Goal: Information Seeking & Learning: Learn about a topic

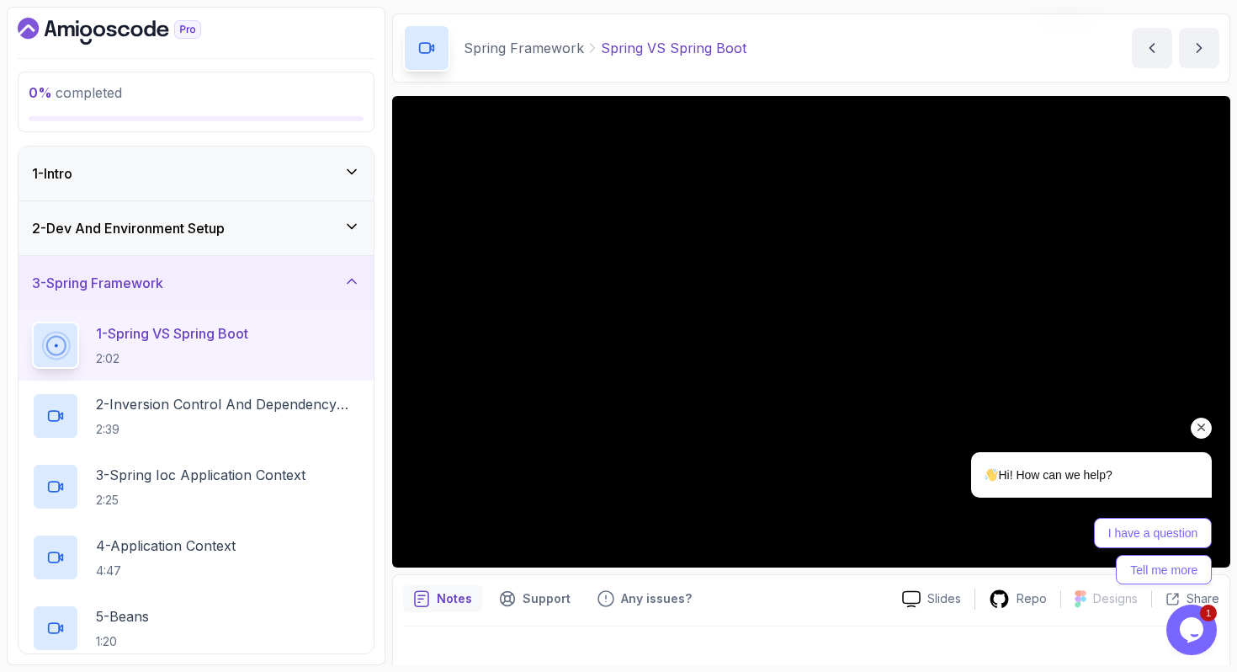
click at [1204, 425] on icon "Chat attention grabber" at bounding box center [1201, 427] width 15 height 15
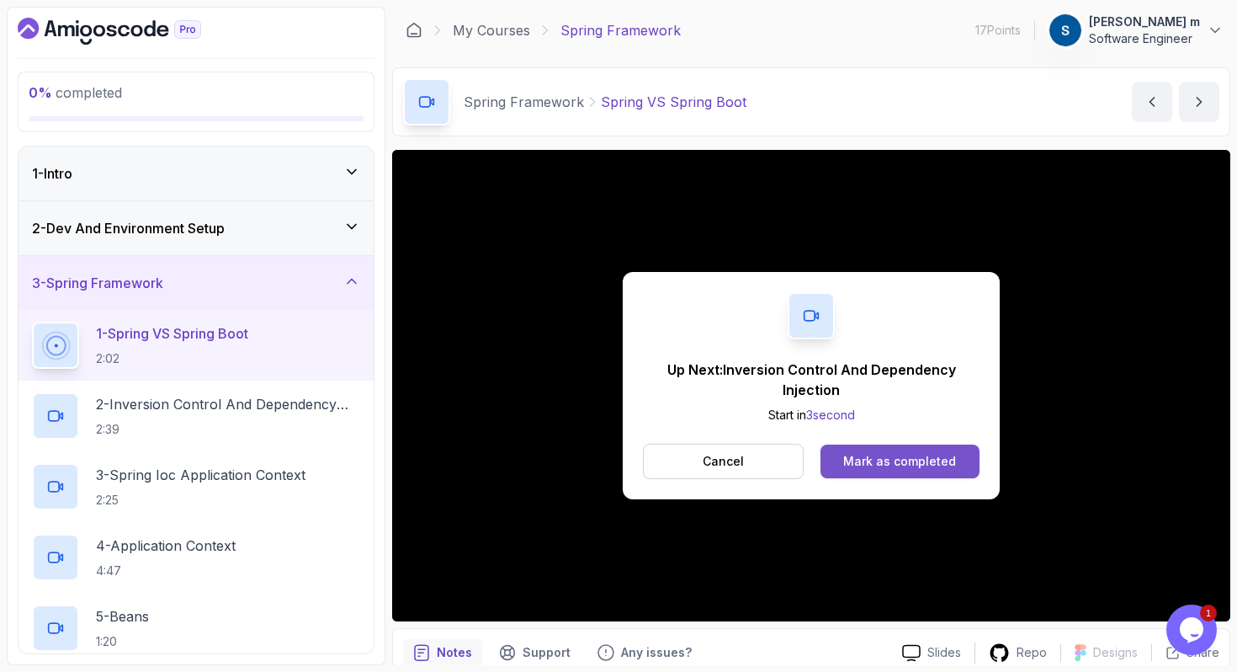
click at [922, 468] on div "Mark as completed" at bounding box center [899, 461] width 113 height 17
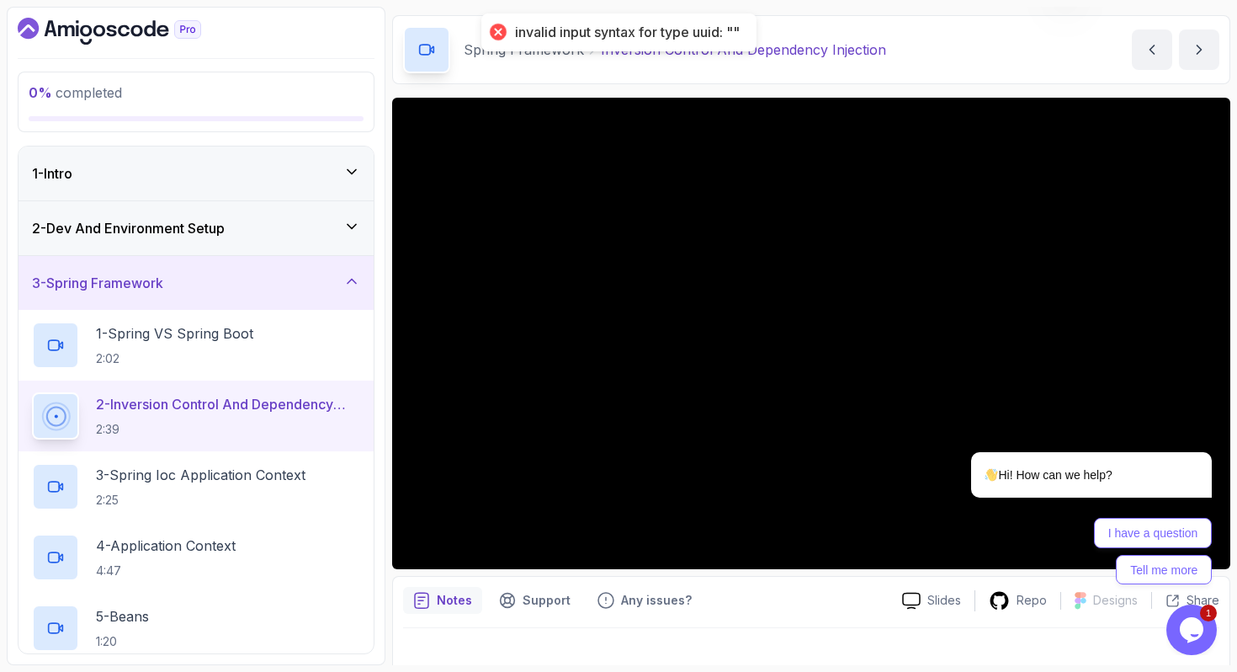
scroll to position [64, 0]
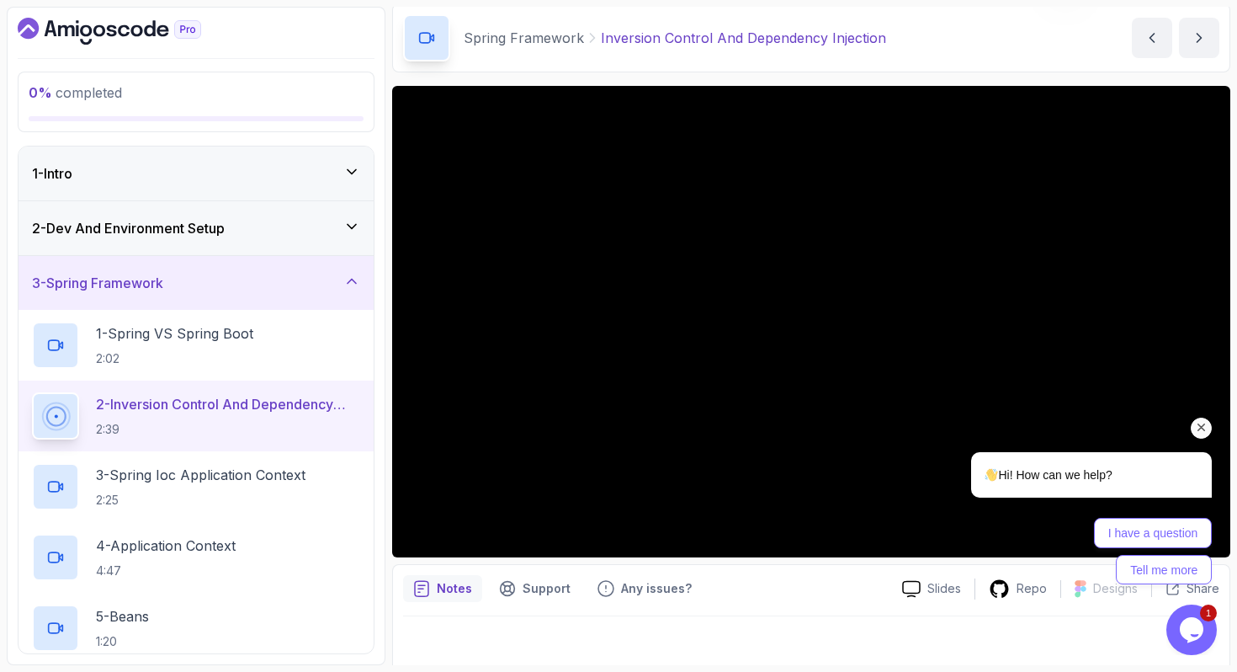
click at [923, 411] on div "Hi! How can we help? I have a question Tell me more" at bounding box center [1068, 444] width 303 height 296
click at [643, 595] on p "Any issues?" at bounding box center [656, 588] width 71 height 17
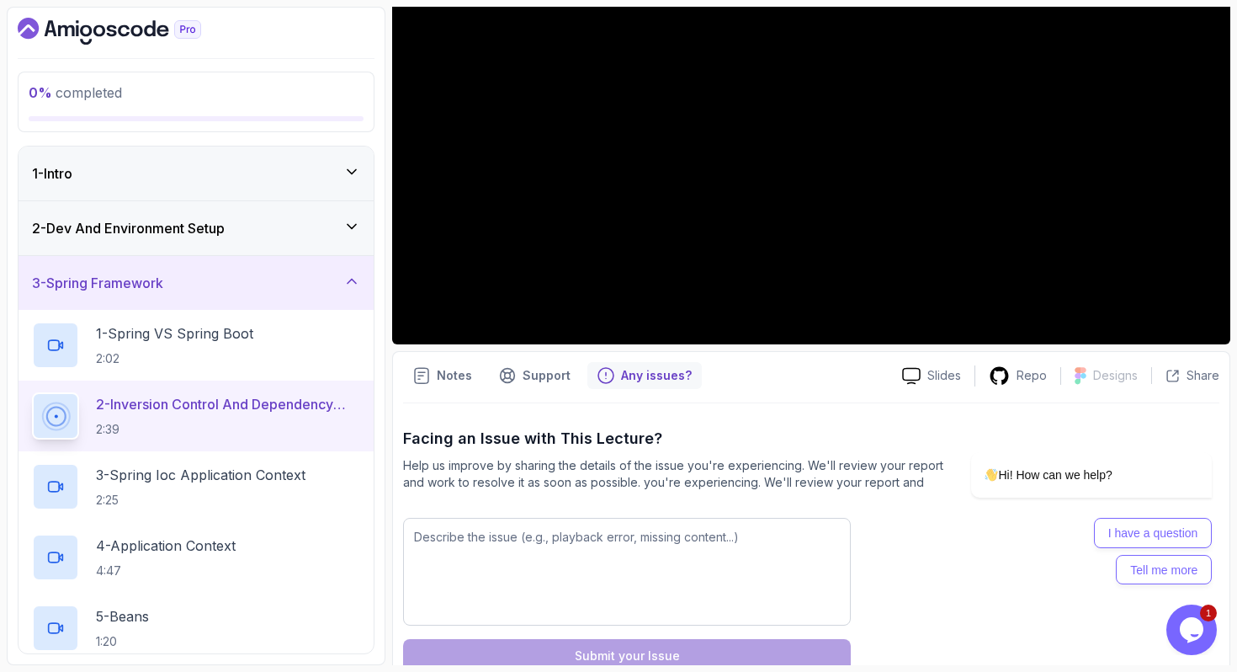
scroll to position [319, 0]
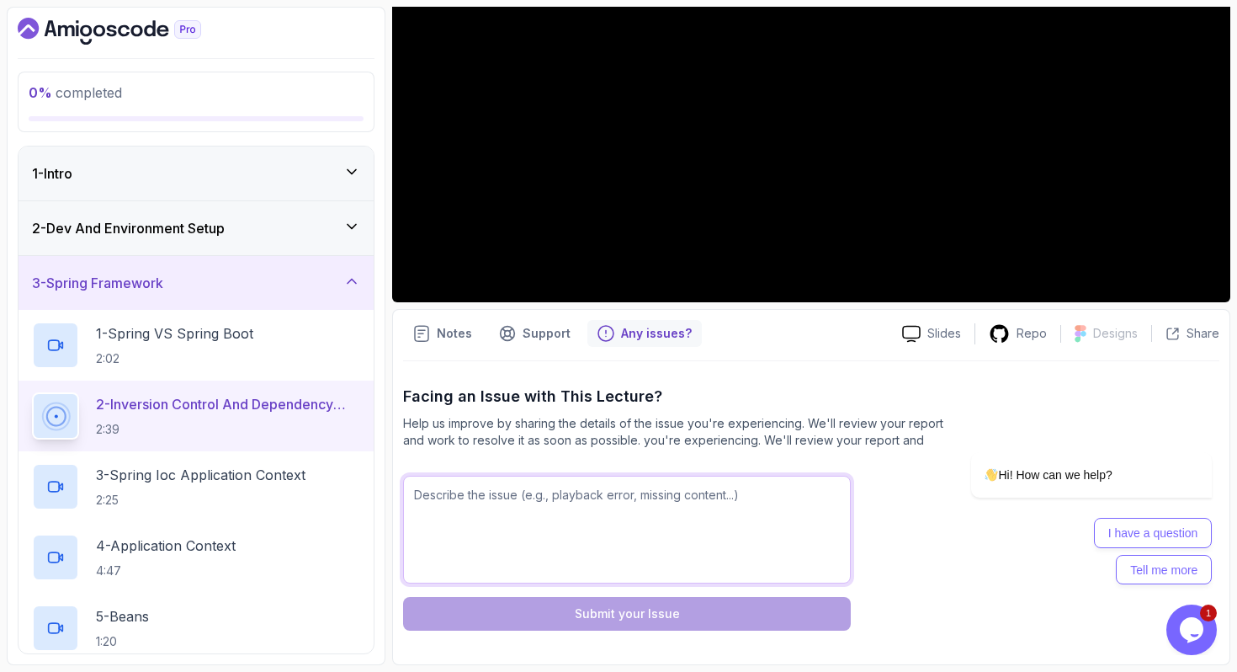
click at [602, 517] on textarea at bounding box center [627, 530] width 448 height 108
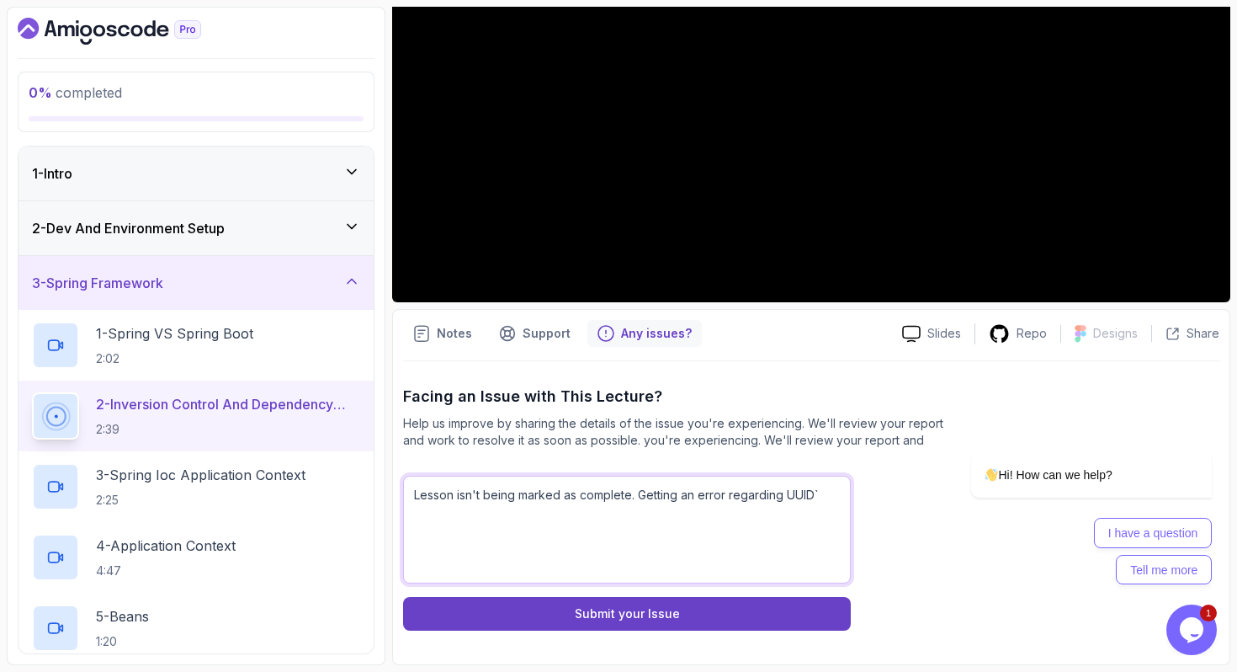
click at [428, 496] on textarea "Lesson isn't being marked as complete. Getting an error regarding UUID`" at bounding box center [627, 530] width 448 height 108
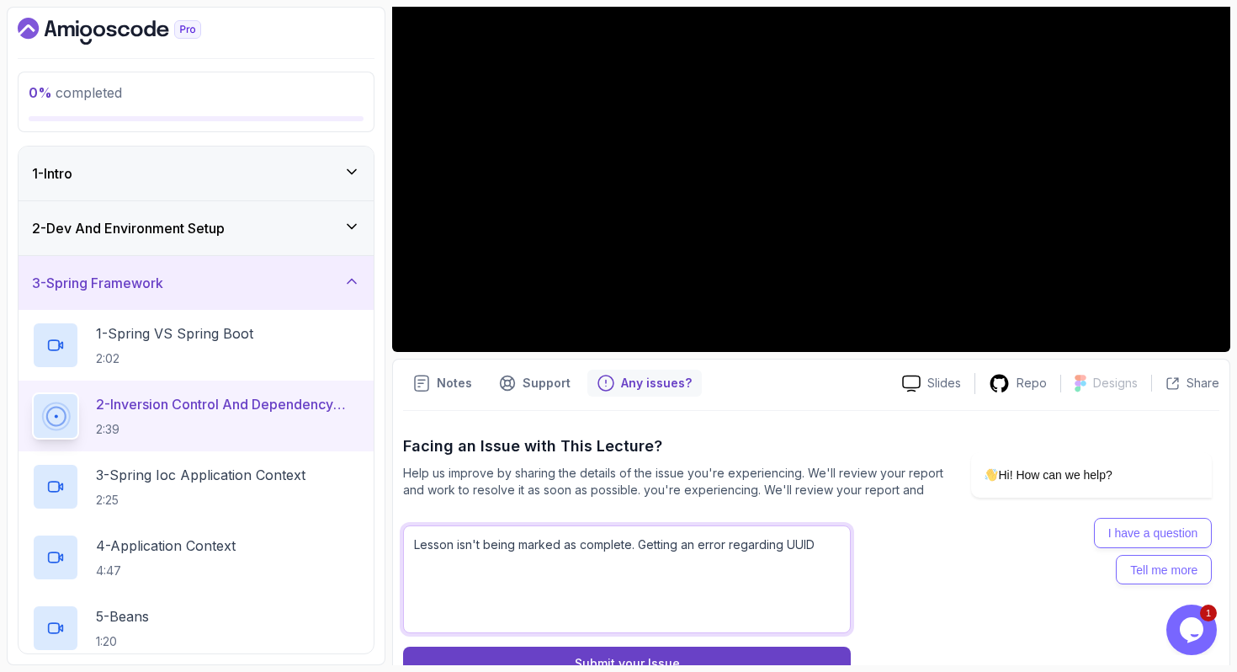
drag, startPoint x: 834, startPoint y: 541, endPoint x: 386, endPoint y: 548, distance: 447.8
click at [239, 534] on div "0 % completed 1 - Intro 2 - Dev And Environment Setup 3 - Spring Framework 1 - …" at bounding box center [619, 336] width 1224 height 658
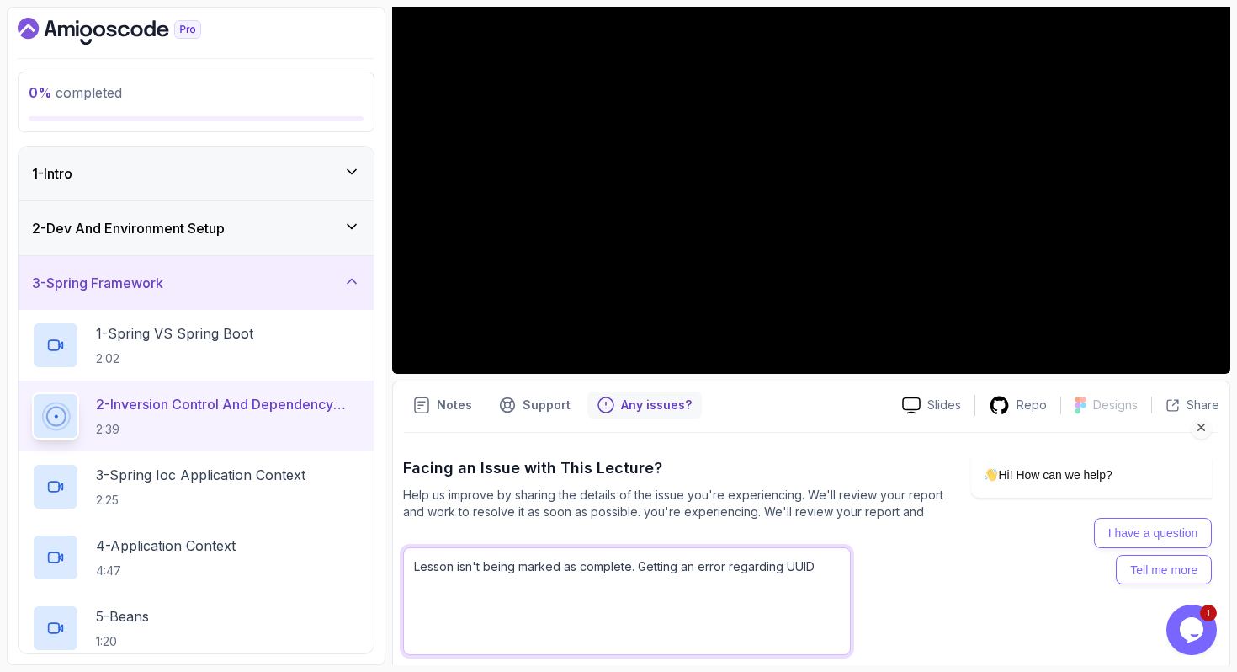
type textarea "Lesson isn't being marked as complete. Getting an error regarding UUID"
click at [1102, 353] on div "Hi! How can we help? I have a question Tell me more" at bounding box center [1068, 444] width 303 height 296
click at [1092, 354] on div "Hi! How can we help? I have a question Tell me more" at bounding box center [1068, 444] width 303 height 296
click at [1076, 353] on div "Hi! How can we help? I have a question Tell me more" at bounding box center [1068, 444] width 303 height 296
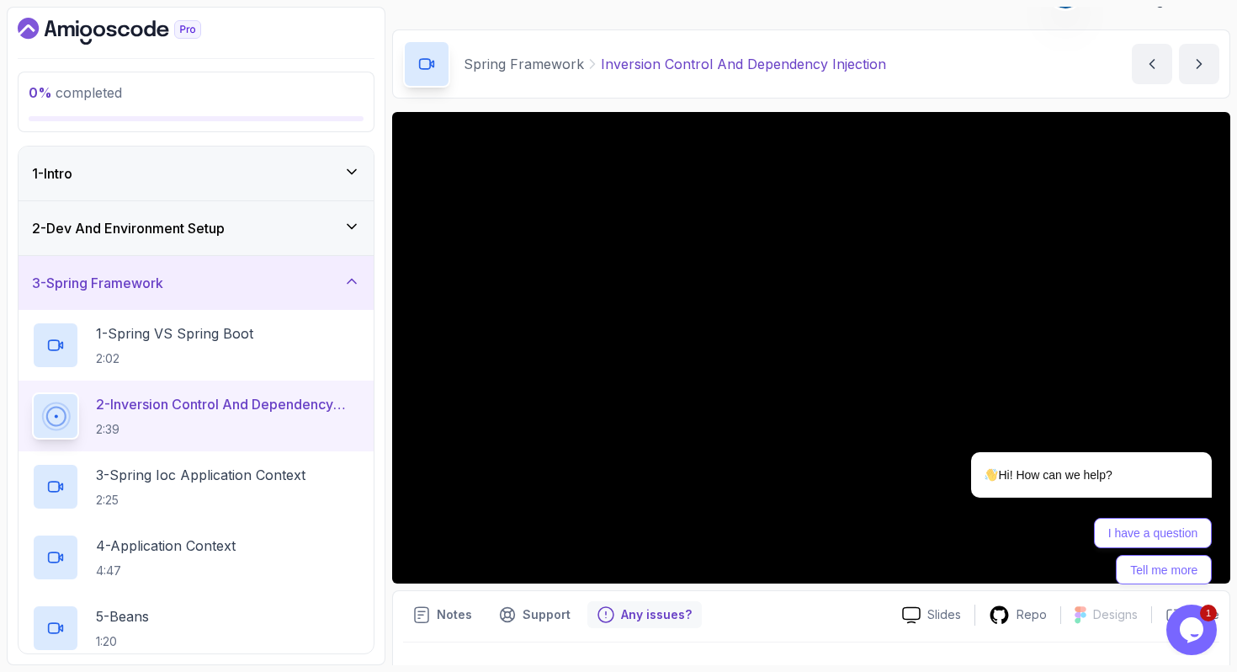
scroll to position [60, 0]
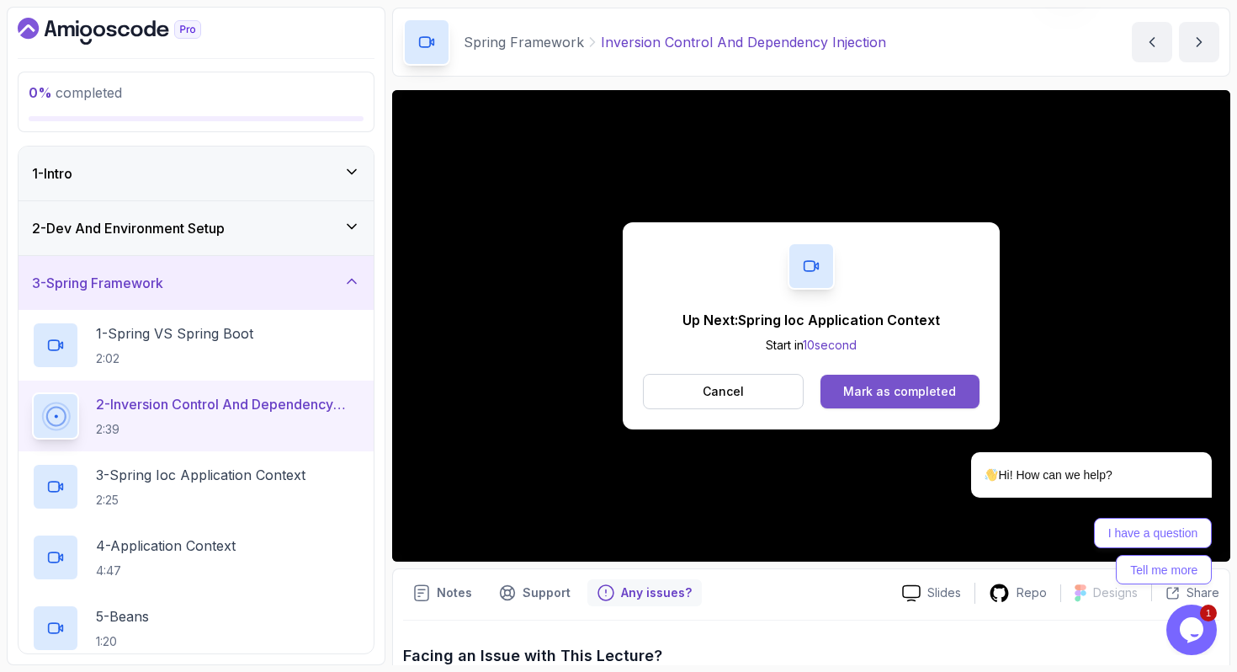
click at [865, 387] on div "Mark as completed" at bounding box center [899, 391] width 113 height 17
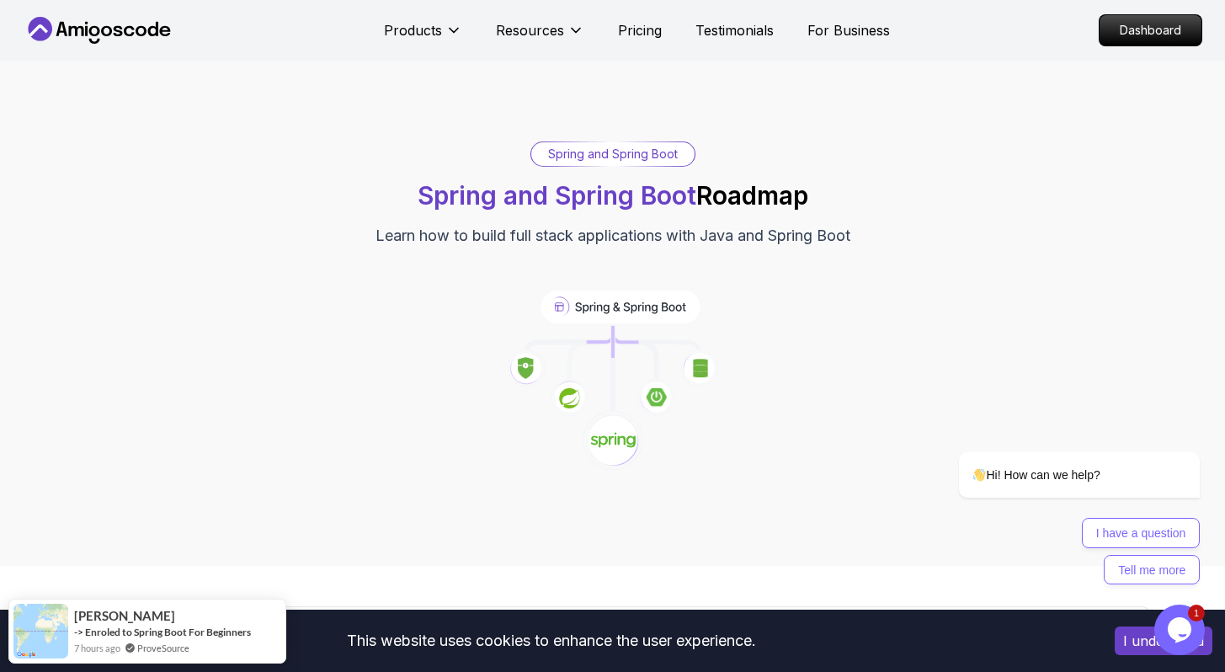
scroll to position [288, 0]
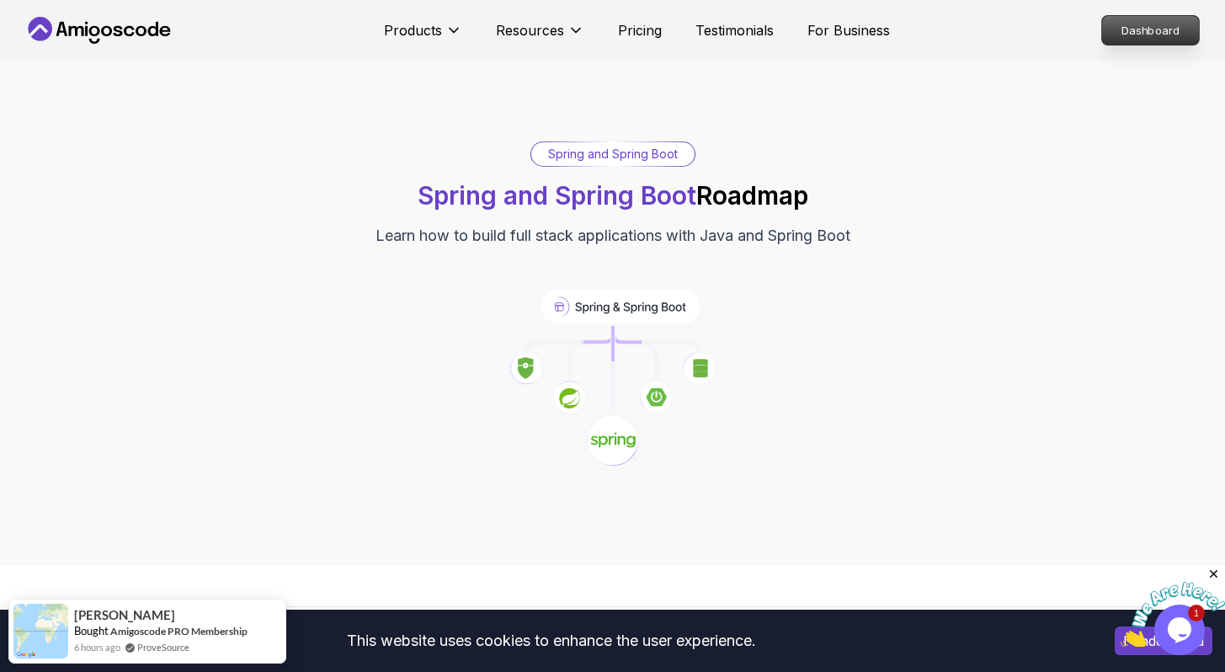
click at [1182, 33] on p "Dashboard" at bounding box center [1150, 30] width 97 height 29
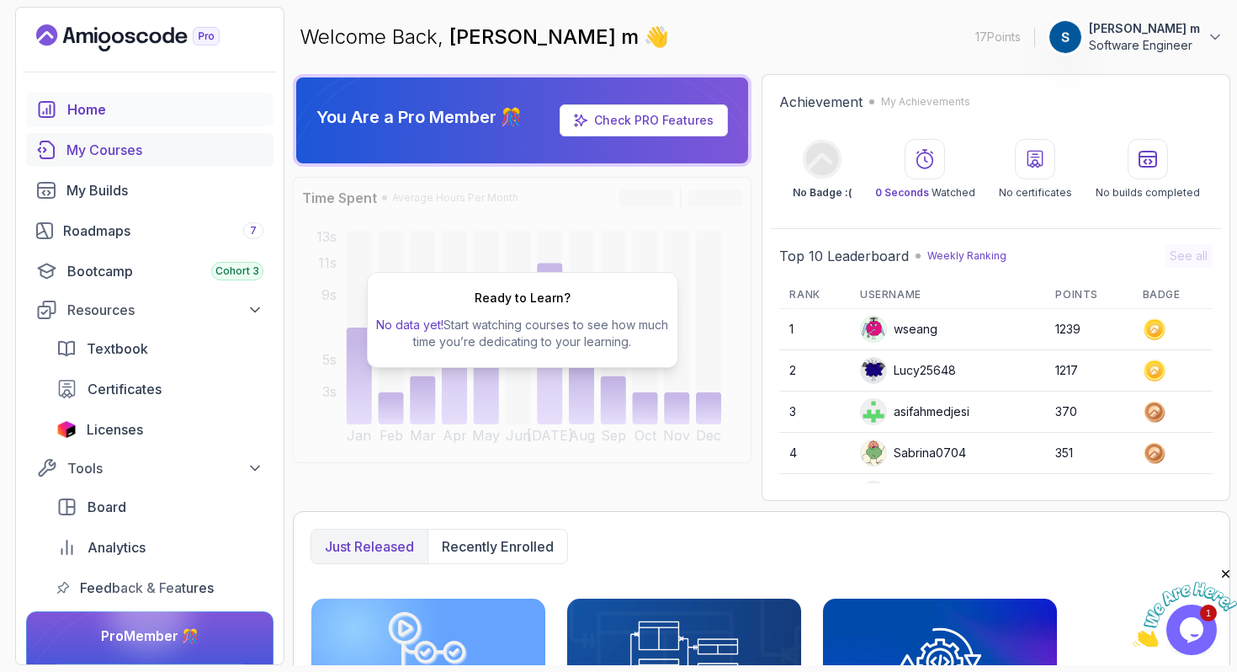
click at [182, 144] on div "My Courses" at bounding box center [164, 150] width 197 height 20
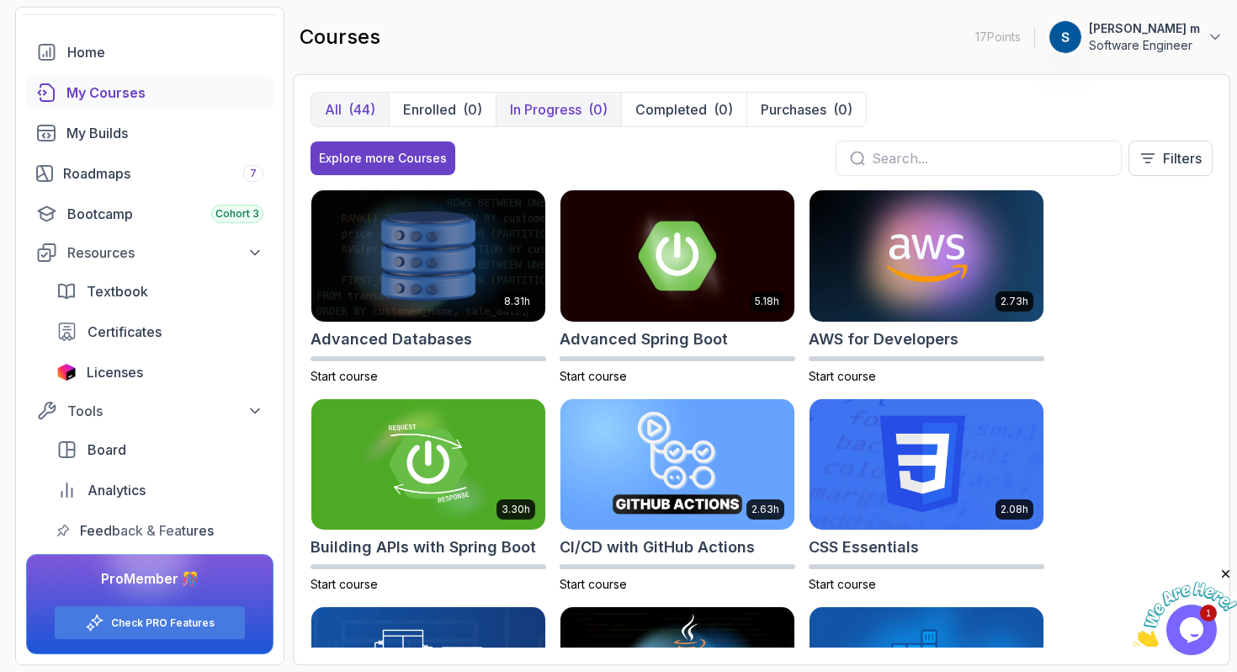
click at [585, 109] on button "In Progress (0)" at bounding box center [558, 110] width 125 height 34
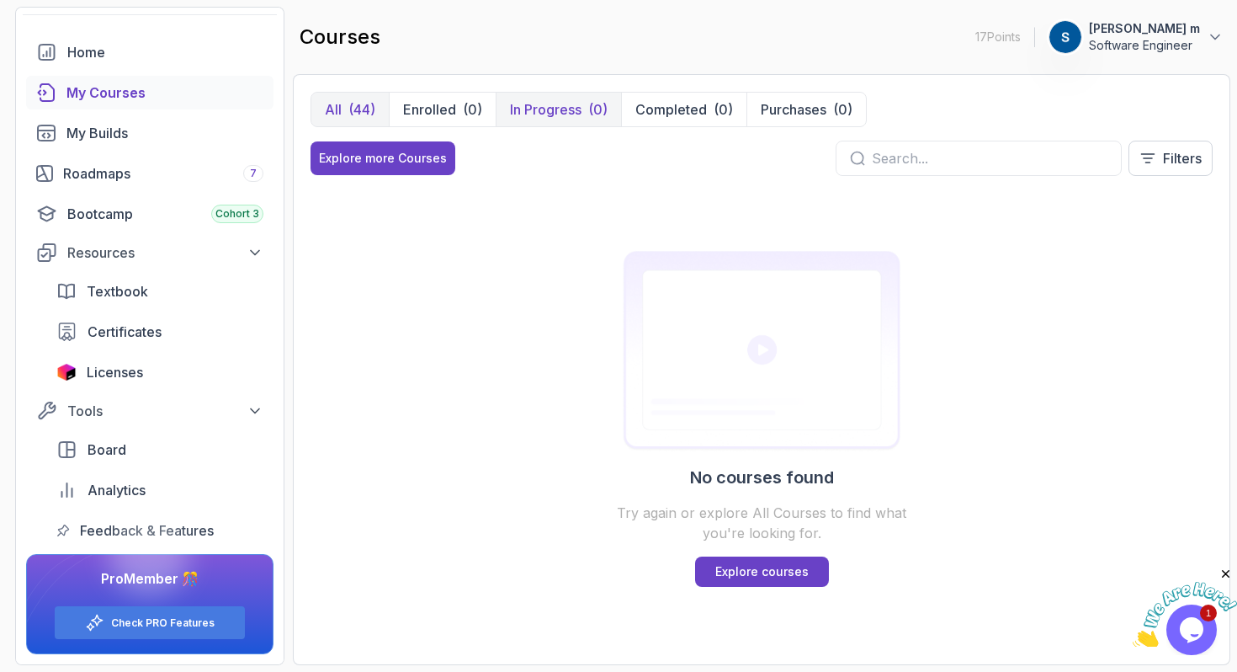
click at [335, 114] on p "All" at bounding box center [333, 109] width 17 height 20
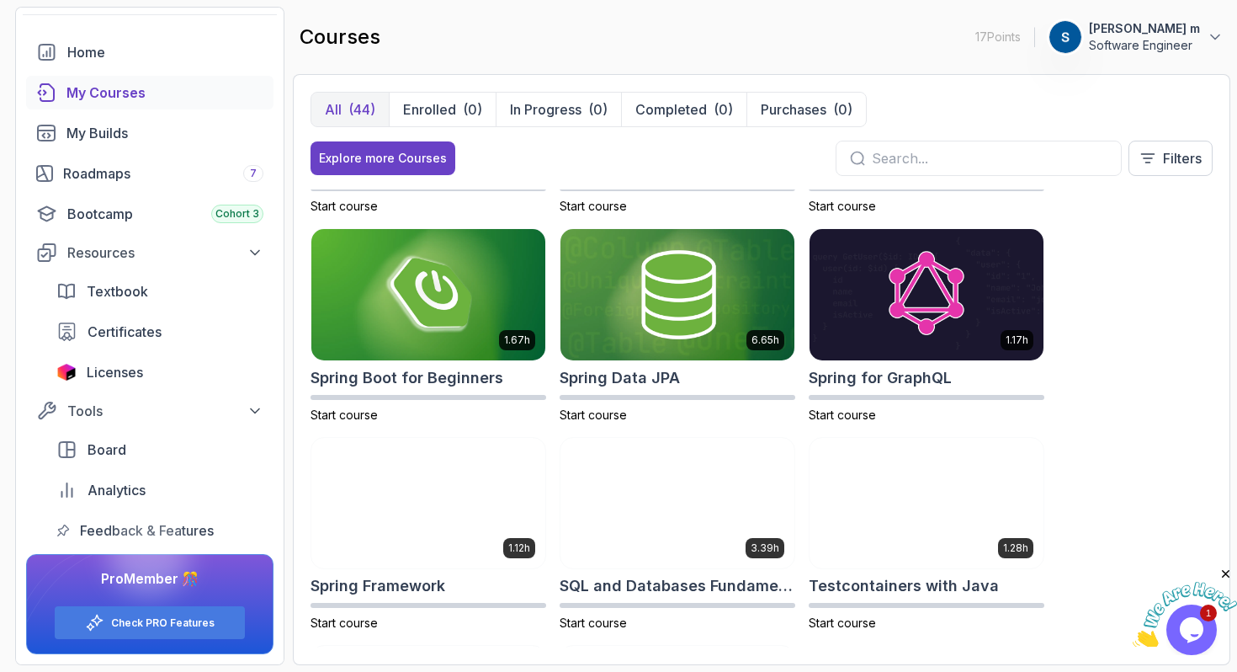
scroll to position [2649, 0]
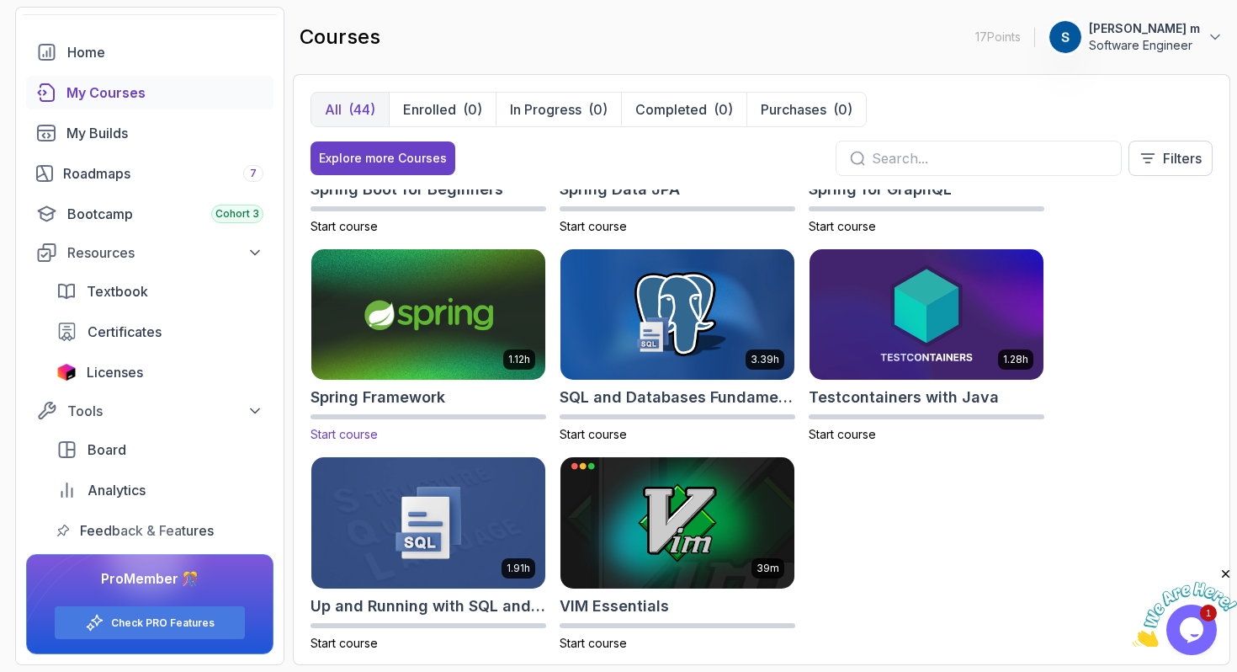
click at [348, 432] on span "Start course" at bounding box center [344, 434] width 67 height 14
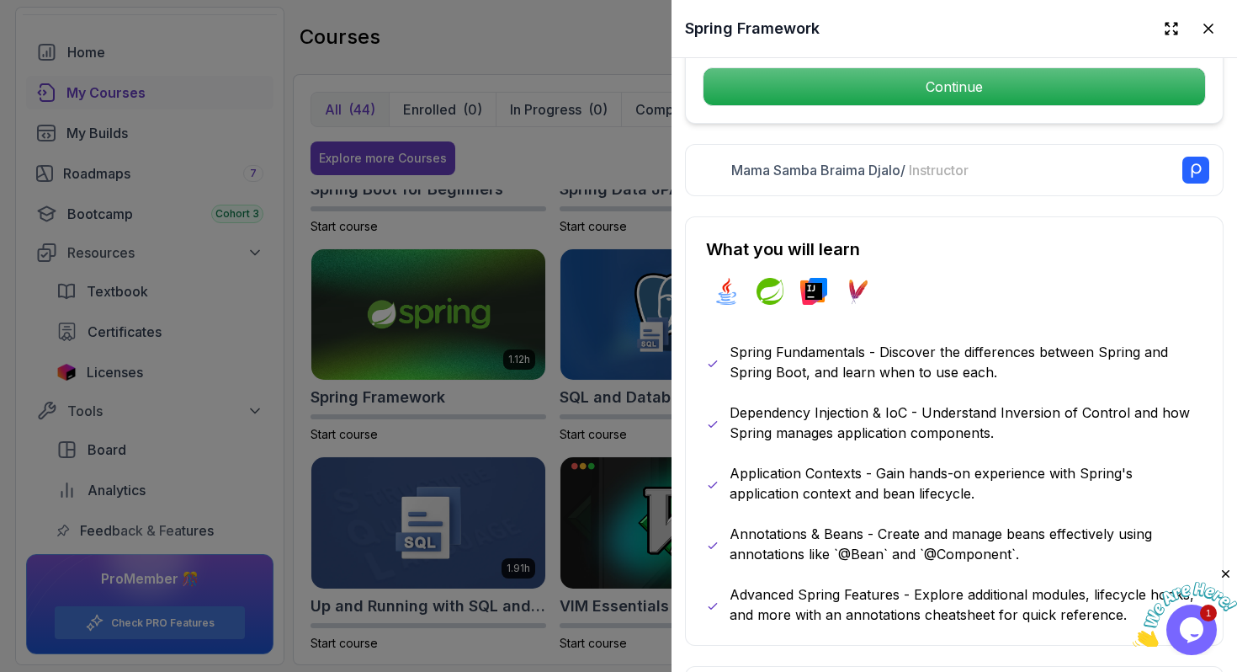
scroll to position [773, 0]
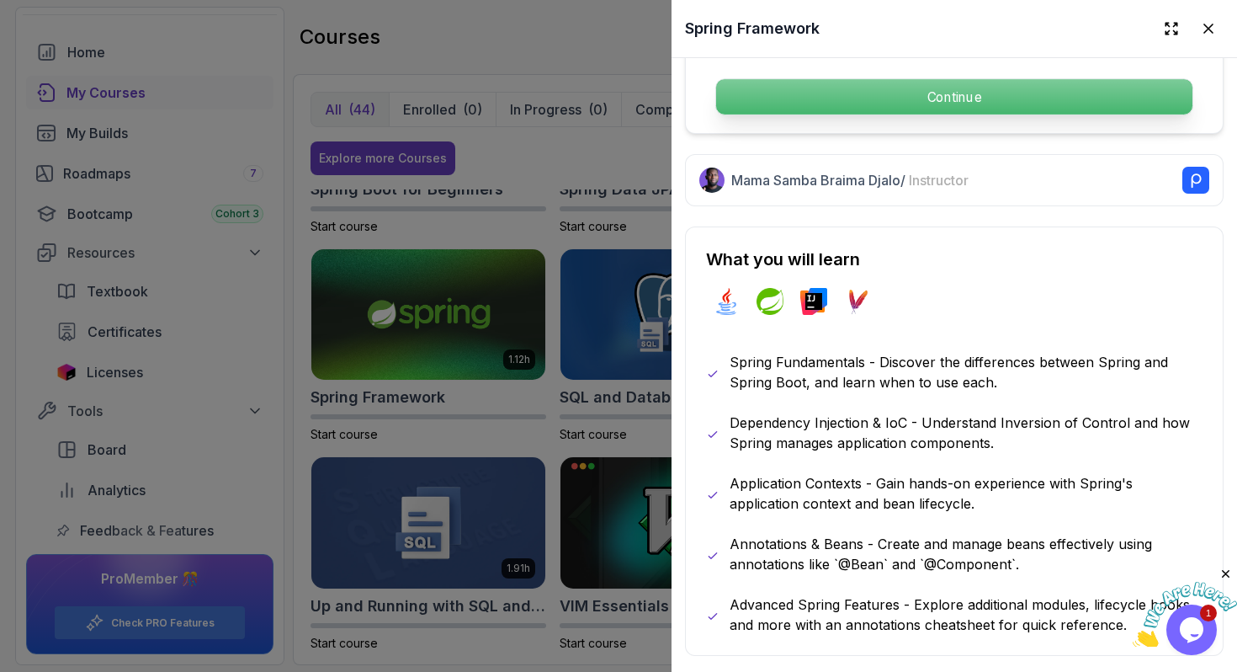
click at [944, 96] on p "Continue" at bounding box center [954, 96] width 476 height 35
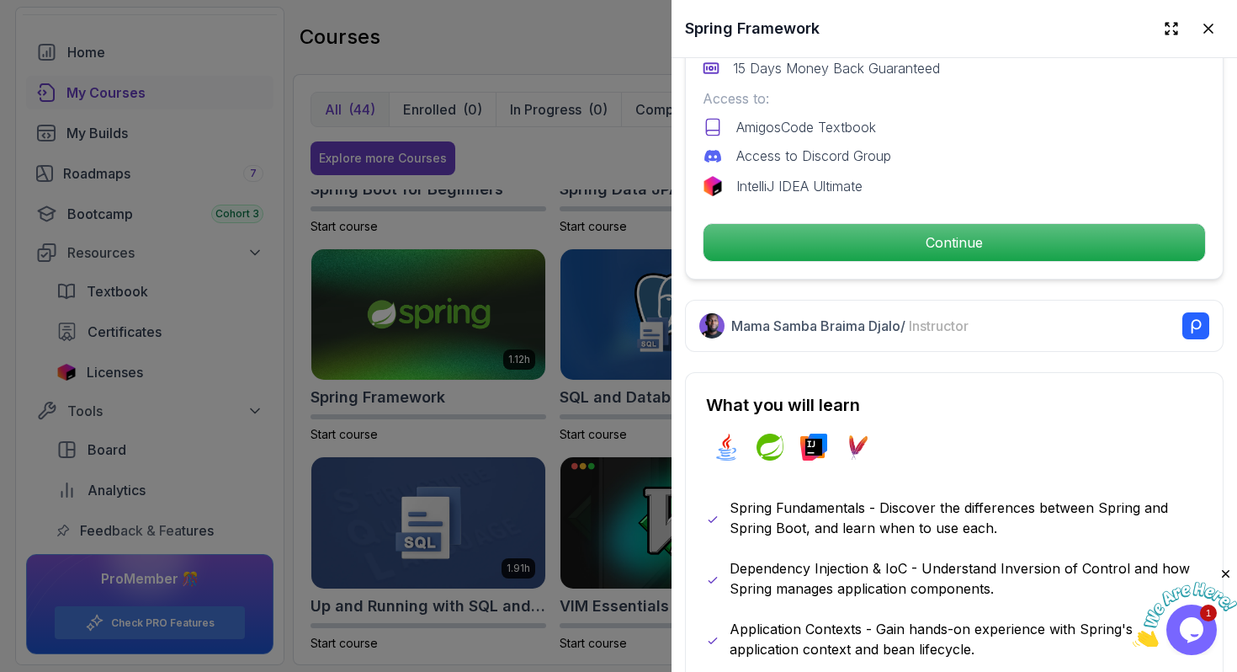
scroll to position [617, 0]
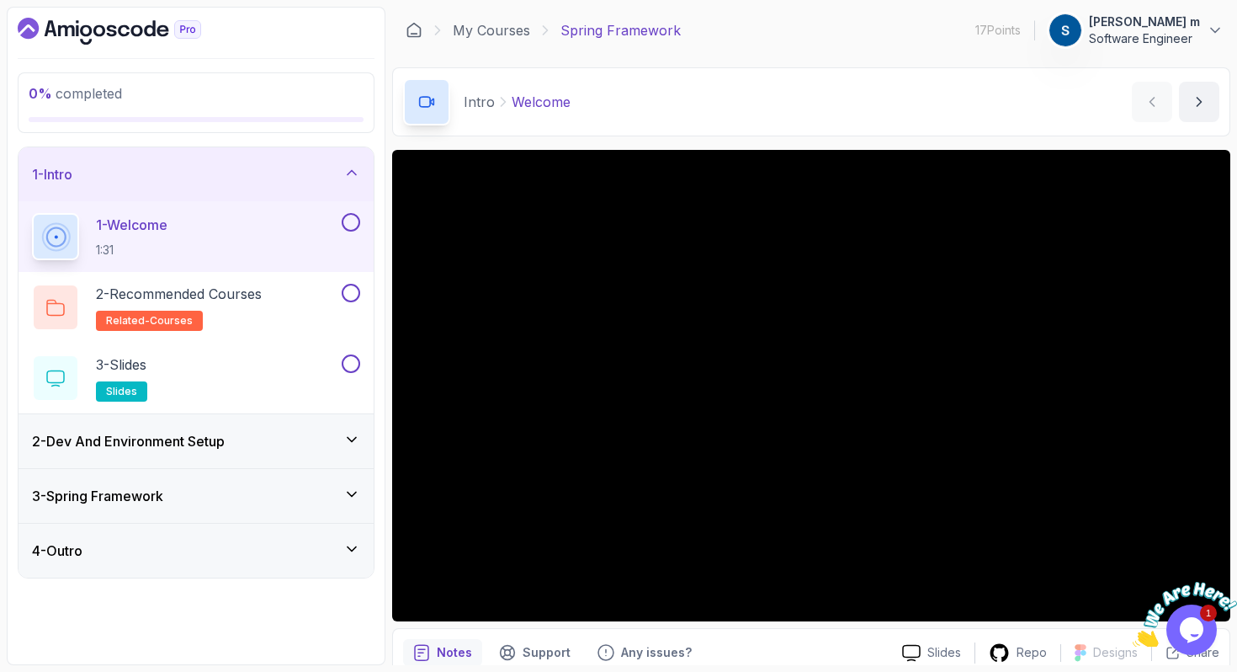
click at [348, 222] on button at bounding box center [351, 222] width 19 height 19
click at [347, 294] on button at bounding box center [351, 293] width 19 height 19
click at [353, 364] on button at bounding box center [351, 363] width 19 height 19
click at [343, 423] on div "2 - Dev And Environment Setup" at bounding box center [196, 441] width 355 height 54
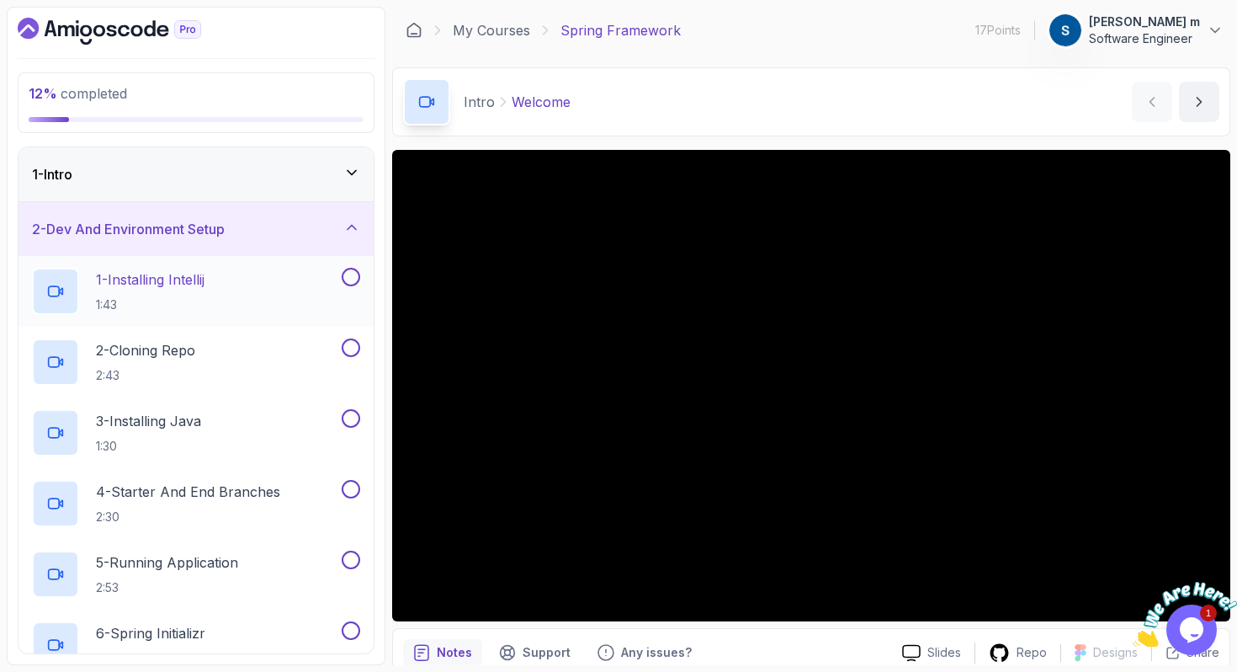
click at [352, 280] on button at bounding box center [351, 277] width 19 height 19
click at [356, 349] on button at bounding box center [351, 347] width 19 height 19
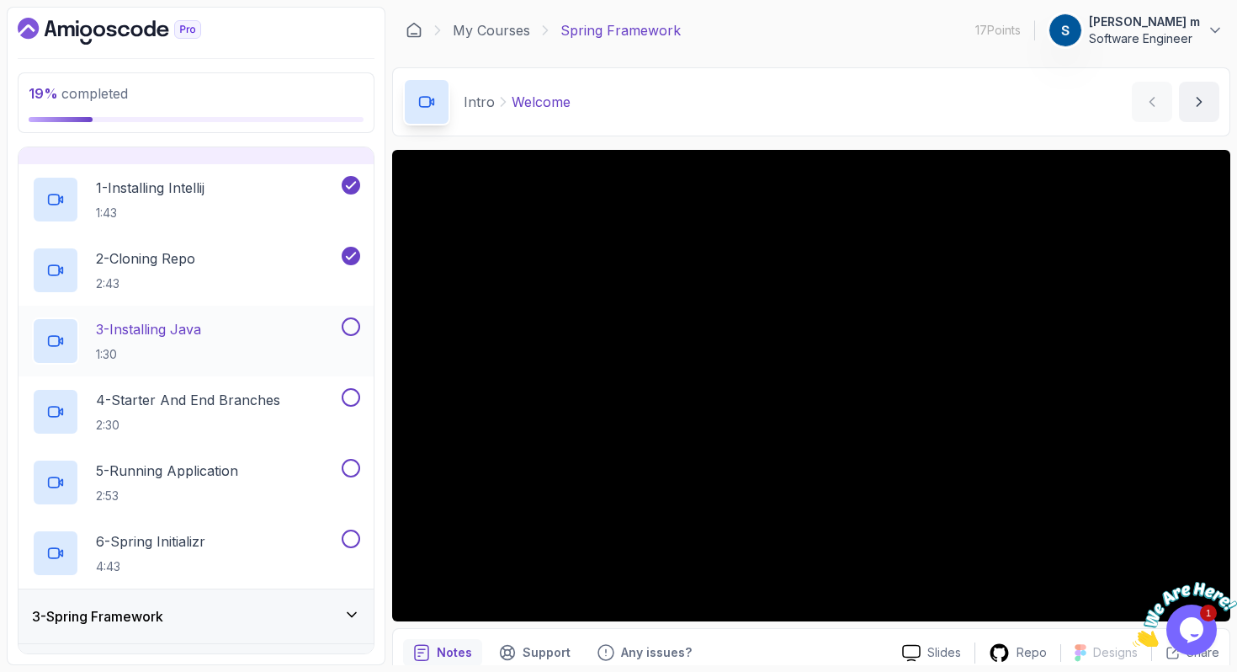
click at [351, 336] on button "3 - Installing Java 1:30" at bounding box center [196, 340] width 328 height 47
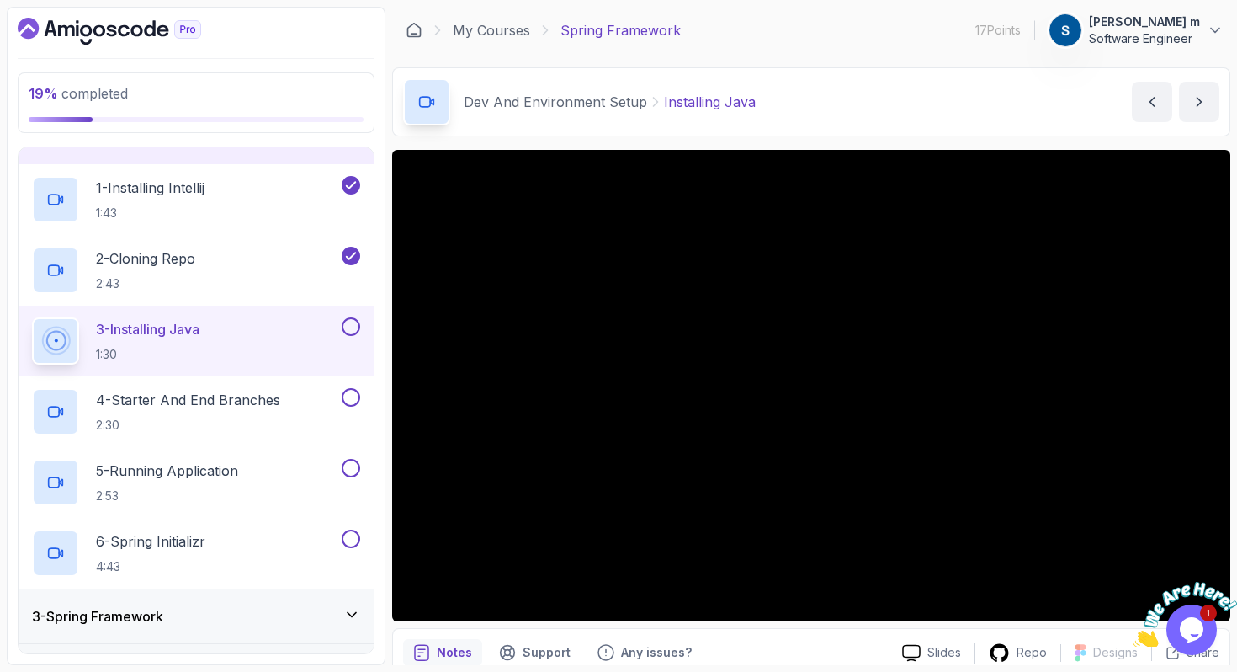
click at [353, 327] on button at bounding box center [351, 326] width 19 height 19
click at [351, 396] on button at bounding box center [351, 397] width 19 height 19
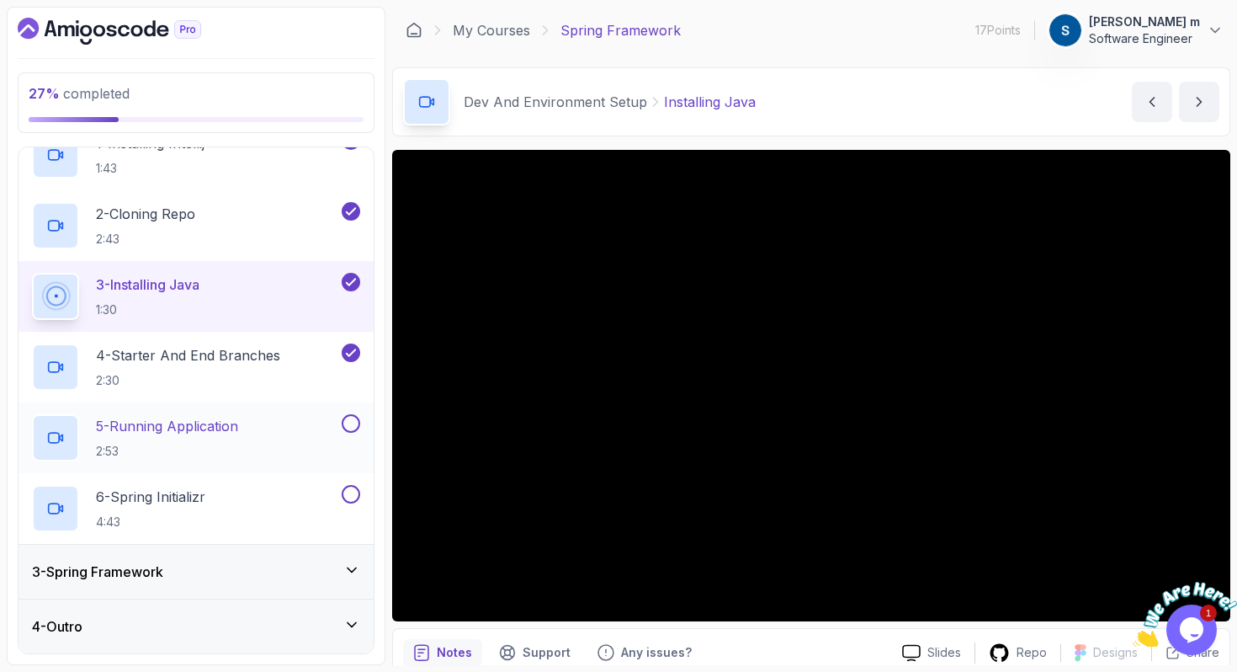
click at [353, 426] on button at bounding box center [351, 423] width 19 height 19
click at [356, 495] on button at bounding box center [351, 494] width 19 height 19
click at [309, 560] on div "3 - Spring Framework" at bounding box center [196, 572] width 355 height 54
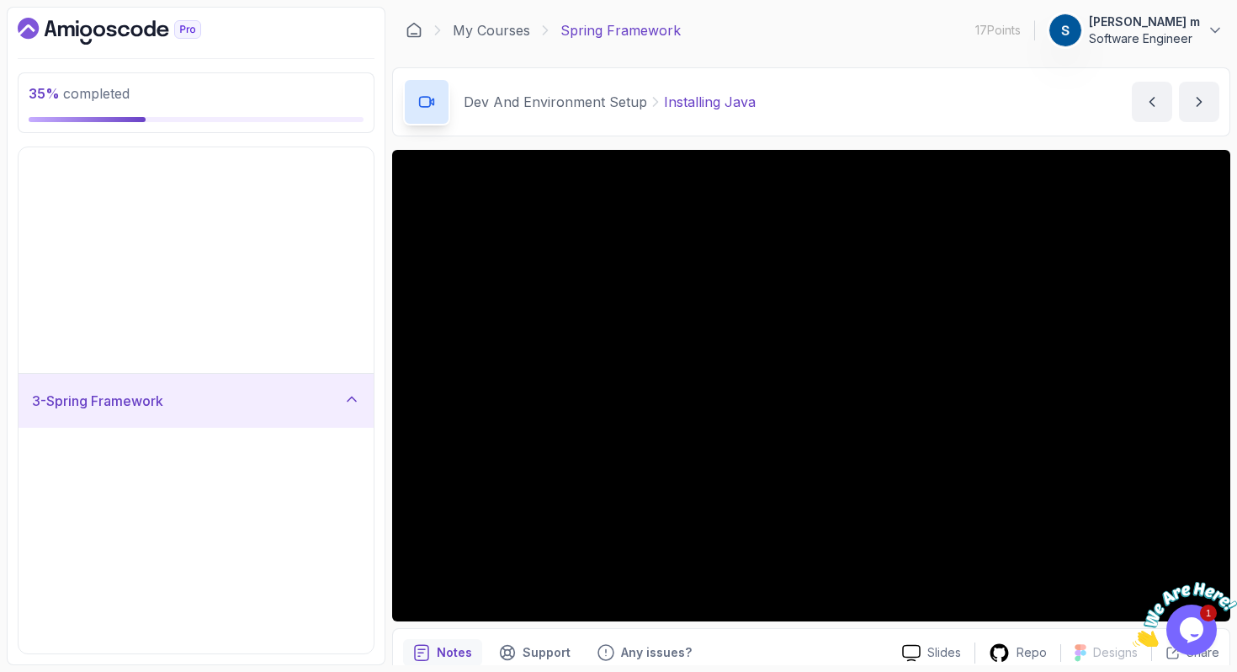
scroll to position [0, 0]
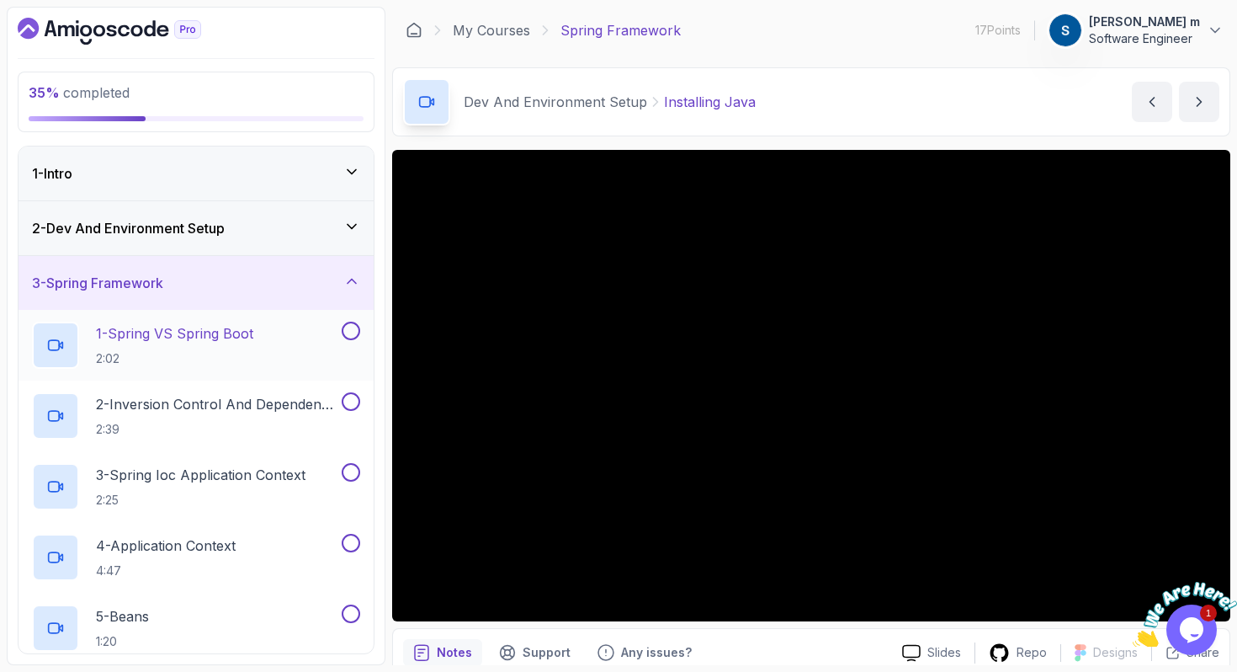
click at [353, 337] on button at bounding box center [351, 331] width 19 height 19
click at [237, 407] on p "2 - Inversion Control And Dependency Injection" at bounding box center [217, 404] width 242 height 20
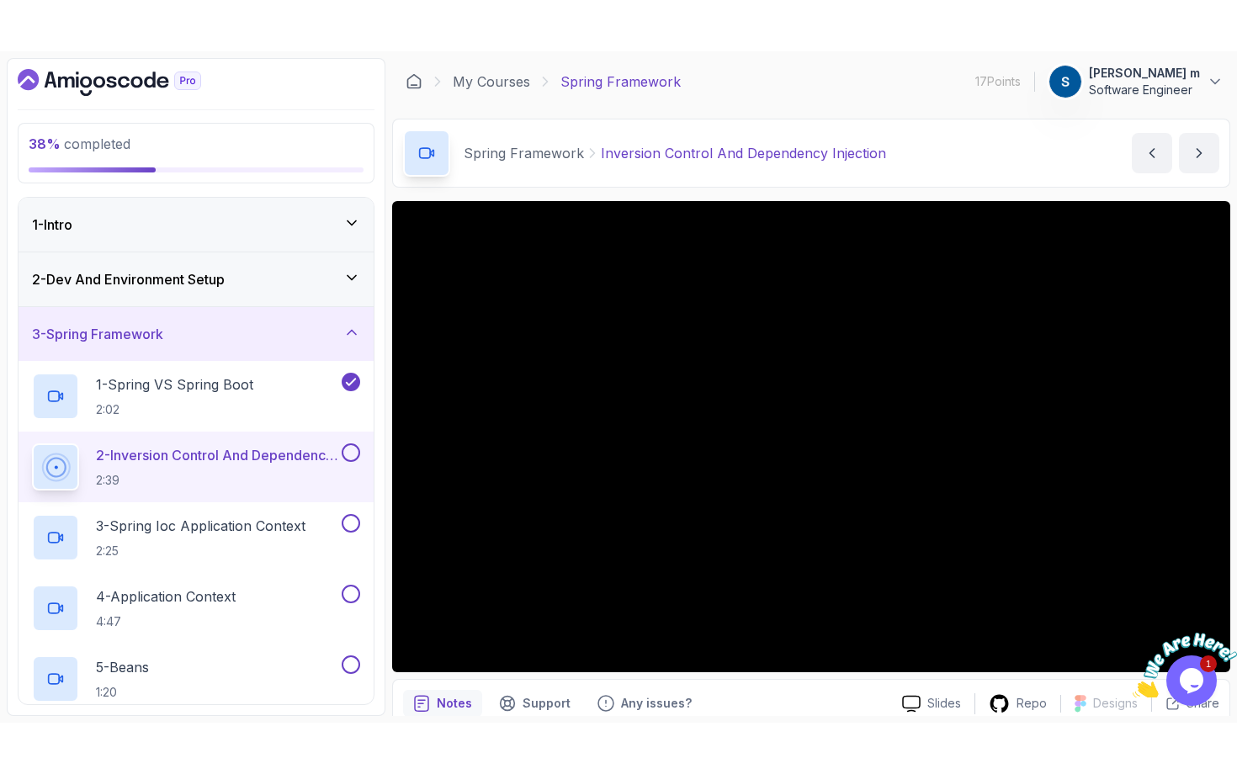
scroll to position [73, 0]
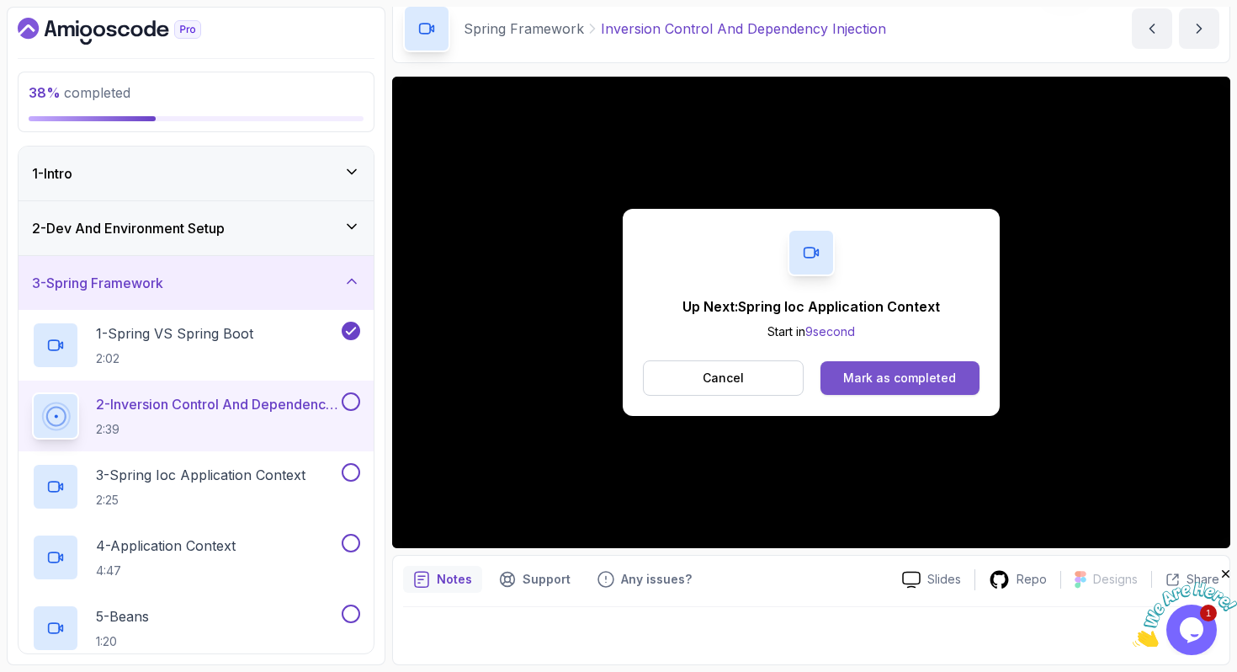
click at [853, 375] on div "Mark as completed" at bounding box center [899, 377] width 113 height 17
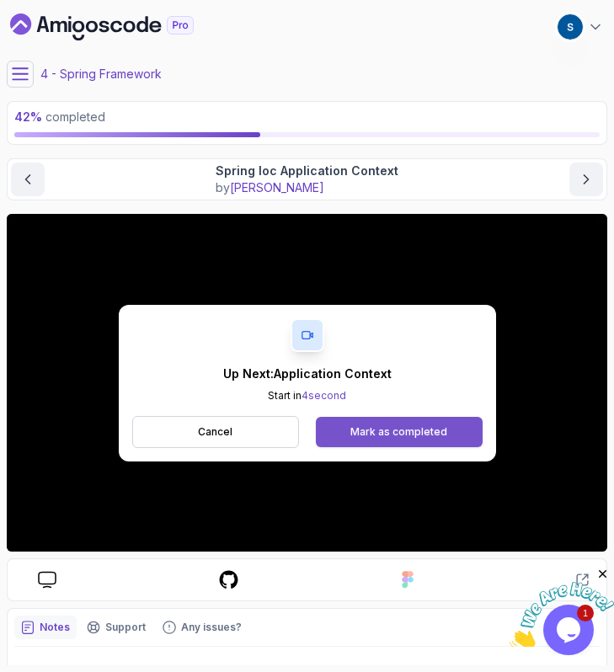
click at [429, 436] on div "Mark as completed" at bounding box center [398, 431] width 97 height 13
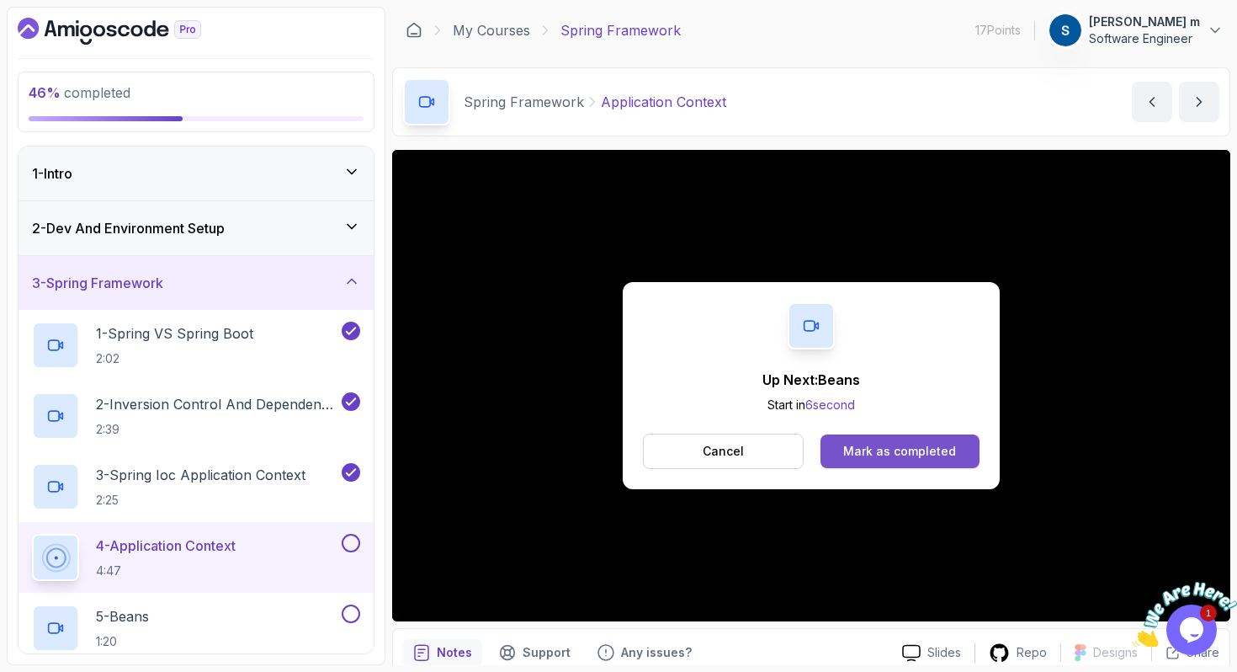
click at [933, 449] on div "Mark as completed" at bounding box center [899, 451] width 113 height 17
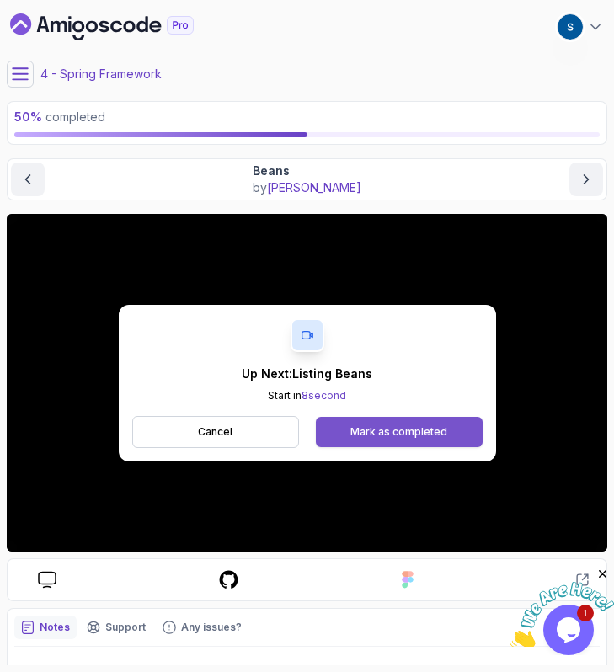
click at [432, 423] on button "Mark as completed" at bounding box center [399, 432] width 166 height 30
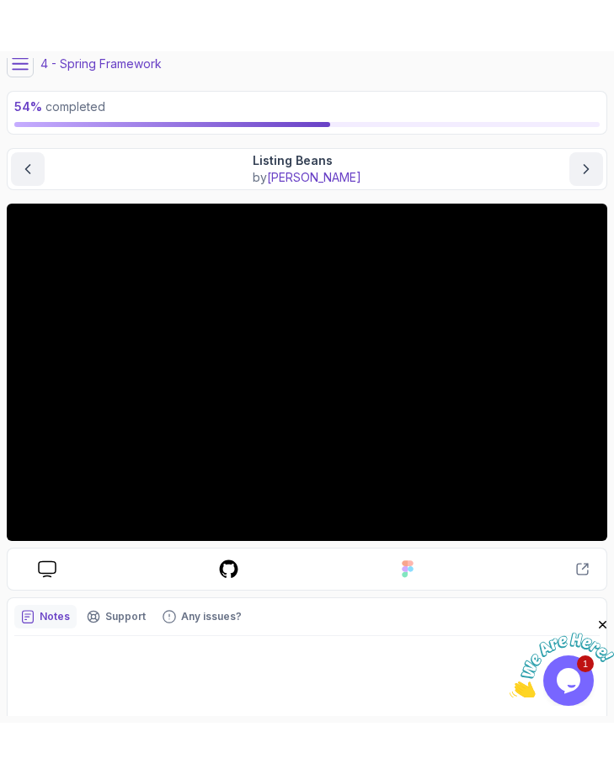
scroll to position [72, 0]
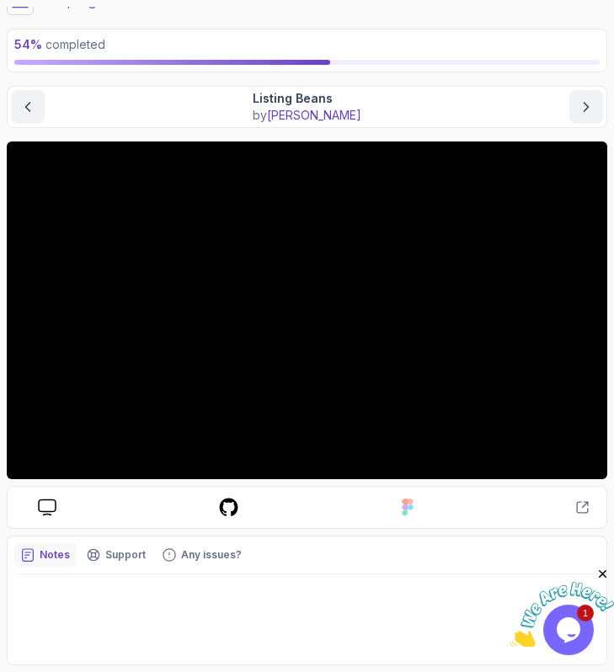
click at [605, 576] on icon "Close" at bounding box center [602, 573] width 15 height 15
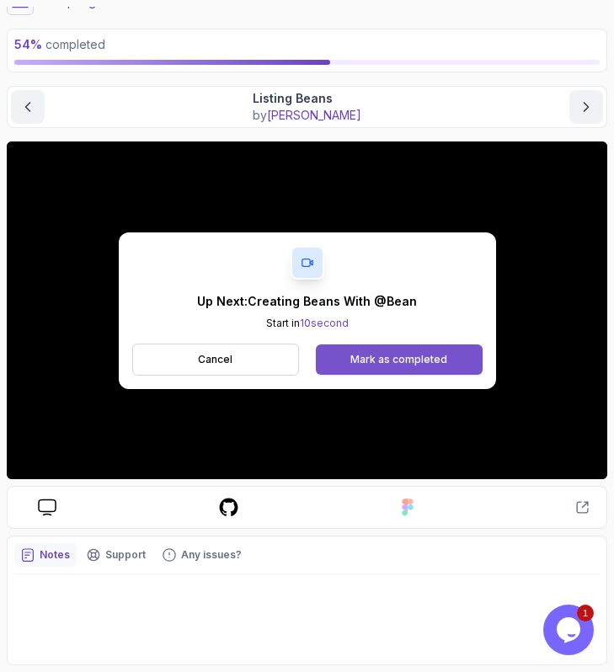
click at [413, 353] on div "Mark as completed" at bounding box center [398, 359] width 97 height 13
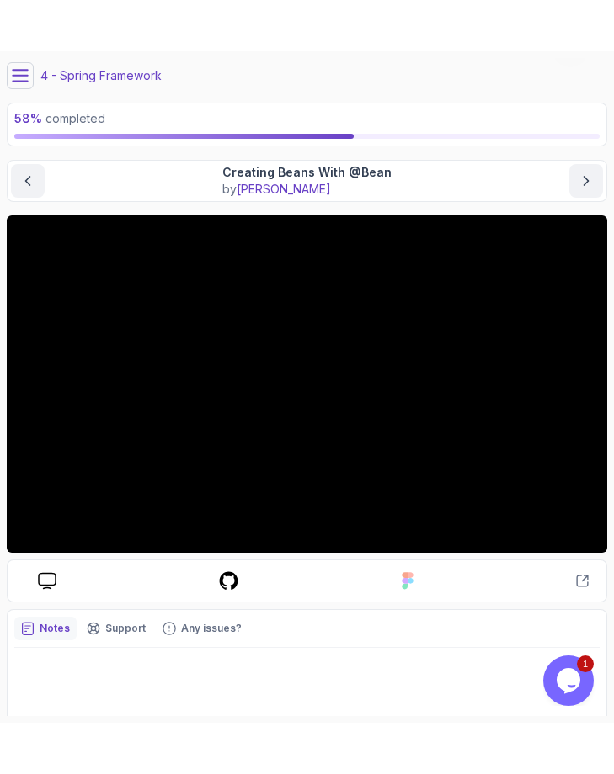
scroll to position [72, 0]
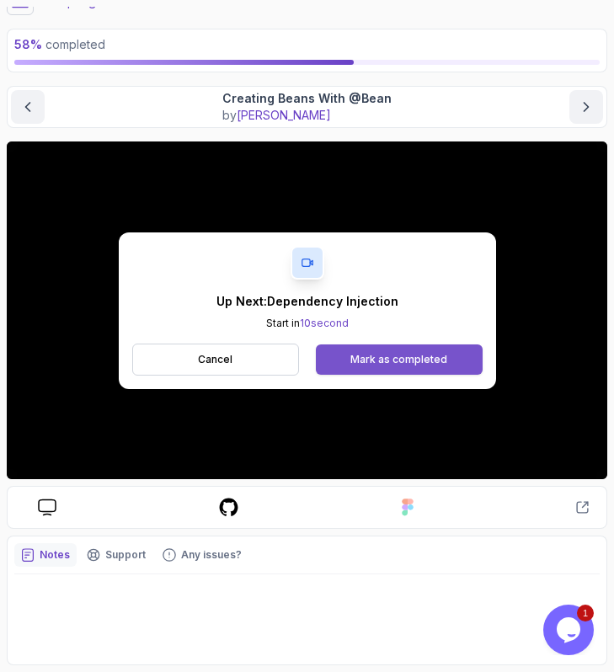
click at [391, 353] on div "Mark as completed" at bounding box center [398, 359] width 97 height 13
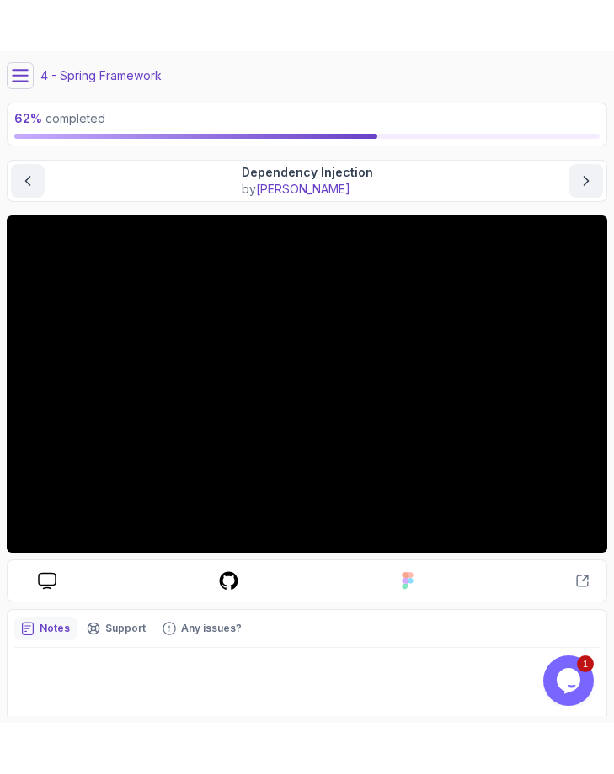
scroll to position [72, 0]
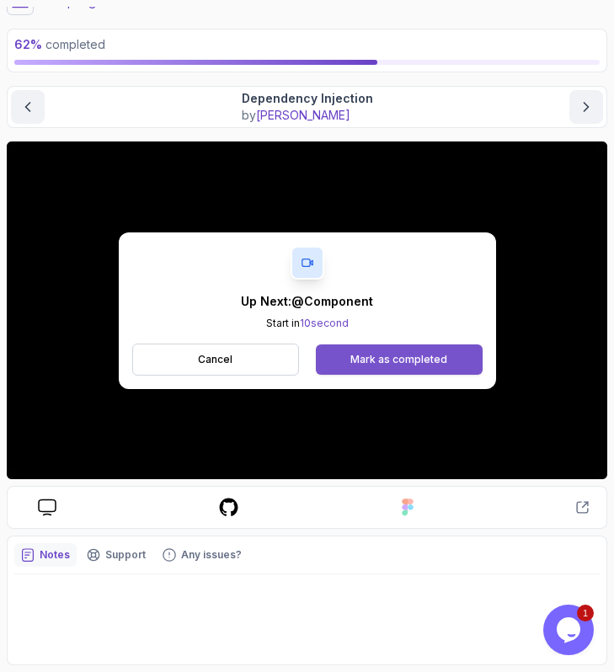
click at [410, 364] on div "Mark as completed" at bounding box center [398, 359] width 97 height 13
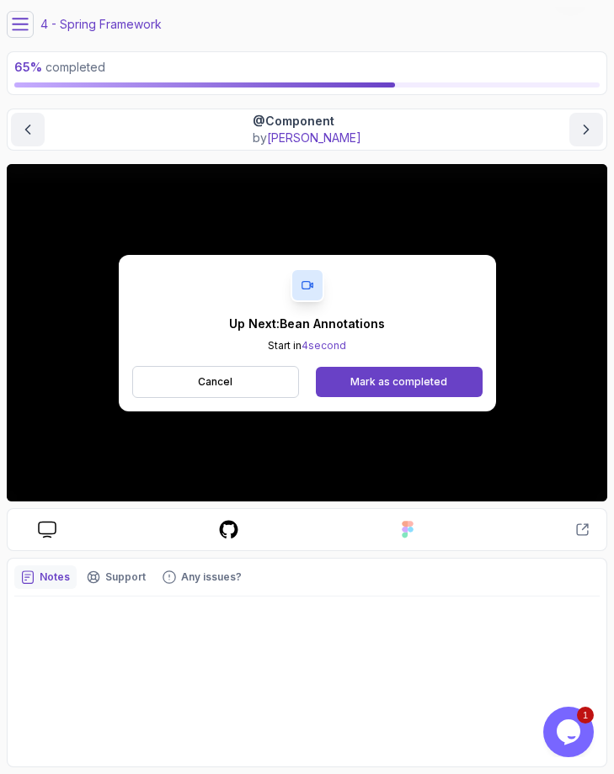
scroll to position [72, 0]
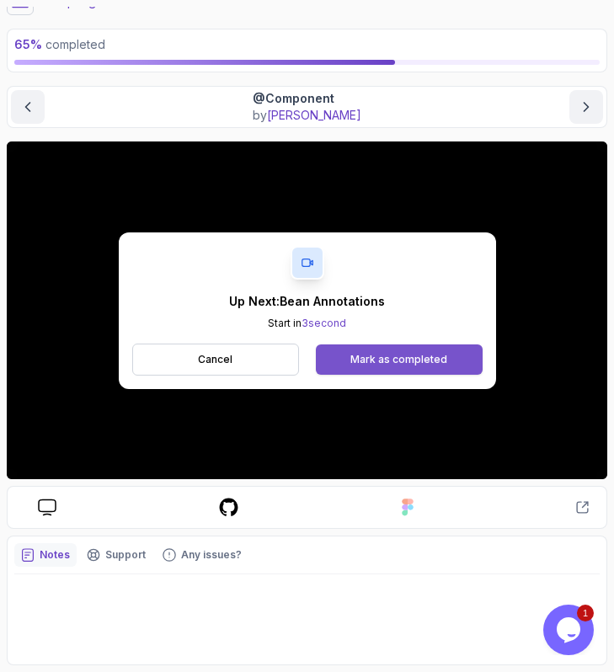
click at [427, 359] on div "Mark as completed" at bounding box center [398, 359] width 97 height 13
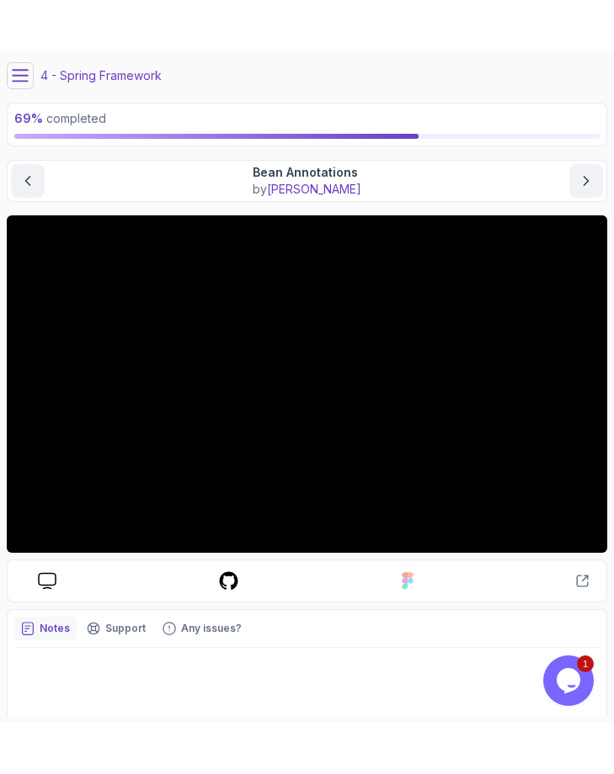
scroll to position [72, 0]
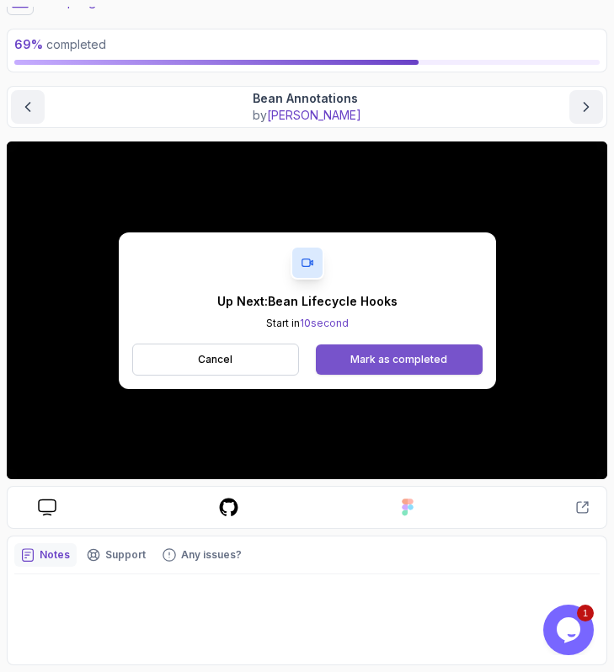
click at [386, 359] on div "Mark as completed" at bounding box center [398, 359] width 97 height 13
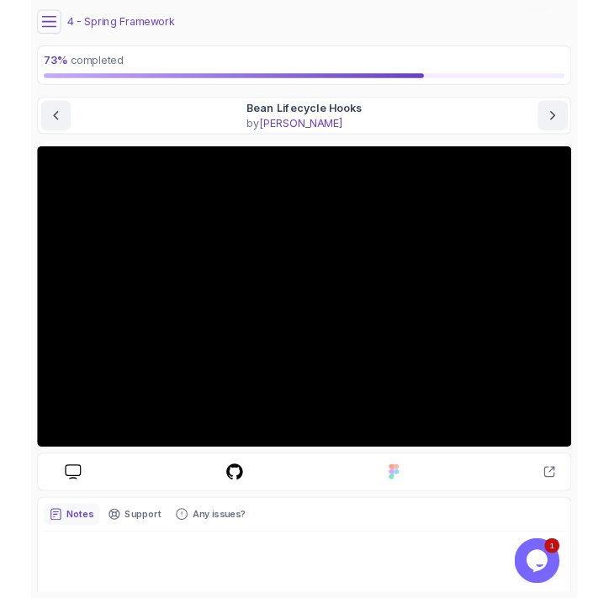
scroll to position [72, 0]
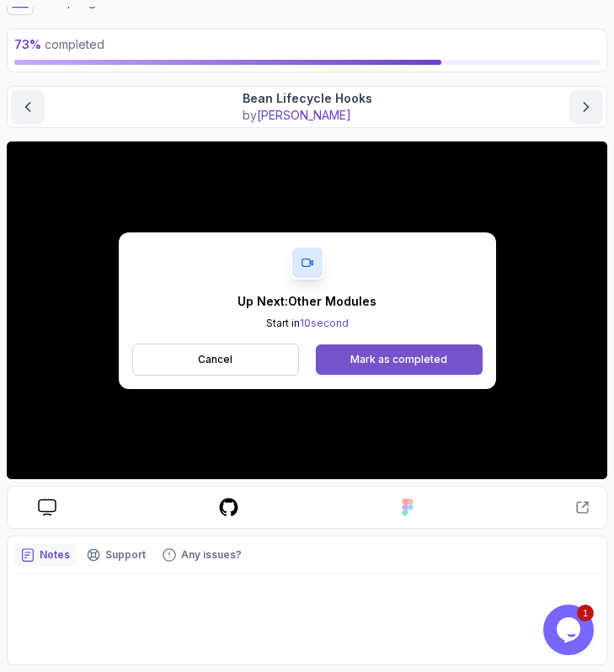
click at [374, 358] on div "Mark as completed" at bounding box center [398, 359] width 97 height 13
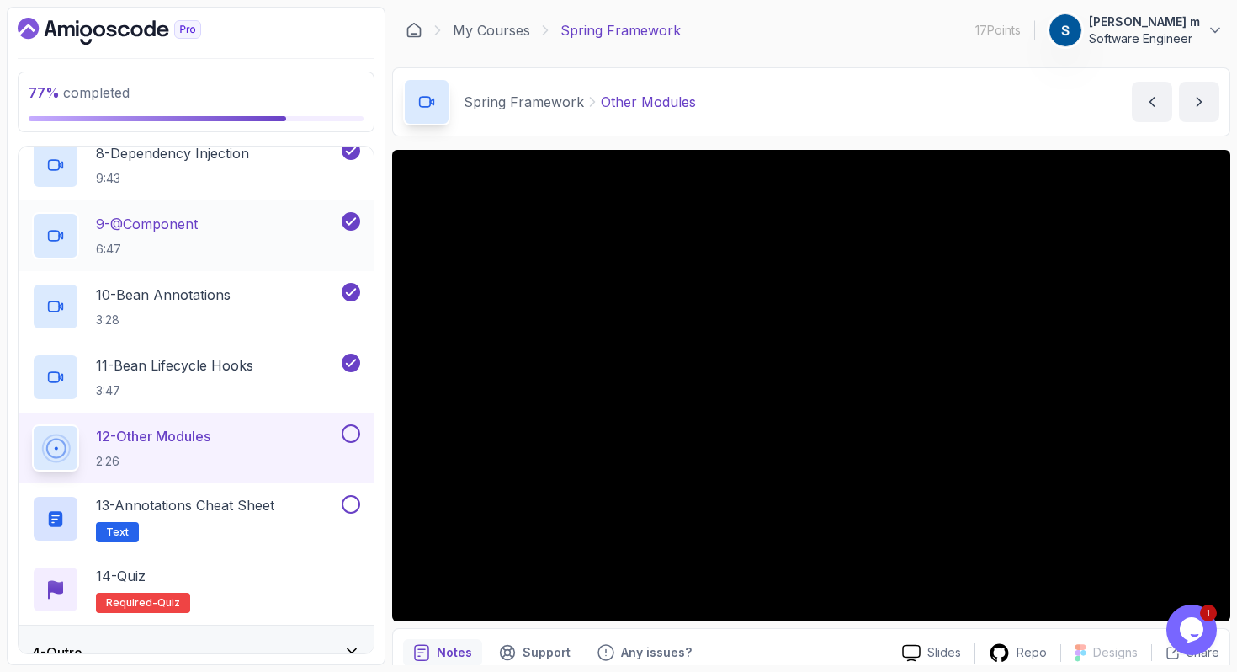
scroll to position [701, 0]
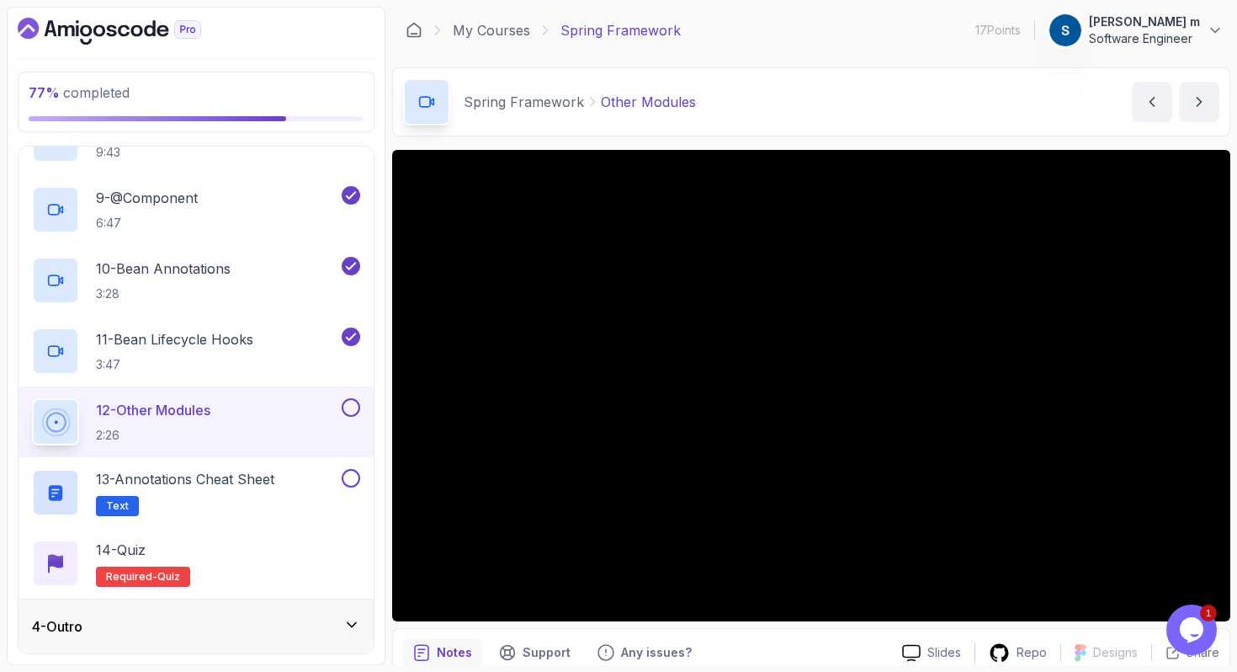
click at [272, 622] on div "4 - Outro" at bounding box center [196, 626] width 328 height 20
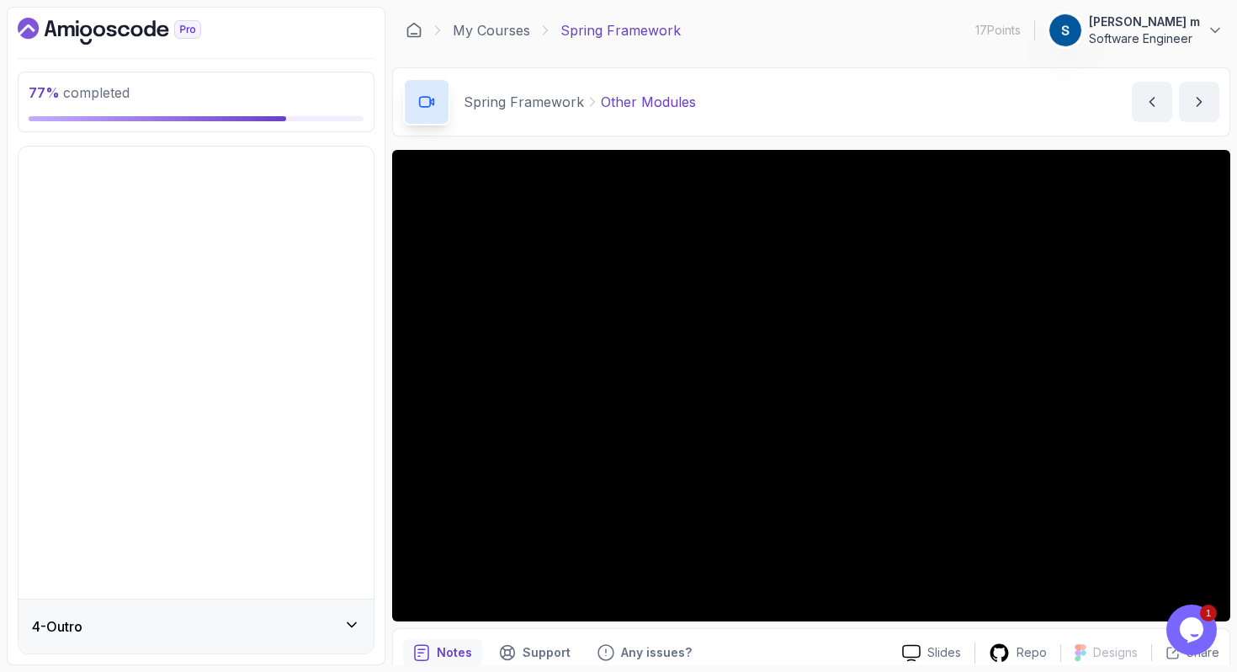
scroll to position [0, 0]
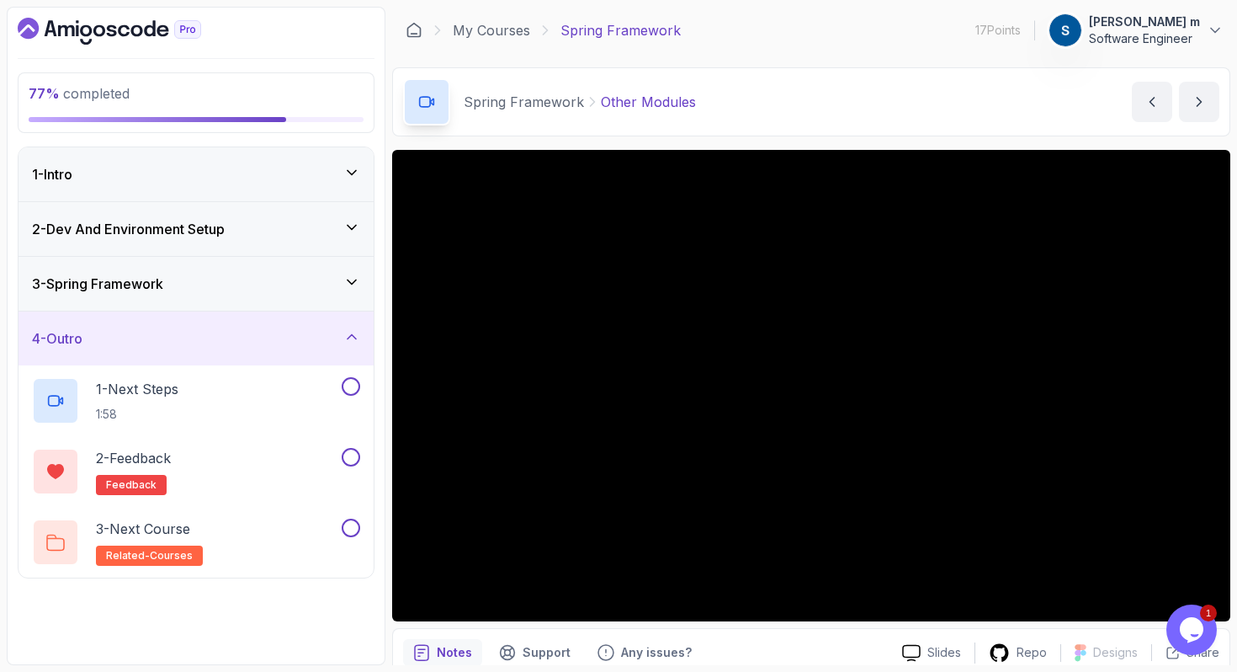
click at [353, 347] on div "4 - Outro" at bounding box center [196, 338] width 328 height 20
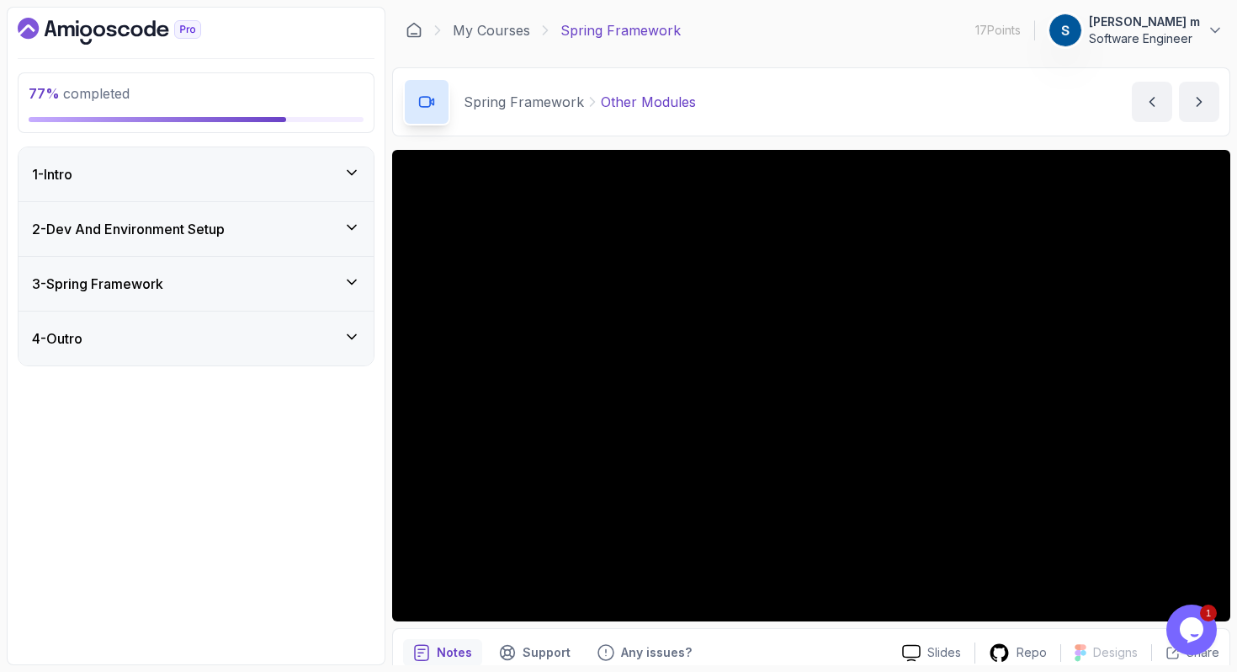
click at [344, 287] on icon at bounding box center [351, 282] width 17 height 17
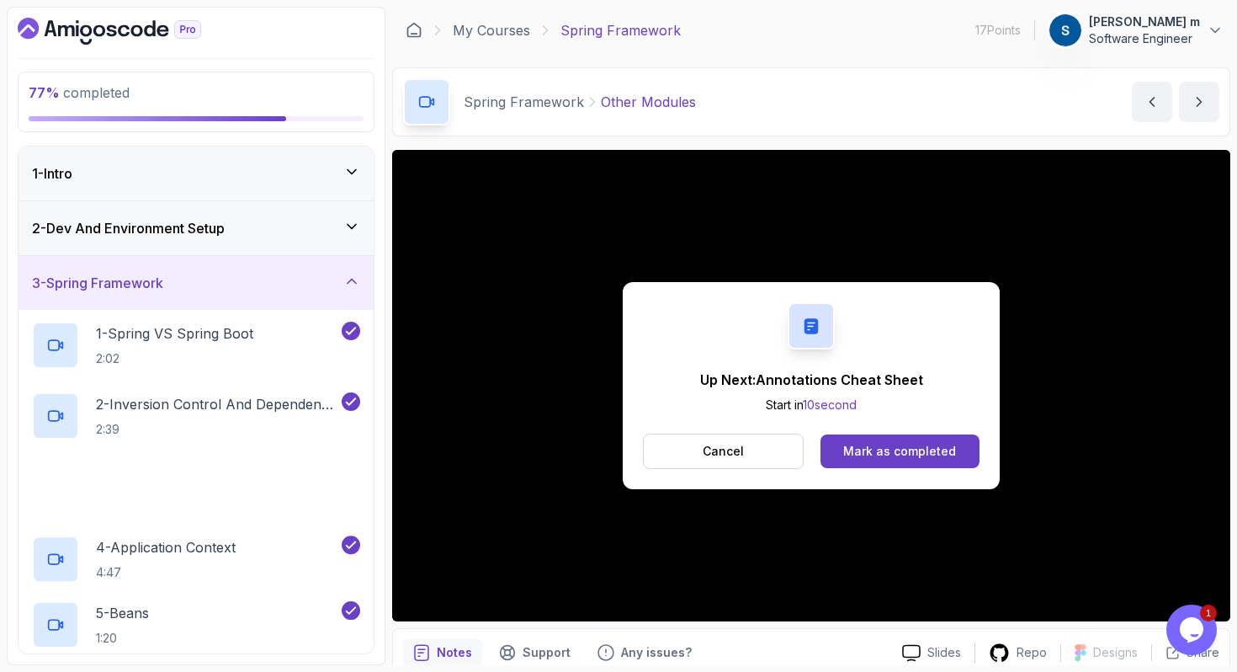
scroll to position [476, 0]
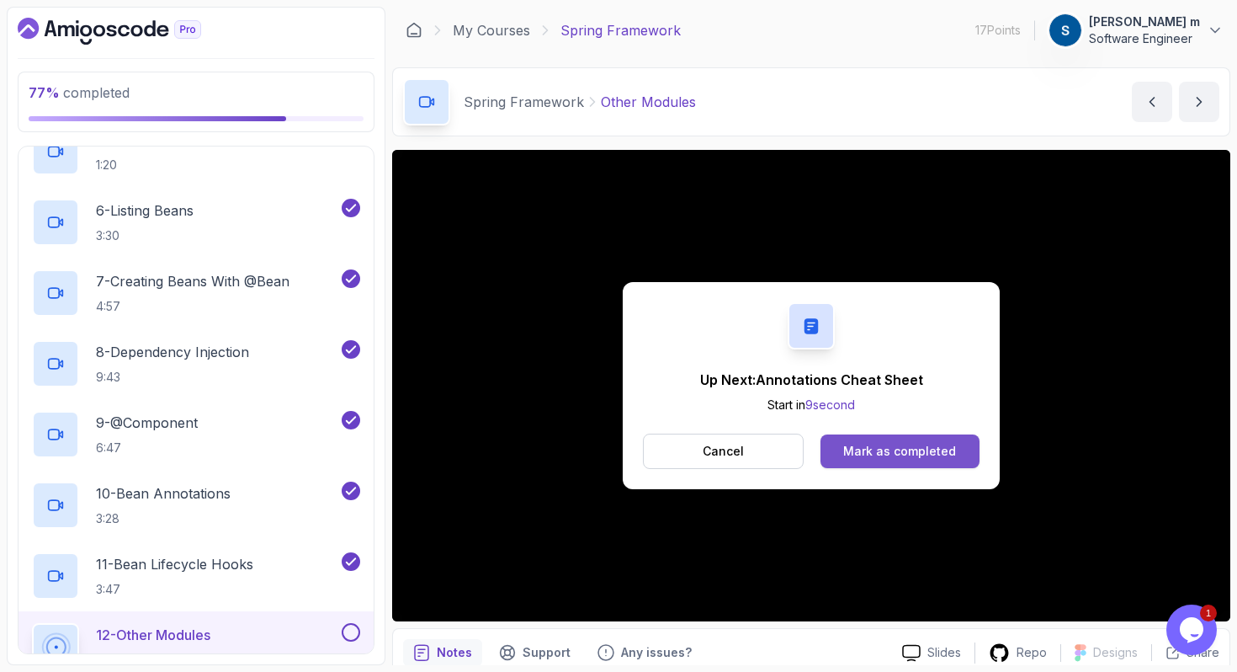
click at [907, 460] on button "Mark as completed" at bounding box center [900, 451] width 159 height 34
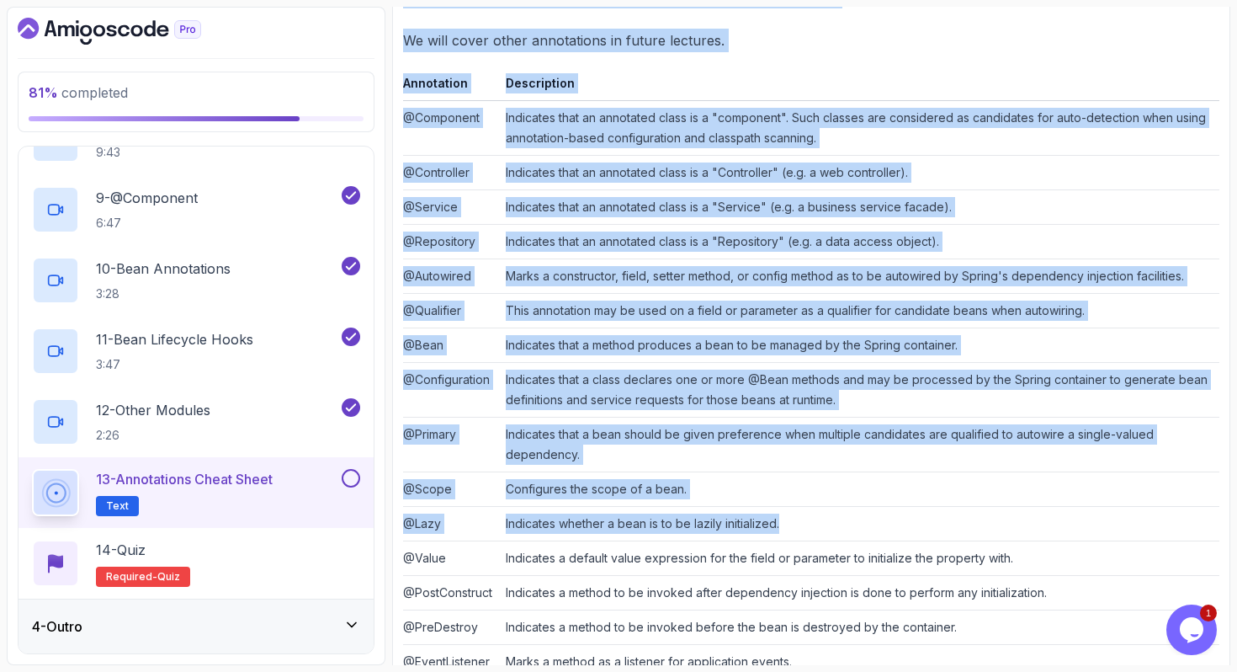
scroll to position [370, 0]
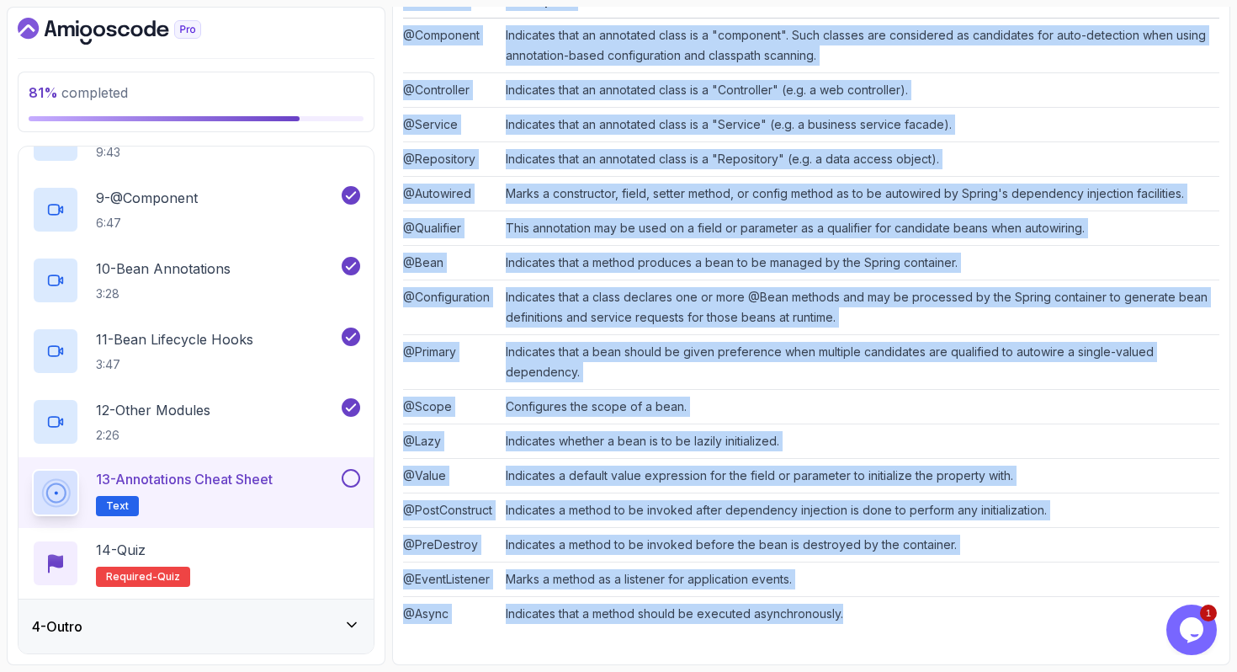
drag, startPoint x: 406, startPoint y: 279, endPoint x: 1017, endPoint y: 630, distance: 705.1
click at [1017, 630] on div "~2 min read Spring Framework Annotations Cheat Sheet We will cover other annota…" at bounding box center [811, 243] width 816 height 822
copy div "Spring Framework Annotations Cheat Sheet We will cover other annotations in fut…"
click at [348, 481] on button at bounding box center [351, 478] width 19 height 19
click at [146, 545] on p "14 - Quiz" at bounding box center [121, 549] width 50 height 20
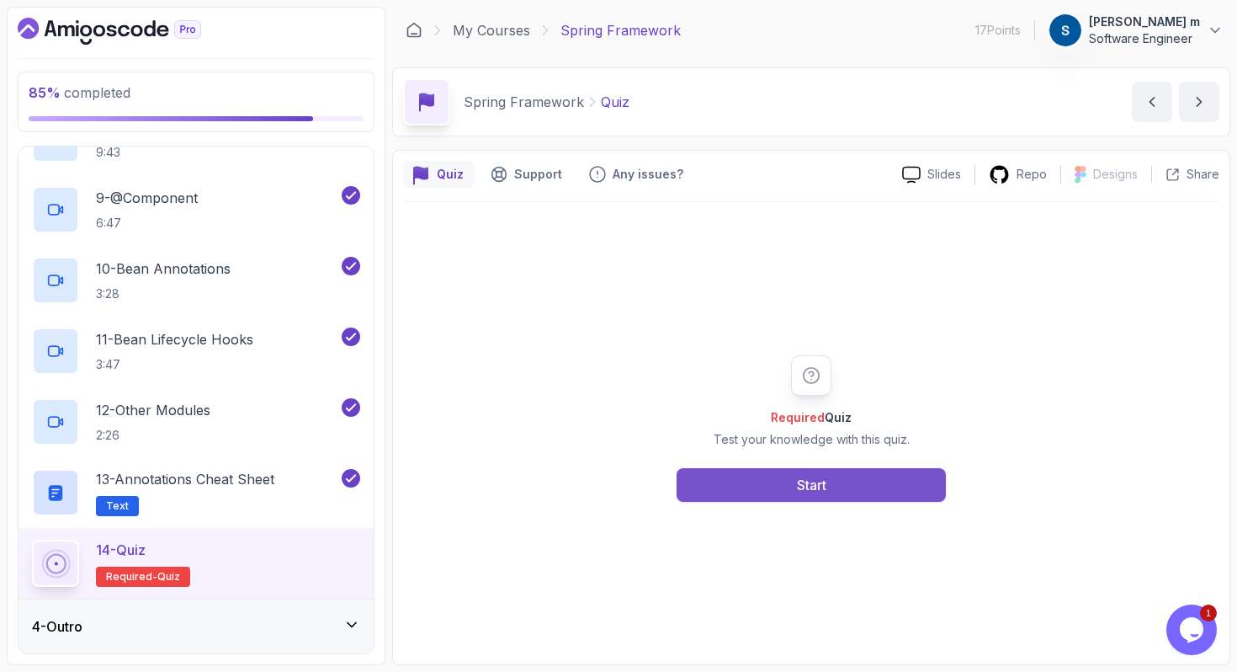
click at [760, 481] on button "Start" at bounding box center [811, 485] width 269 height 34
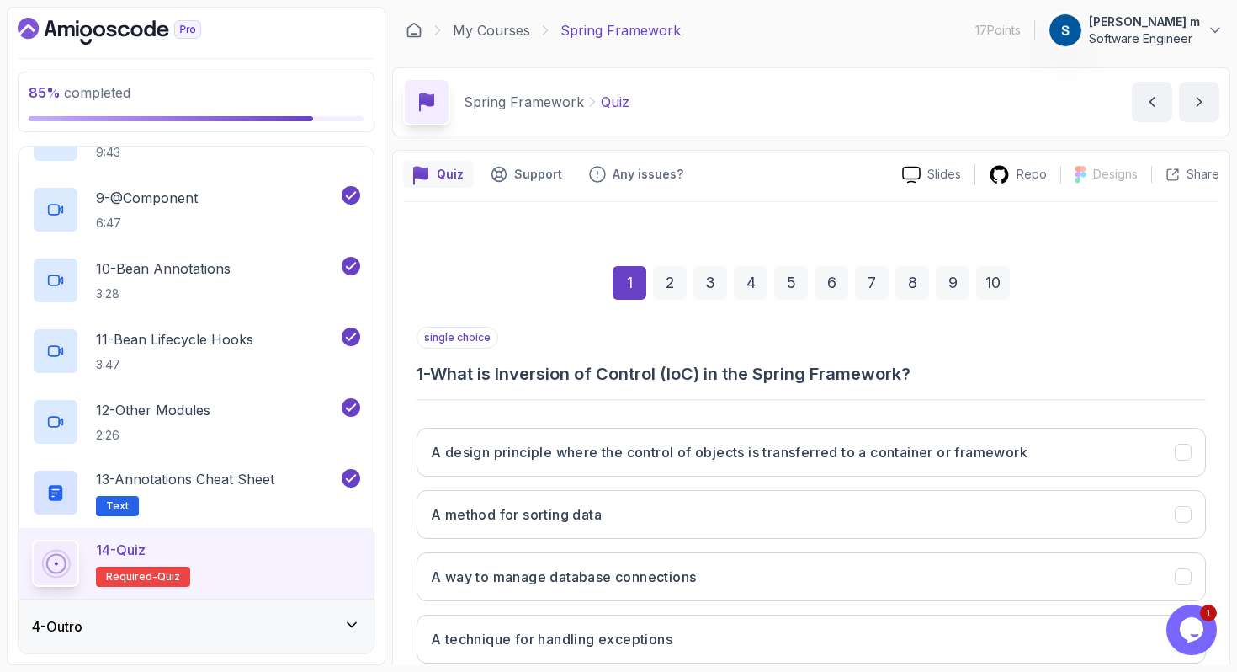
scroll to position [107, 0]
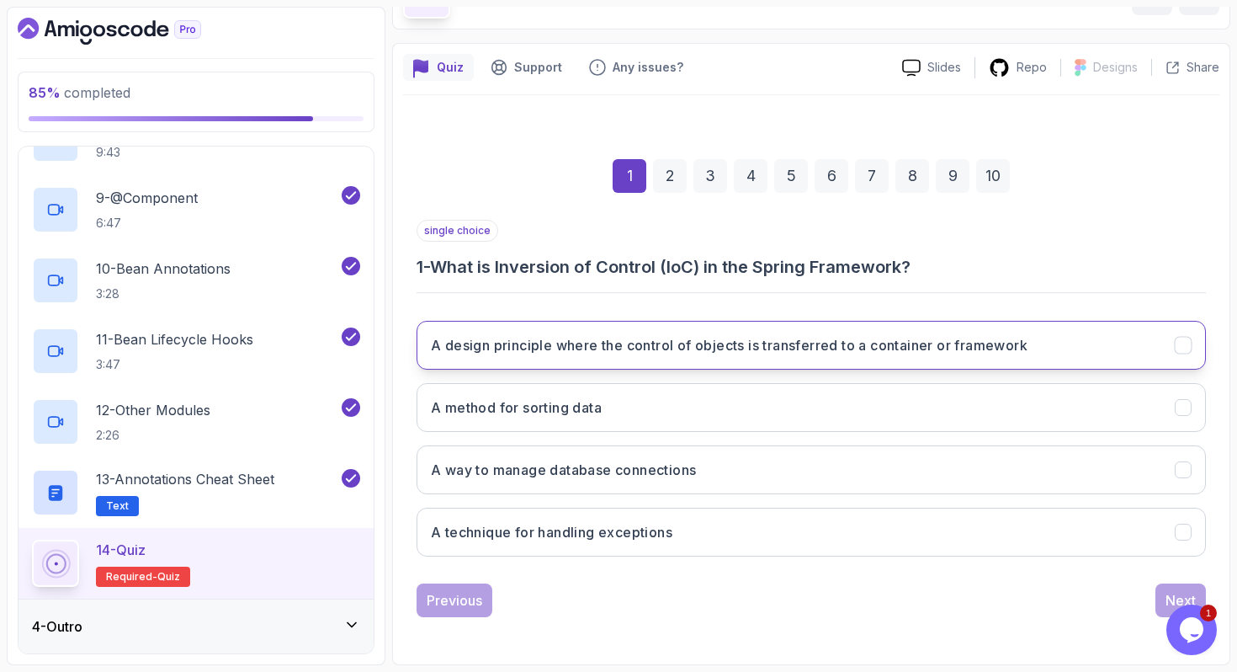
click at [619, 335] on h3 "A design principle where the control of objects is transferred to a container o…" at bounding box center [729, 345] width 597 height 20
click at [1159, 593] on button "Next" at bounding box center [1181, 600] width 50 height 34
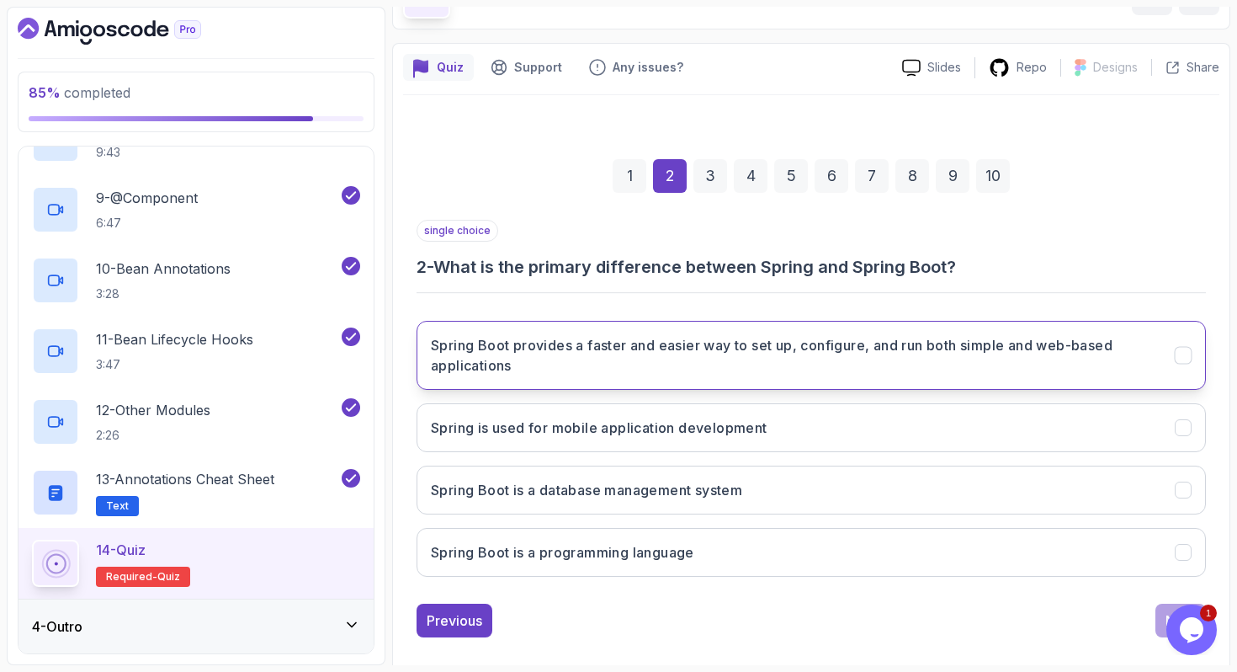
click at [789, 329] on button "Spring Boot provides a faster and easier way to set up, configure, and run both…" at bounding box center [811, 355] width 789 height 69
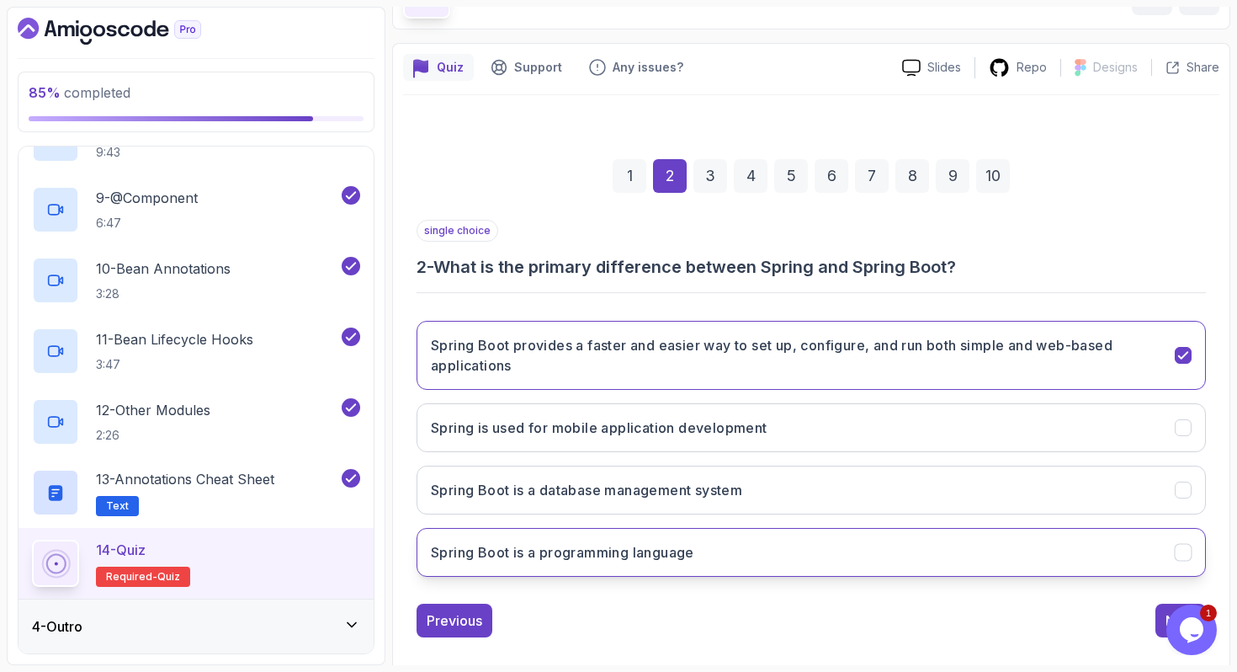
scroll to position [127, 0]
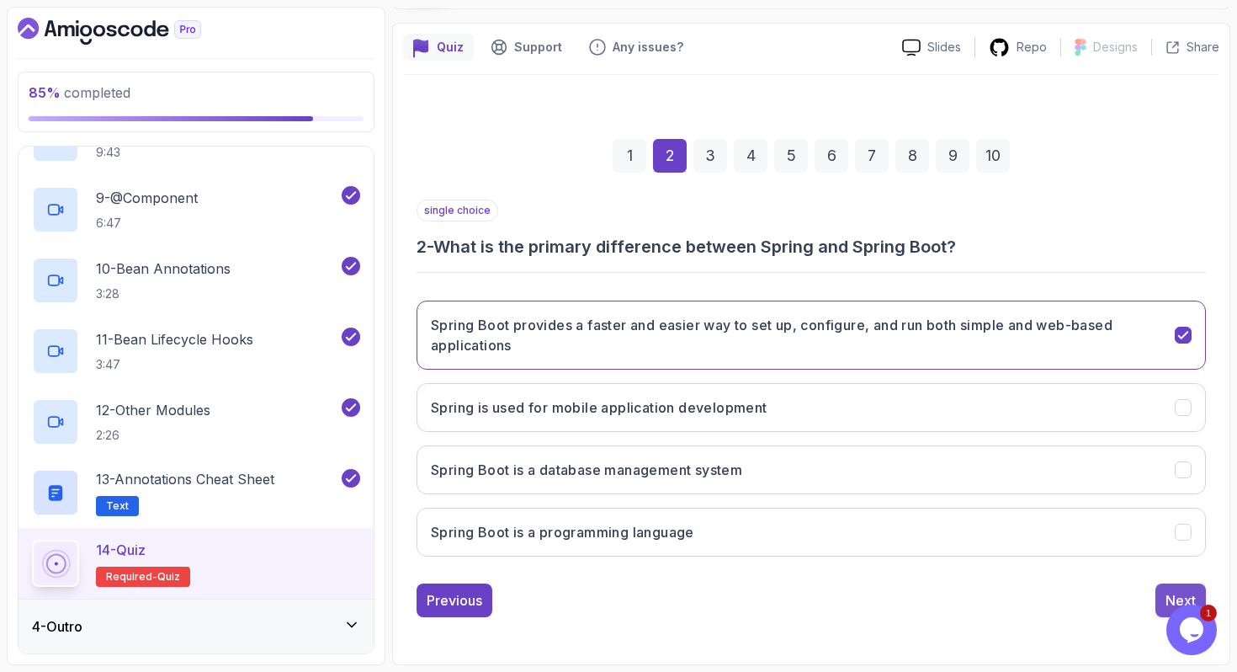
click at [1177, 591] on div "Next" at bounding box center [1181, 600] width 30 height 20
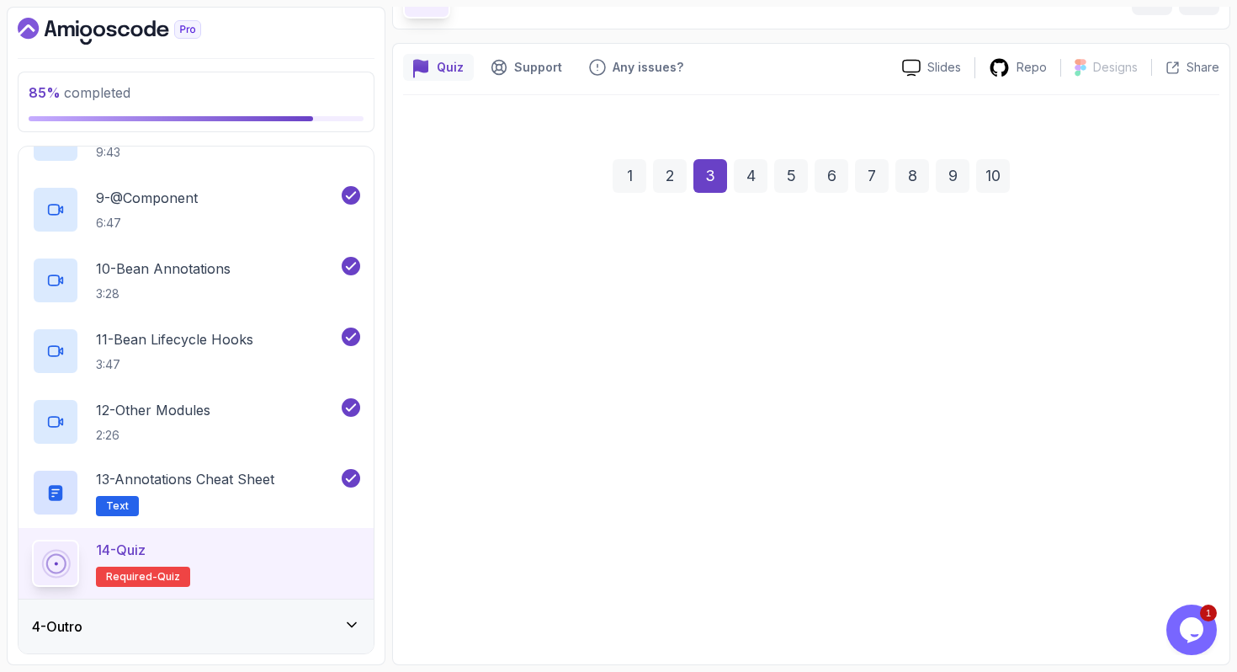
scroll to position [107, 0]
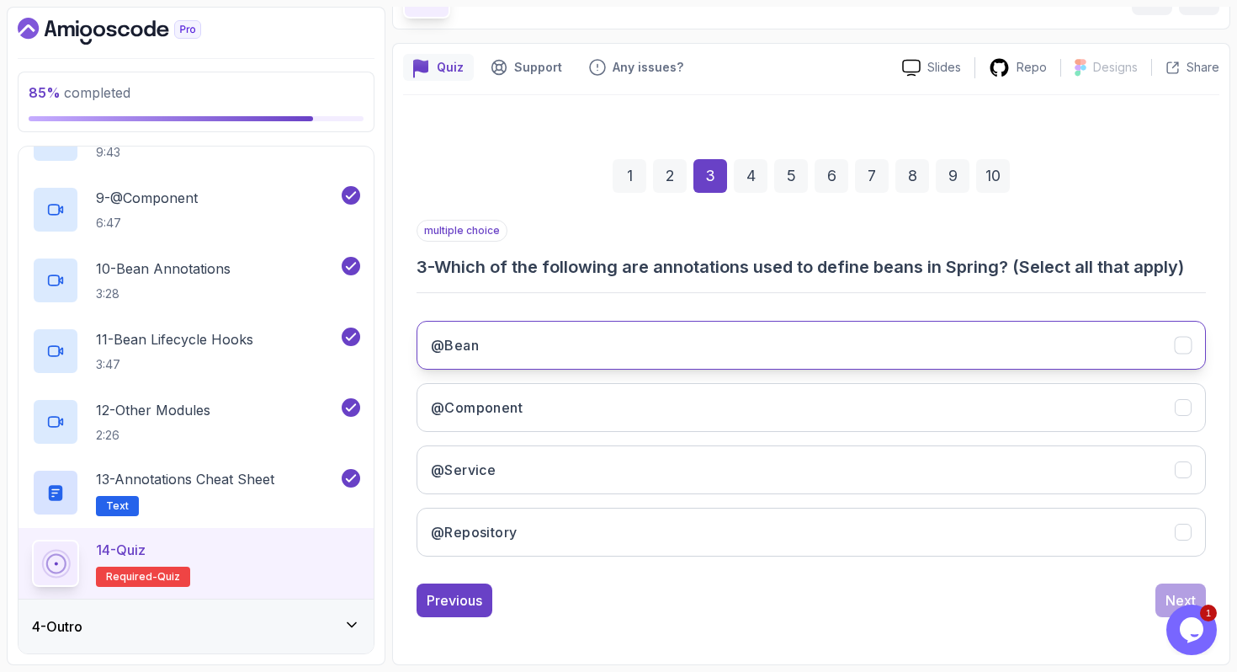
click at [547, 332] on button "@Bean" at bounding box center [811, 345] width 789 height 49
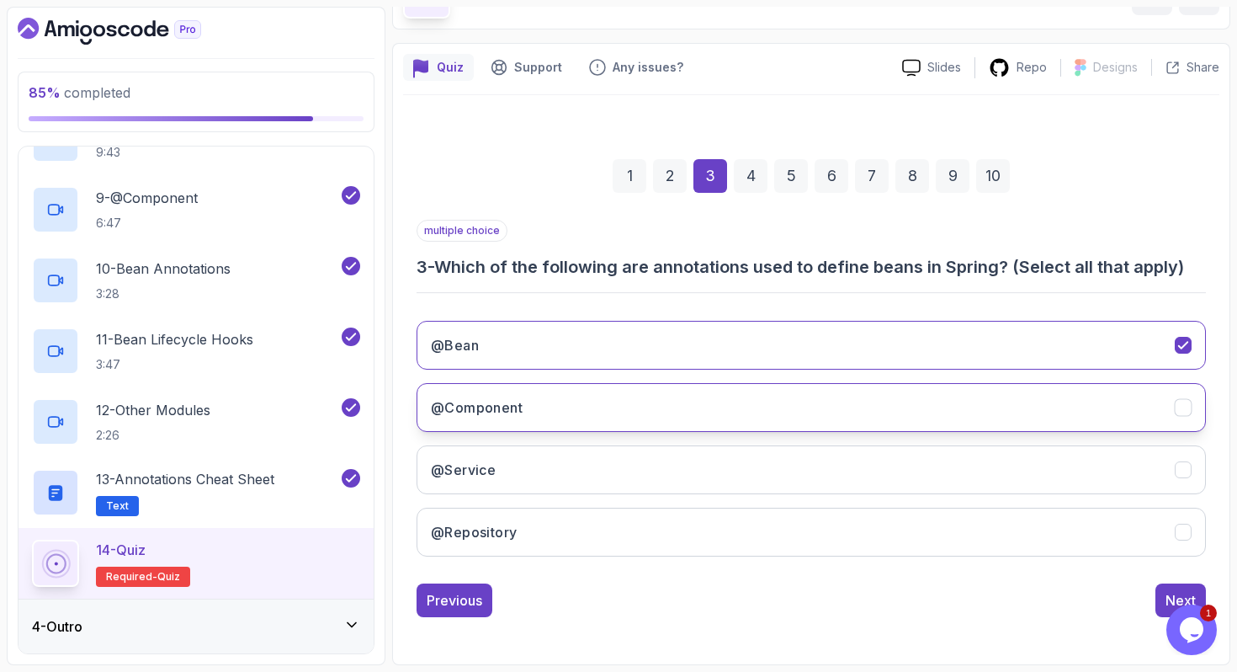
click at [558, 420] on button "@Component" at bounding box center [811, 407] width 789 height 49
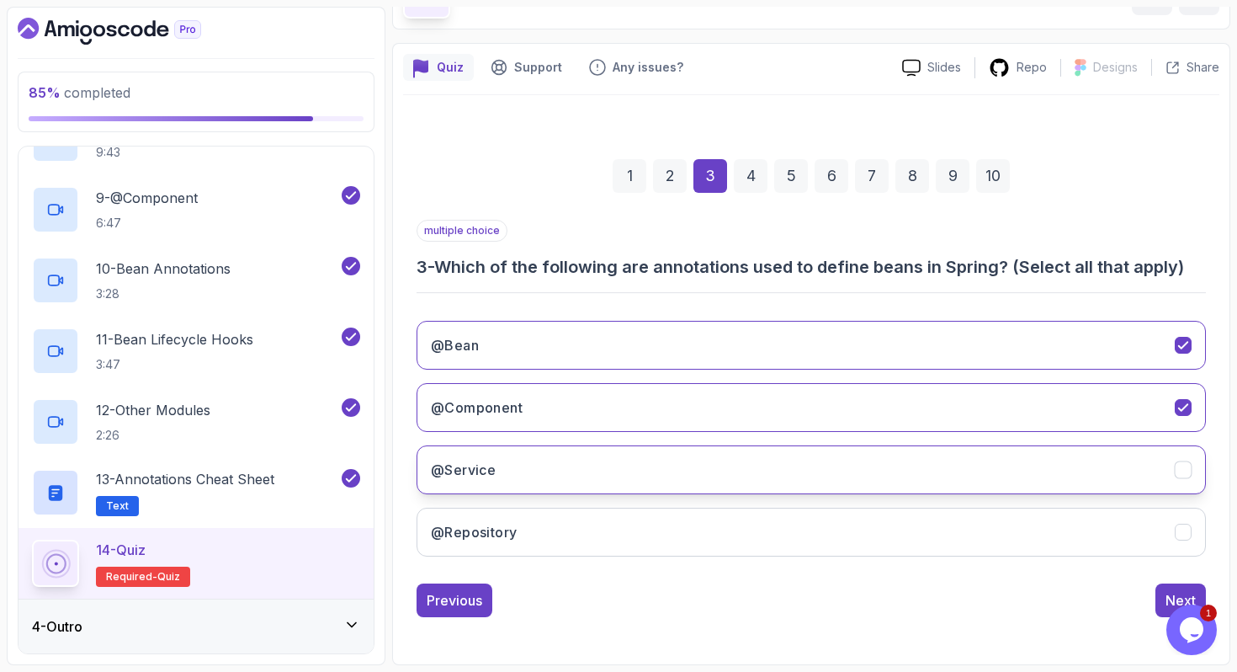
click at [566, 463] on button "@Service" at bounding box center [811, 469] width 789 height 49
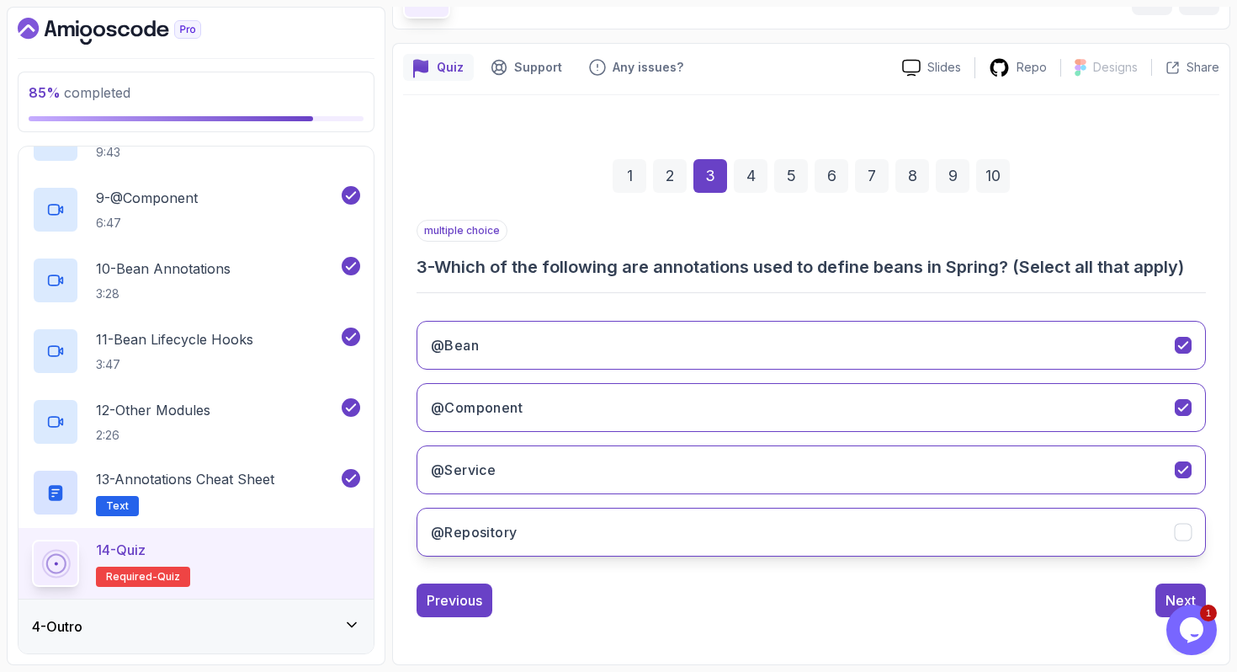
click at [575, 528] on button "@Repository" at bounding box center [811, 532] width 789 height 49
click at [1162, 593] on button "Next" at bounding box center [1181, 600] width 50 height 34
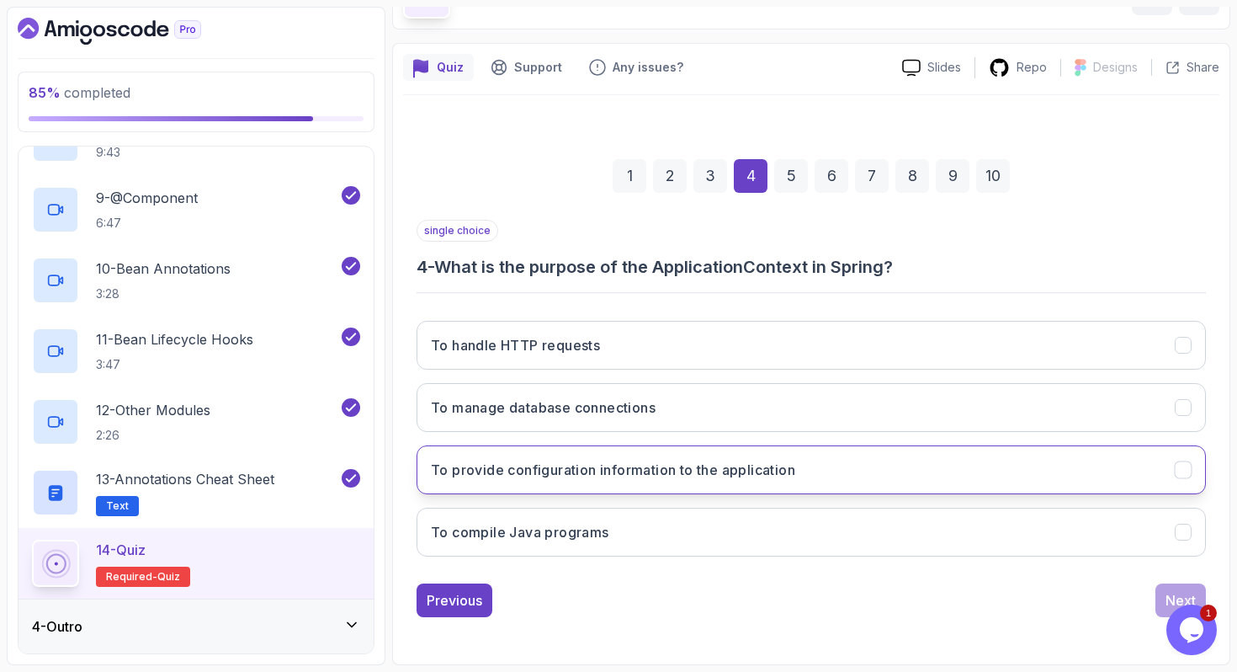
click at [646, 468] on h3 "To provide configuration information to the application" at bounding box center [613, 470] width 364 height 20
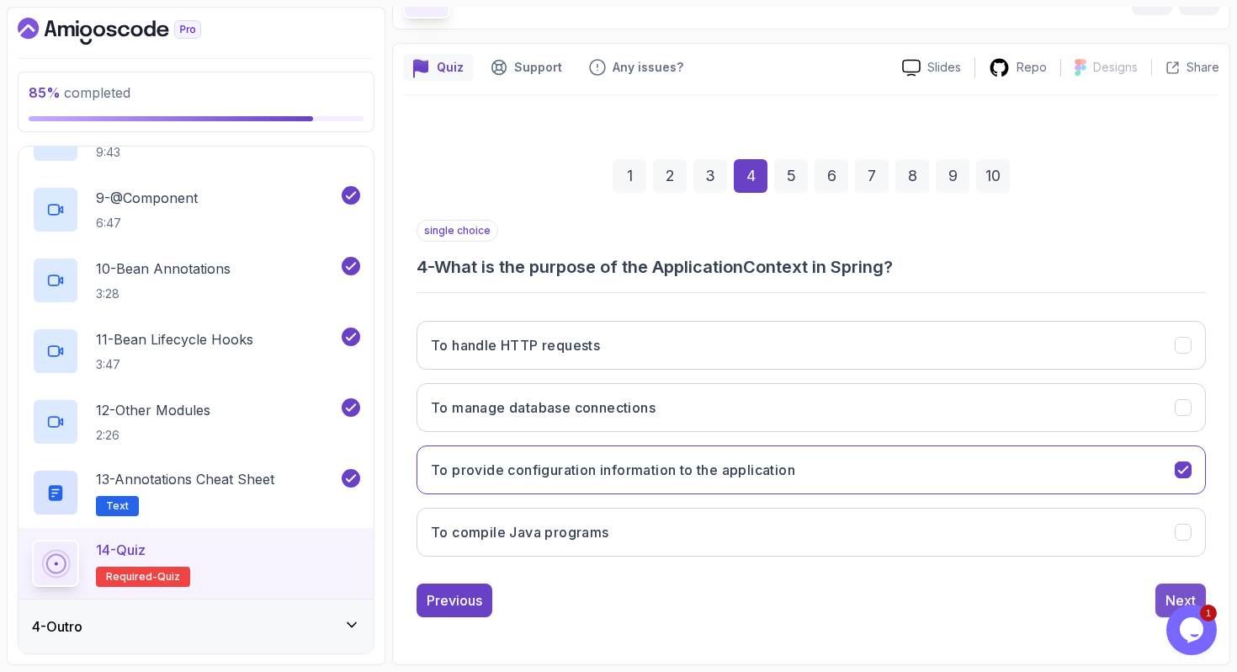
click at [1167, 601] on div "Next" at bounding box center [1181, 600] width 30 height 20
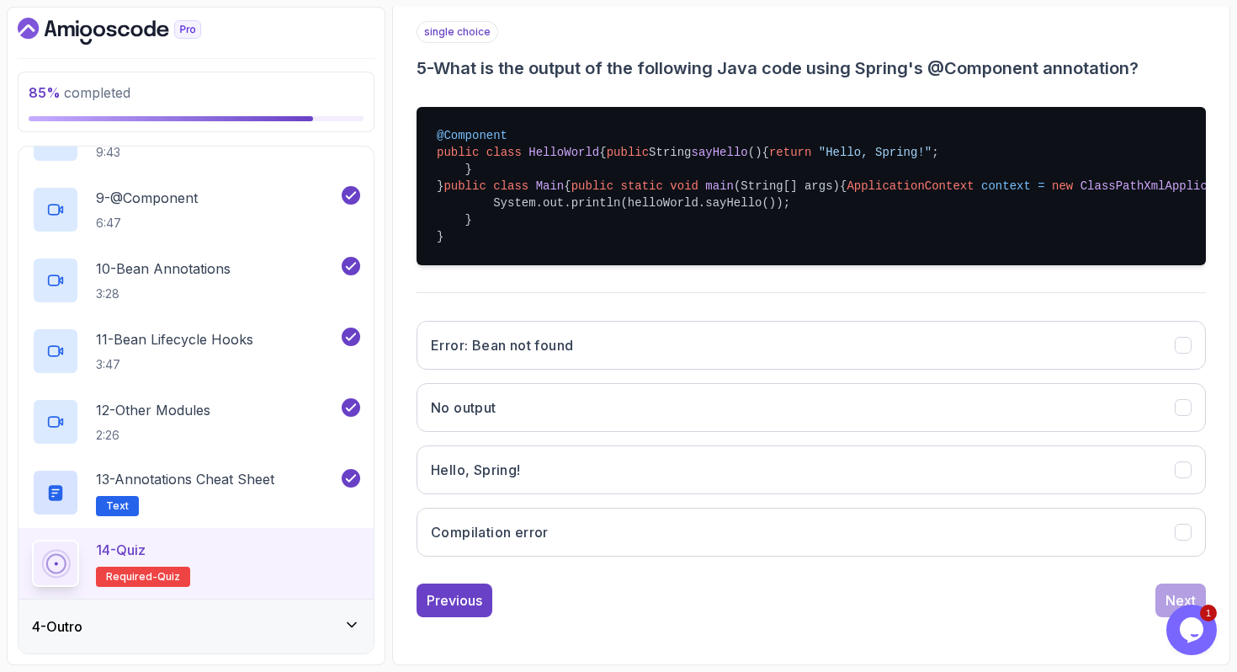
scroll to position [401, 0]
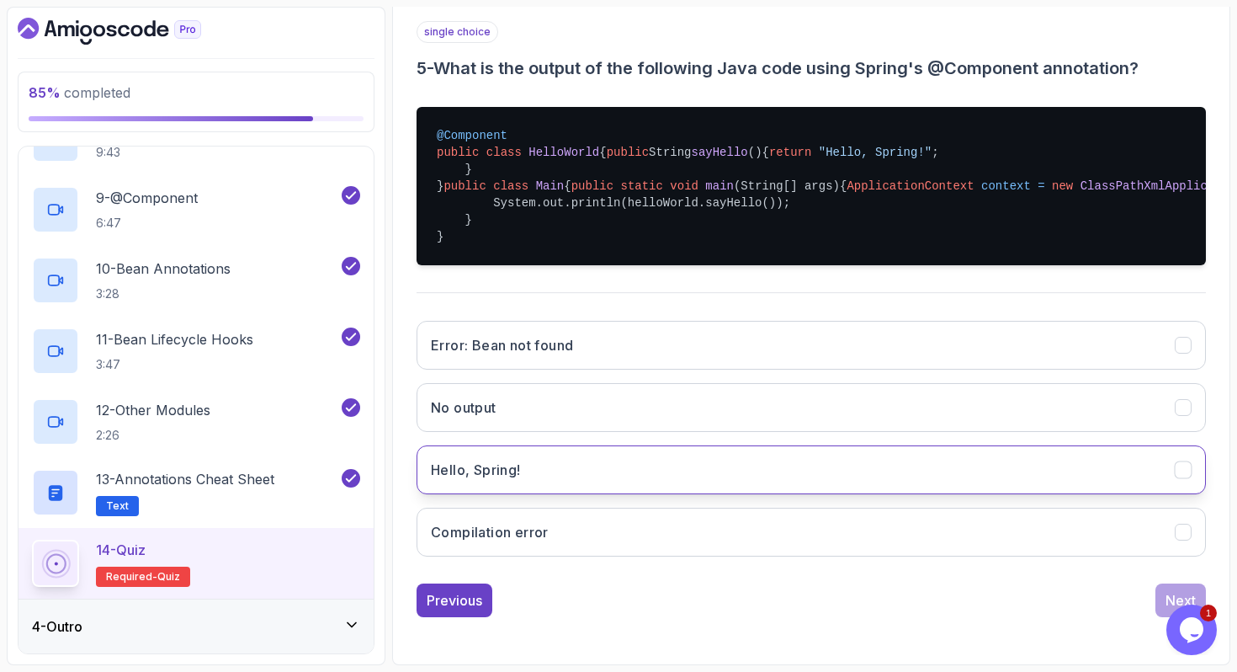
click at [678, 473] on button "Hello, Spring!" at bounding box center [811, 469] width 789 height 49
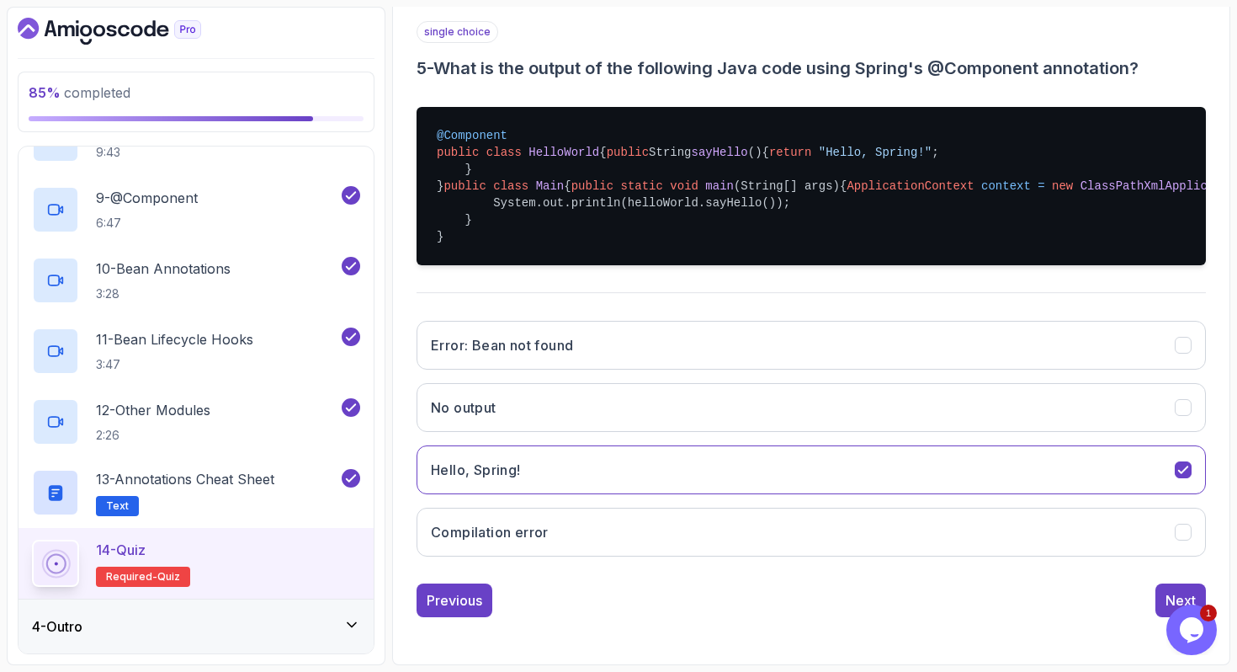
scroll to position [423, 0]
click at [1162, 597] on button "Next" at bounding box center [1181, 600] width 50 height 34
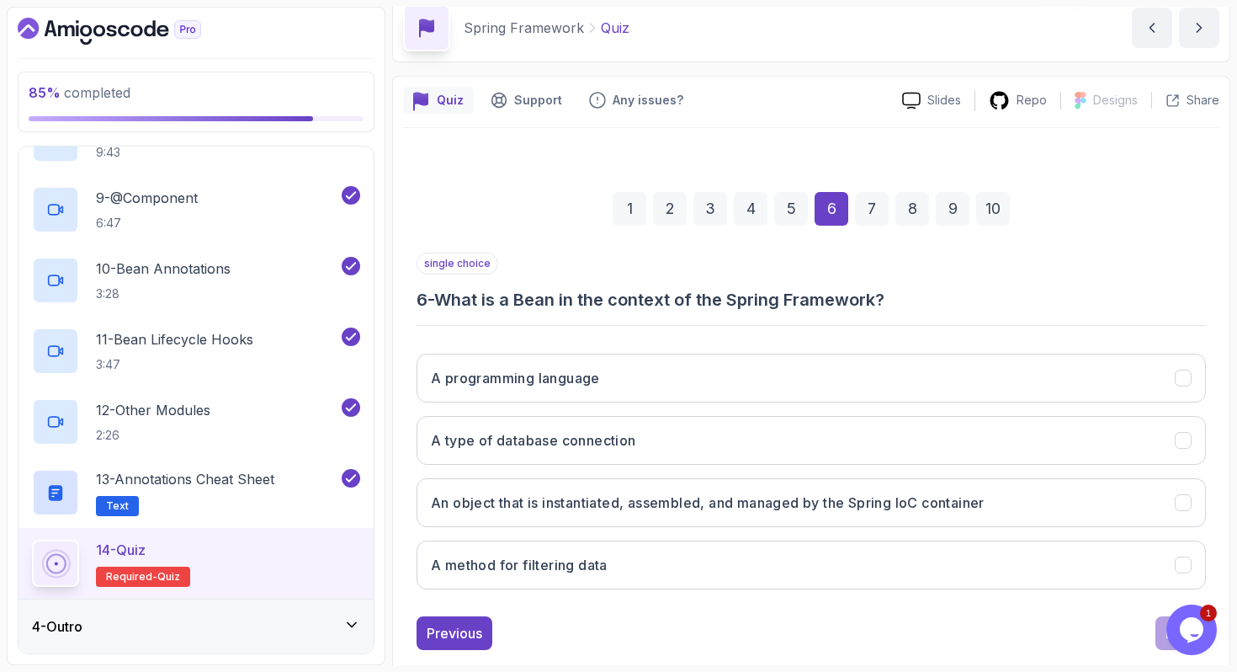
scroll to position [85, 0]
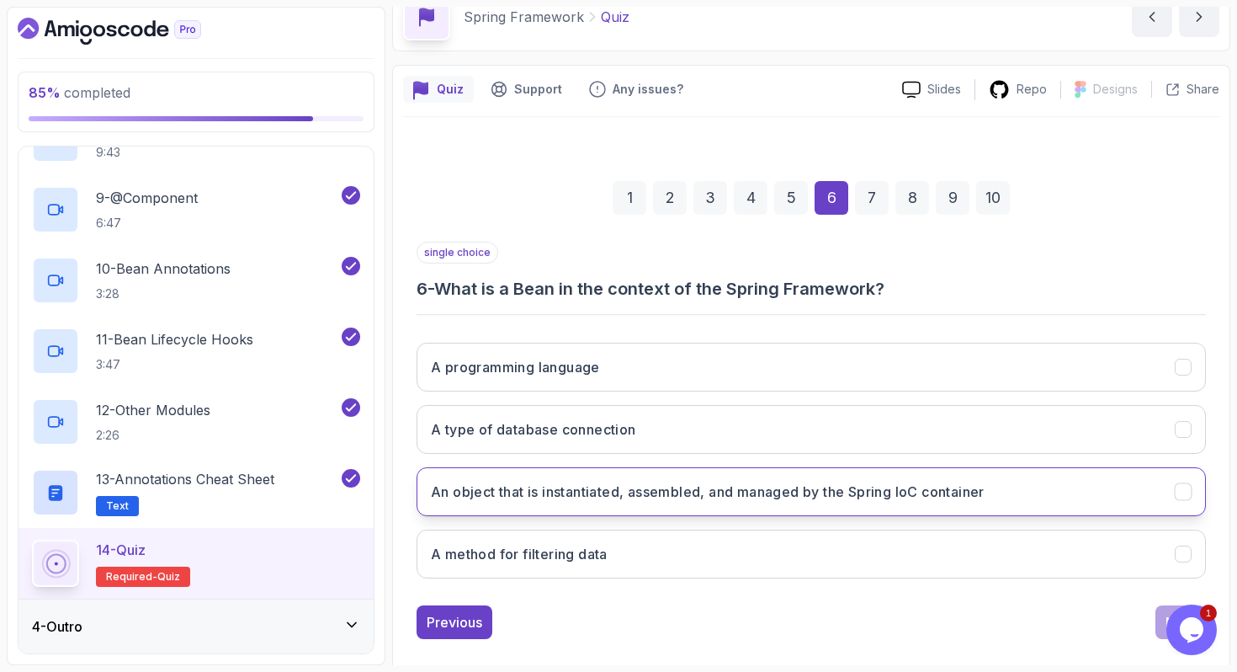
click at [664, 496] on h3 "An object that is instantiated, assembled, and managed by the Spring IoC contai…" at bounding box center [708, 491] width 554 height 20
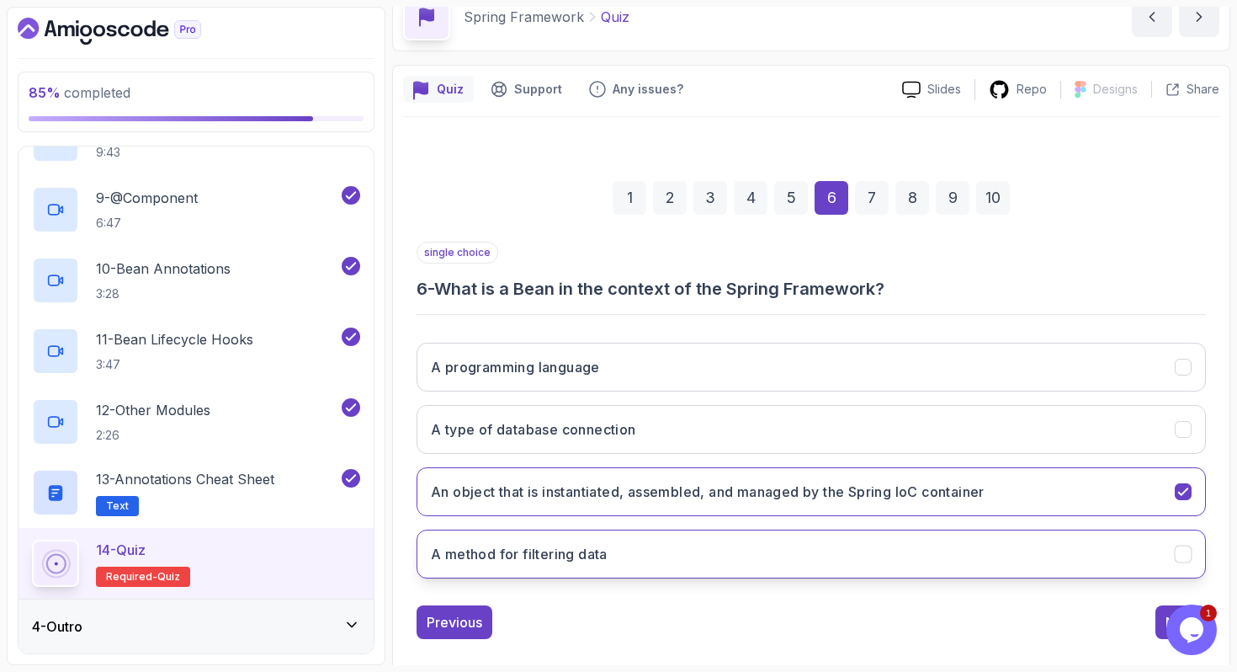
scroll to position [107, 0]
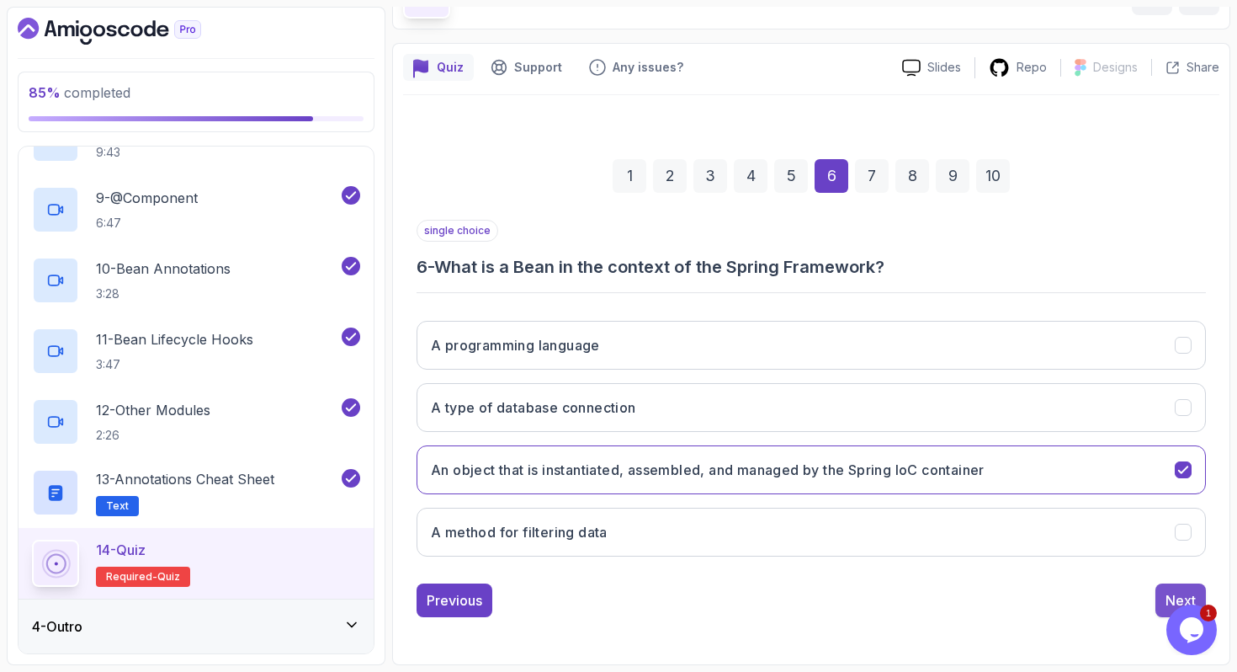
click at [1170, 591] on div "Next" at bounding box center [1181, 600] width 30 height 20
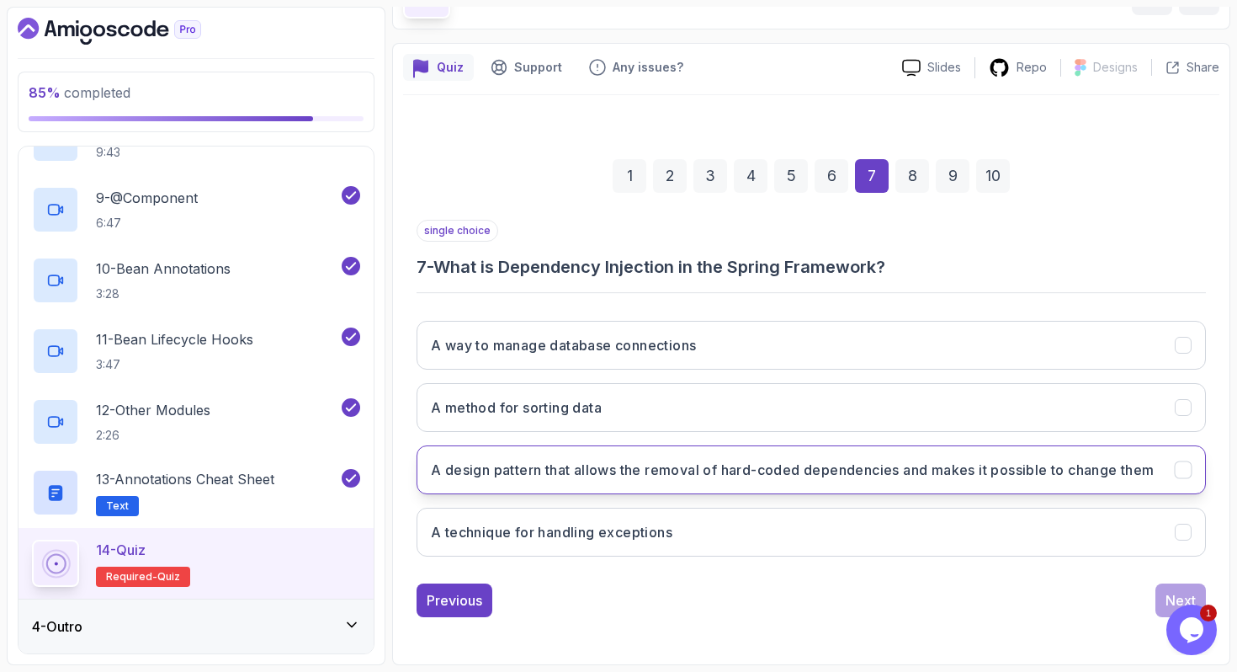
click at [644, 480] on h3 "A design pattern that allows the removal of hard-coded dependencies and makes i…" at bounding box center [793, 470] width 724 height 20
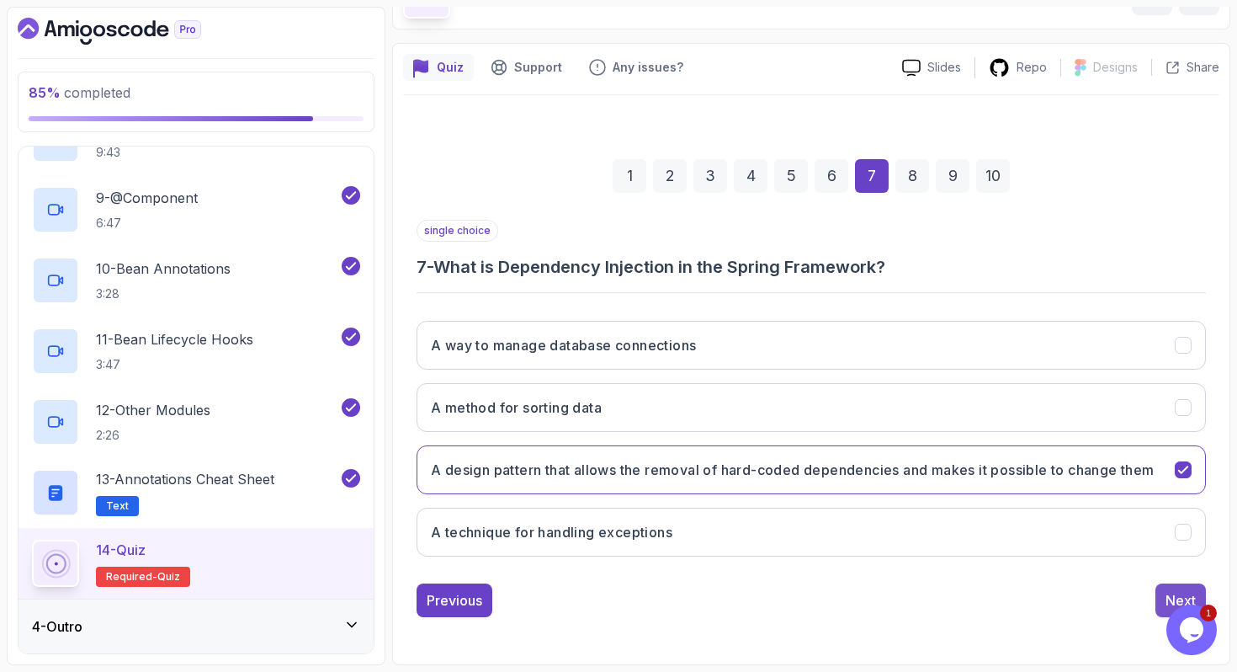
click at [1161, 598] on button "Next" at bounding box center [1181, 600] width 50 height 34
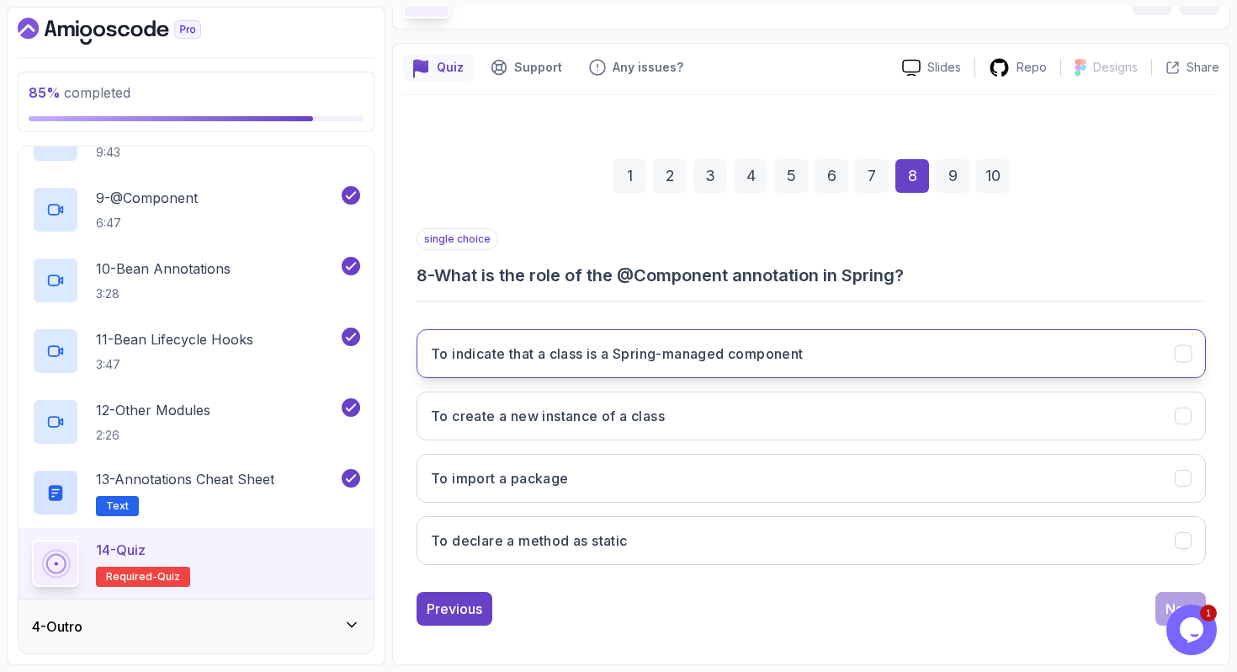
scroll to position [107, 0]
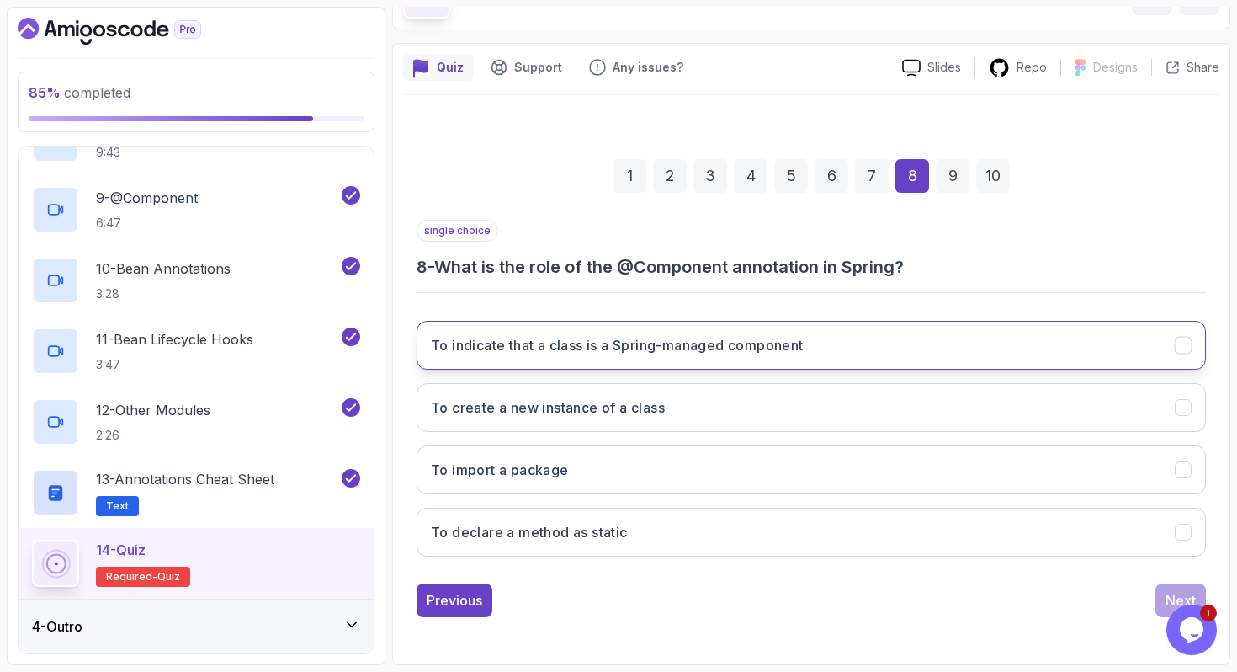
click at [606, 337] on h3 "To indicate that a class is a Spring-managed component" at bounding box center [617, 345] width 373 height 20
click at [1168, 599] on div "Next" at bounding box center [1181, 600] width 30 height 20
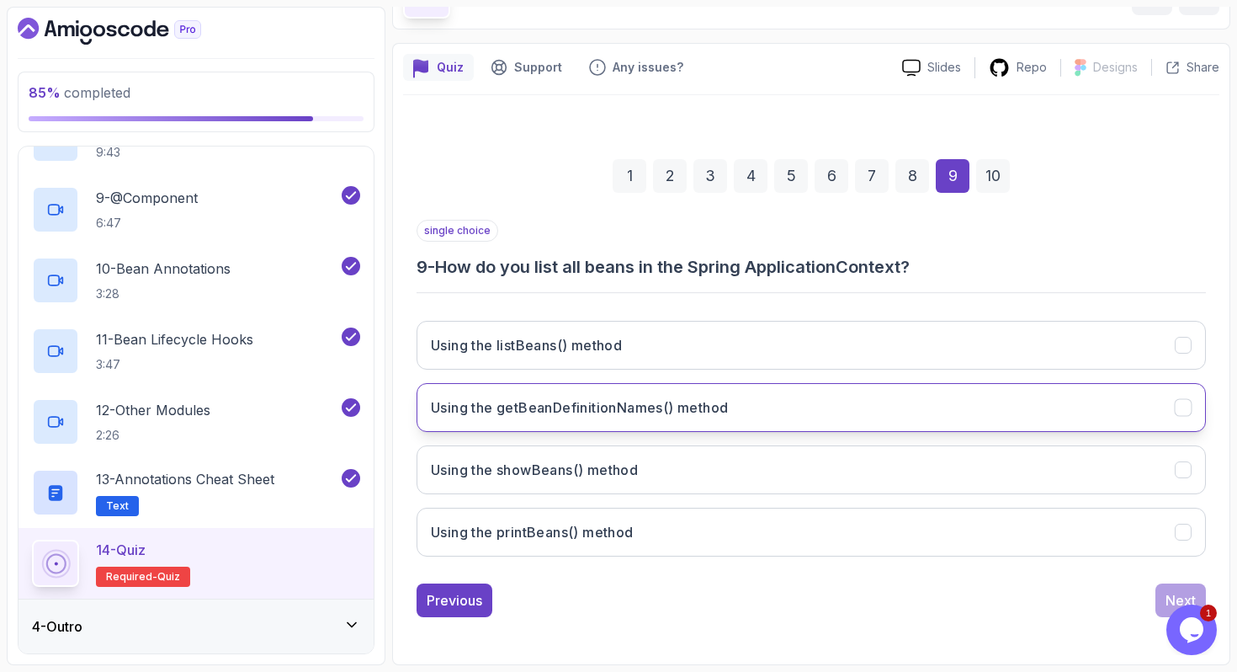
click at [682, 397] on h3 "Using the getBeanDefinitionNames() method" at bounding box center [579, 407] width 297 height 20
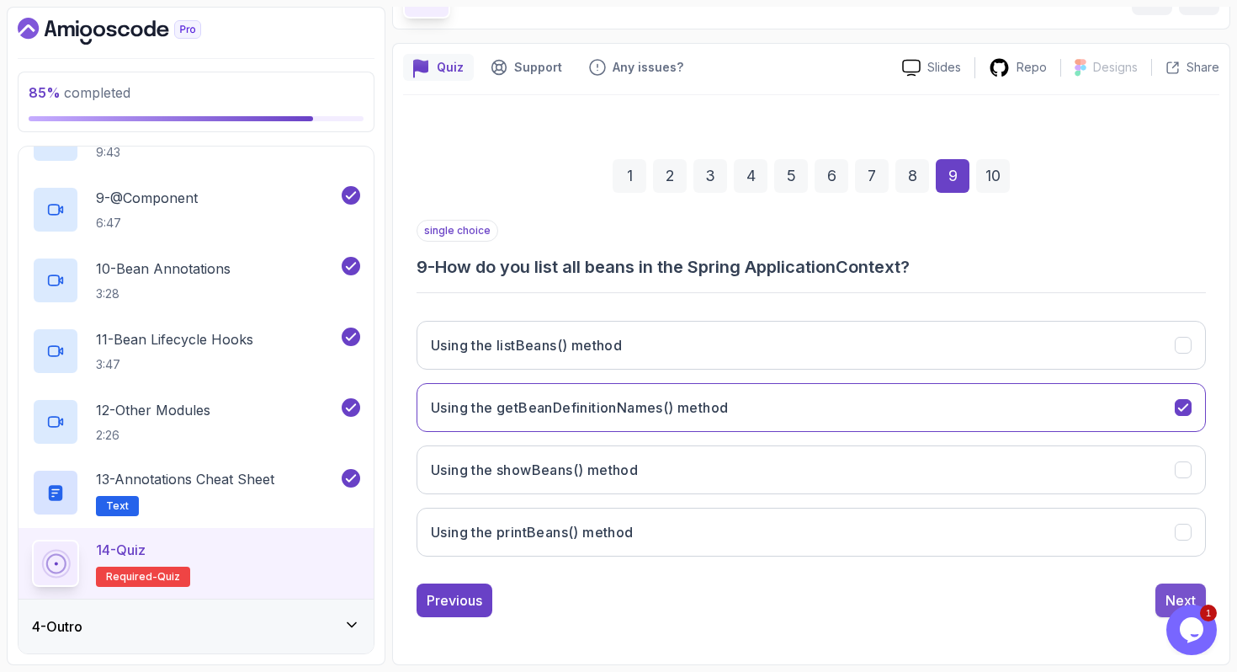
click at [1178, 593] on div "Next" at bounding box center [1181, 600] width 30 height 20
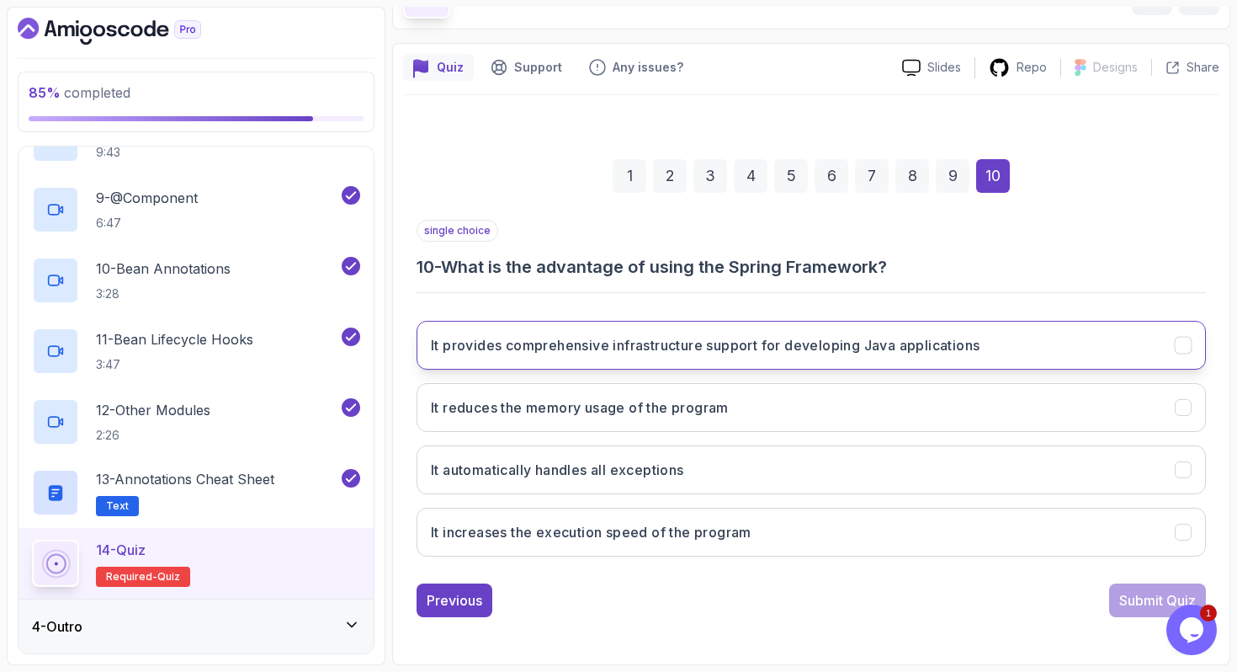
click at [679, 342] on h3 "It provides comprehensive infrastructure support for developing Java applicatio…" at bounding box center [705, 345] width 549 height 20
click at [1135, 609] on div "Submit Quiz" at bounding box center [1157, 600] width 77 height 20
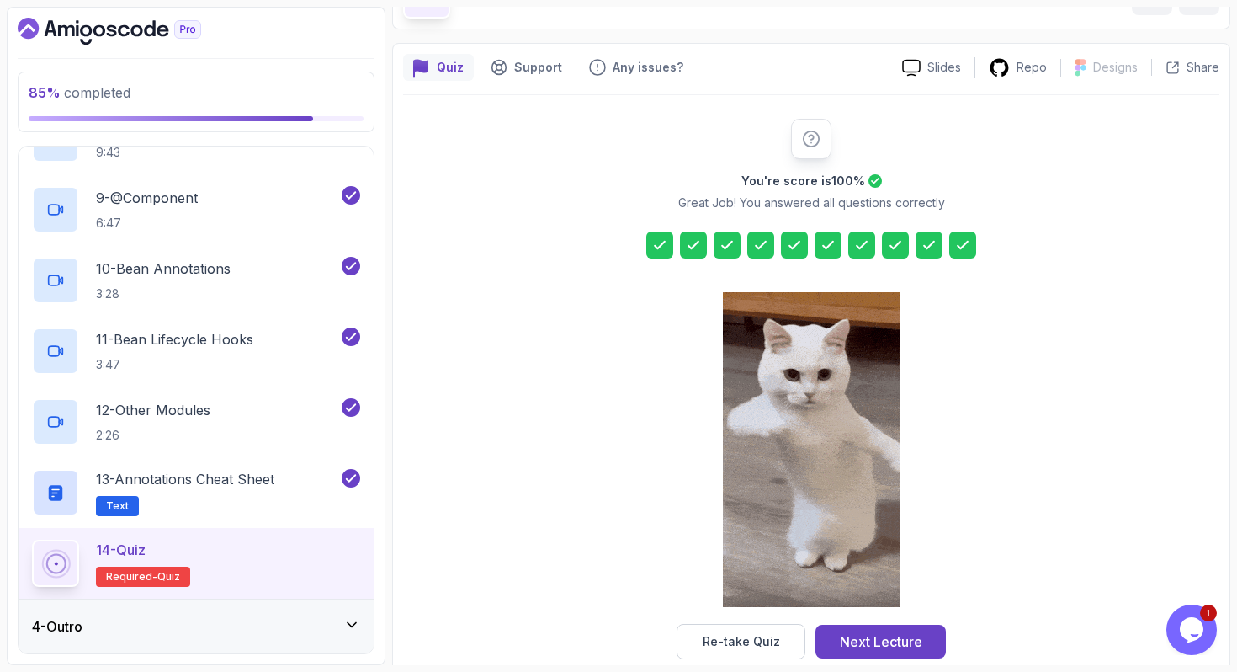
scroll to position [136, 0]
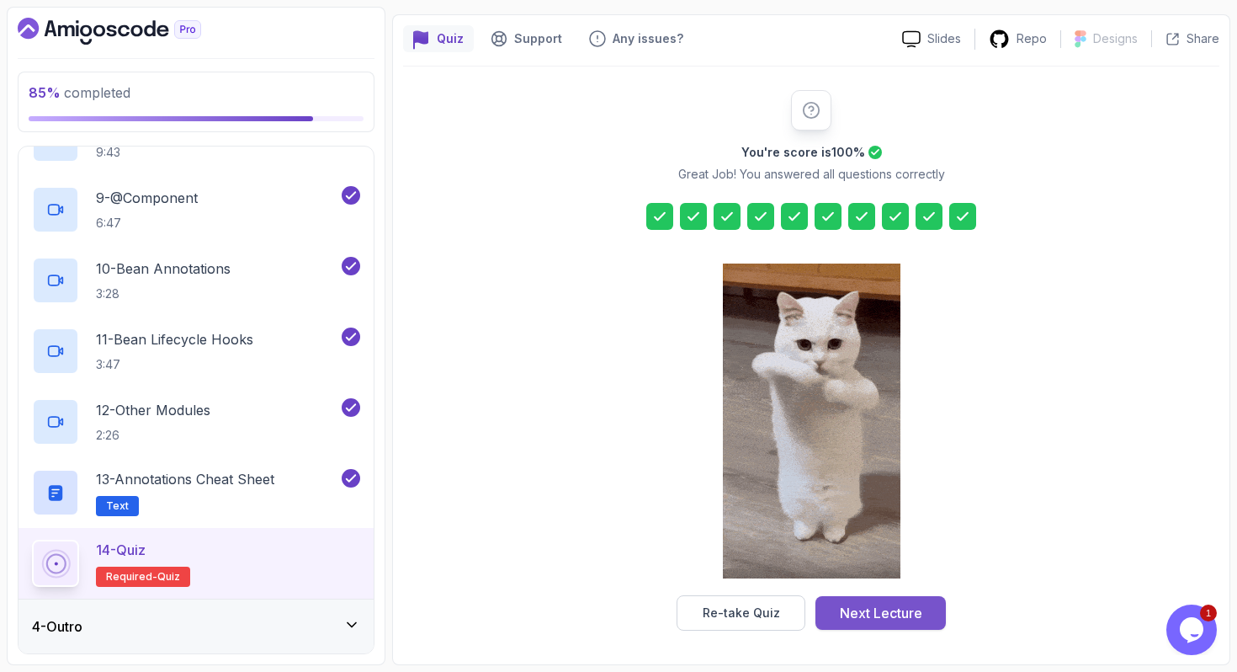
click at [902, 613] on div "Next Lecture" at bounding box center [881, 613] width 82 height 20
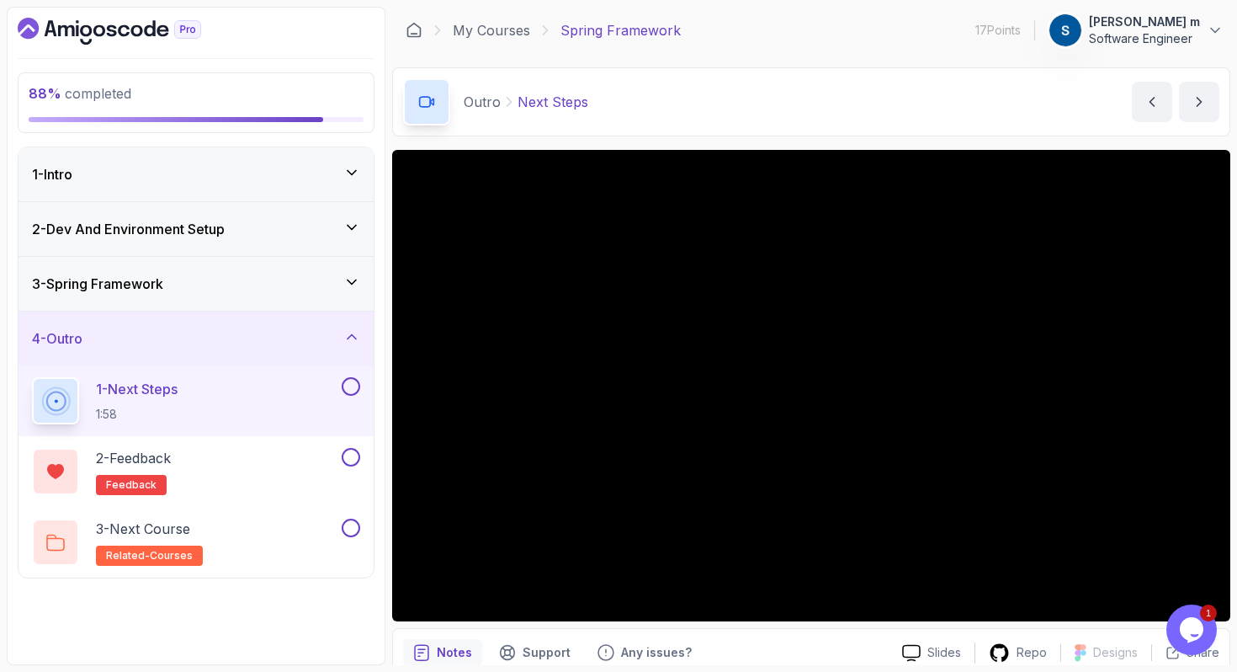
click at [354, 385] on button at bounding box center [351, 386] width 19 height 19
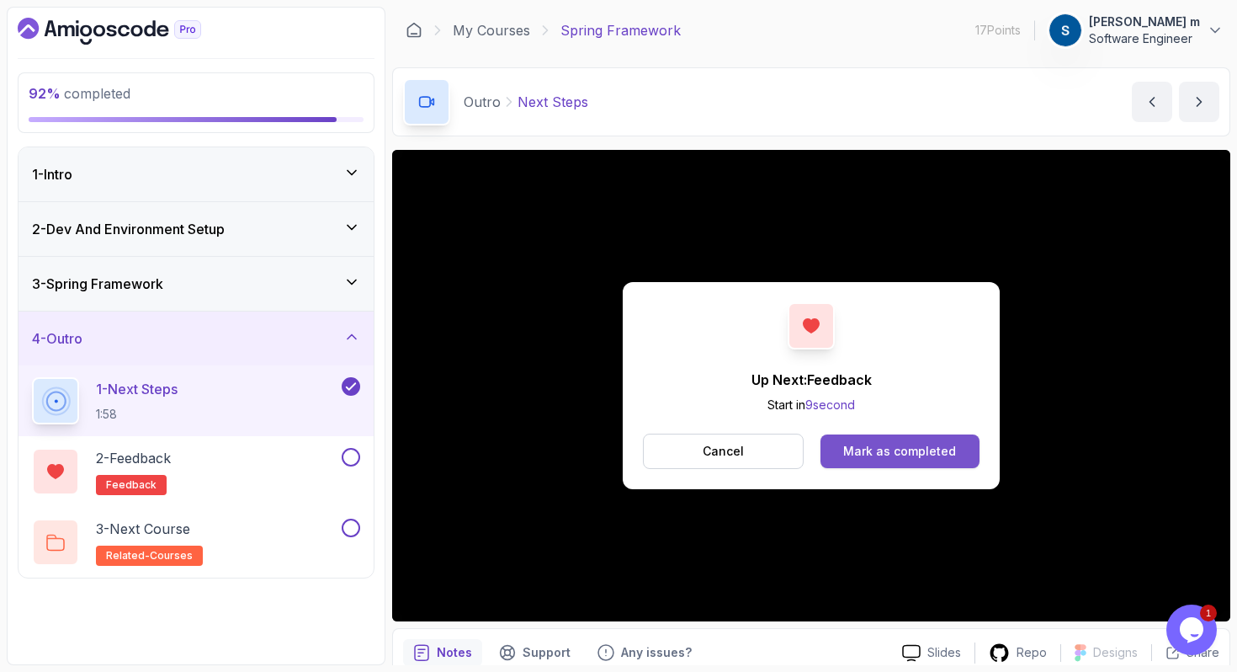
click at [923, 453] on div "Mark as completed" at bounding box center [899, 451] width 113 height 17
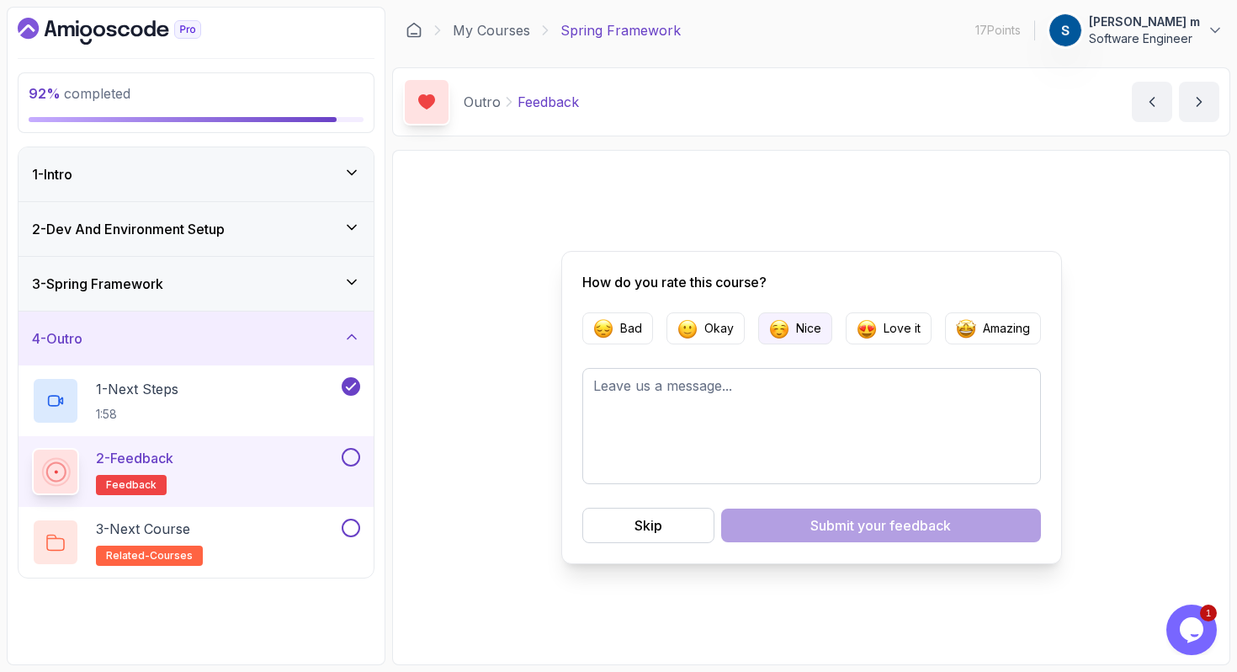
click at [809, 329] on p "Nice" at bounding box center [808, 328] width 25 height 17
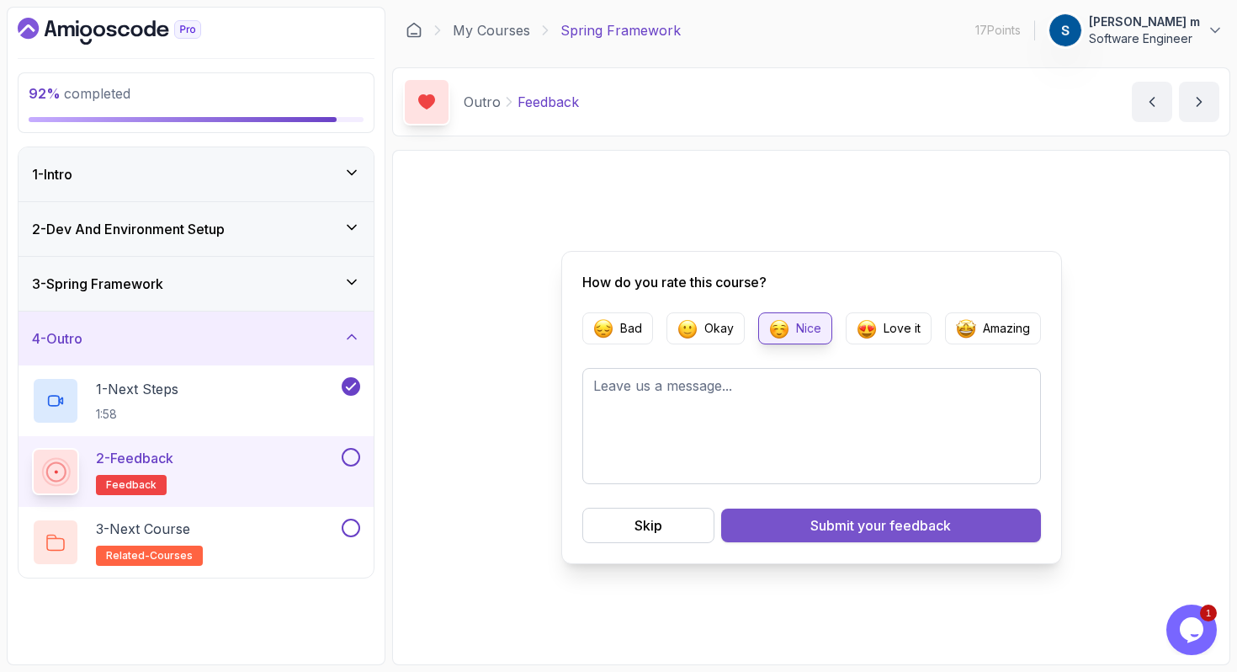
click at [815, 522] on div "Submit your feedback" at bounding box center [881, 525] width 141 height 20
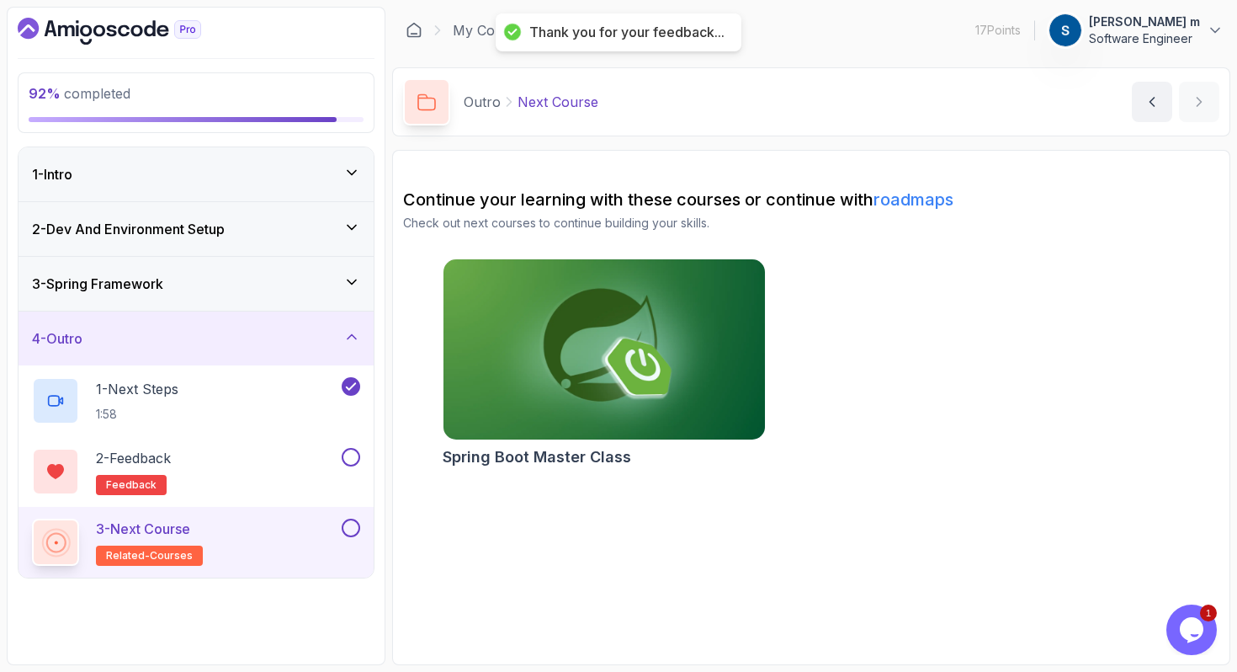
click at [351, 527] on button at bounding box center [351, 527] width 19 height 19
click at [734, 313] on img at bounding box center [603, 349] width 337 height 189
click at [350, 459] on button at bounding box center [351, 457] width 19 height 19
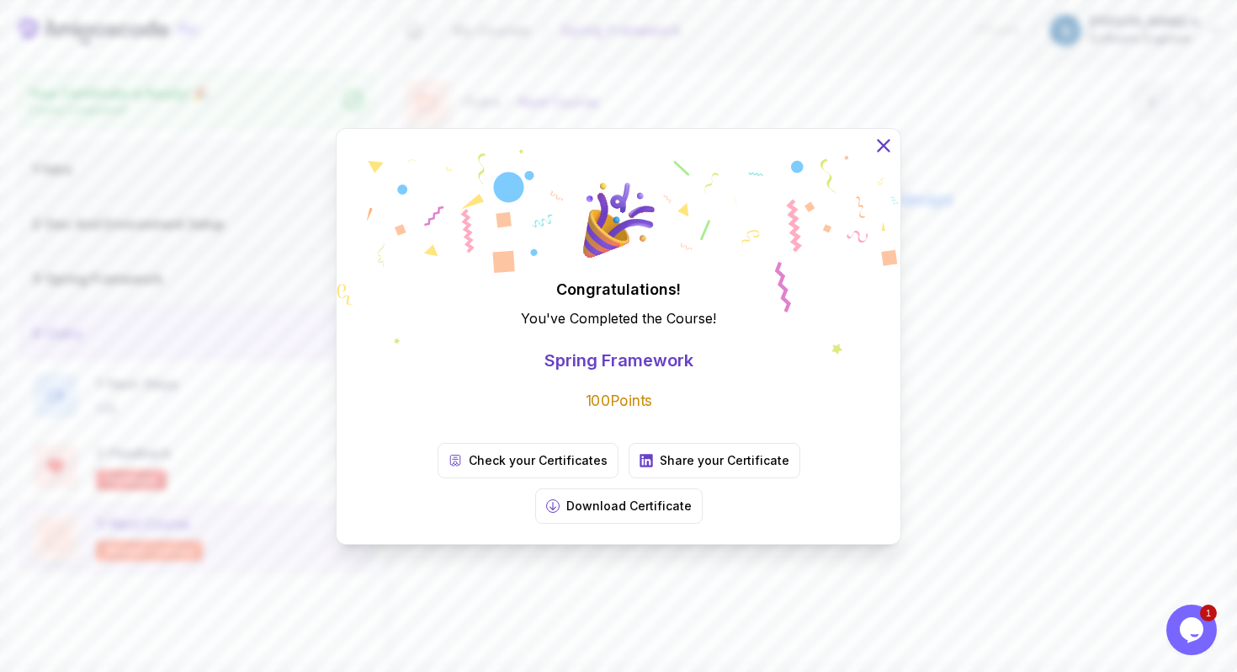
click at [885, 151] on icon at bounding box center [883, 145] width 11 height 11
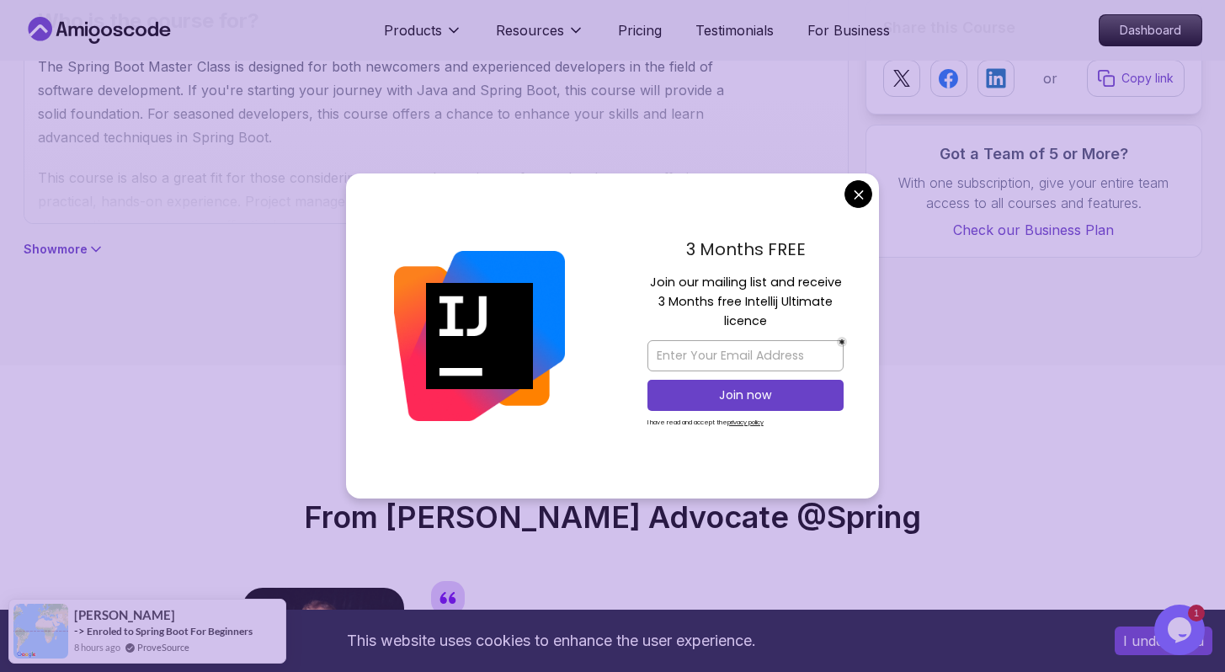
scroll to position [1326, 0]
